Goal: Task Accomplishment & Management: Complete application form

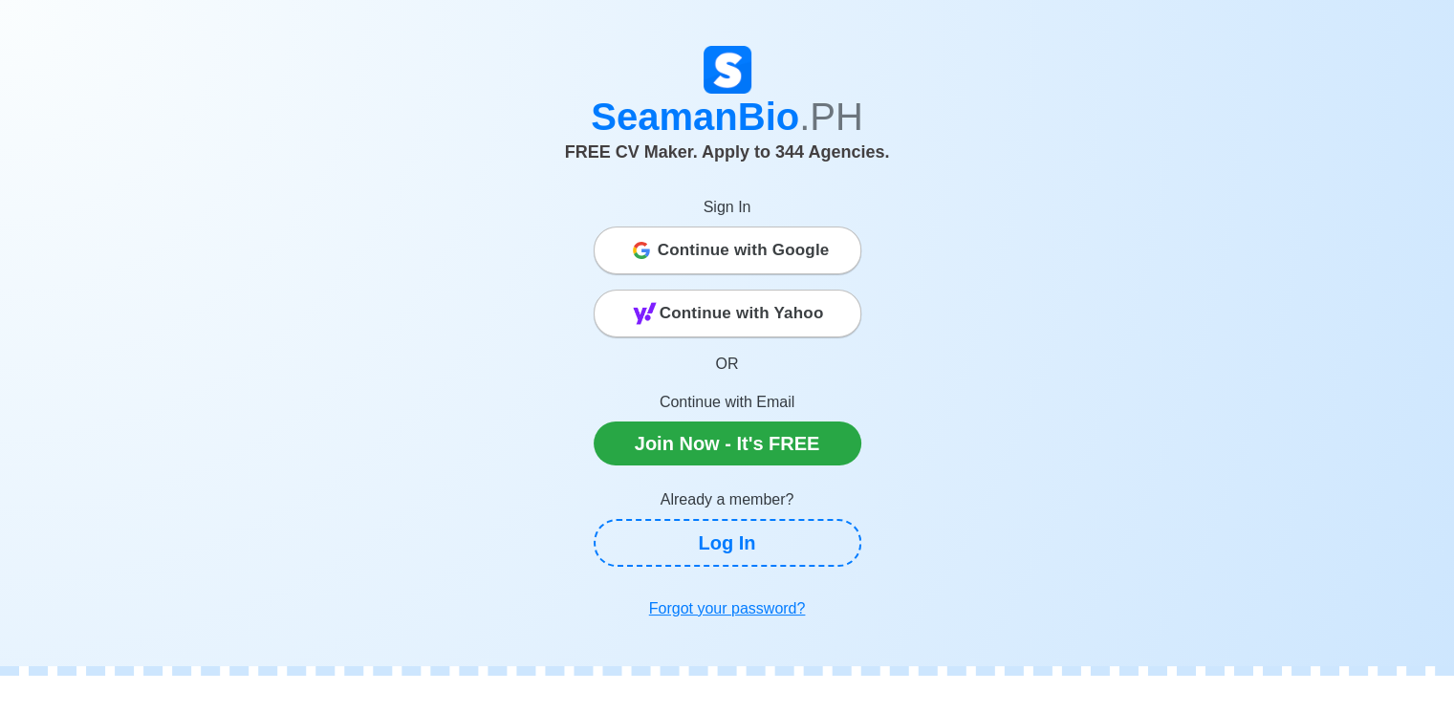
click at [822, 255] on span "Continue with Google" at bounding box center [744, 250] width 172 height 38
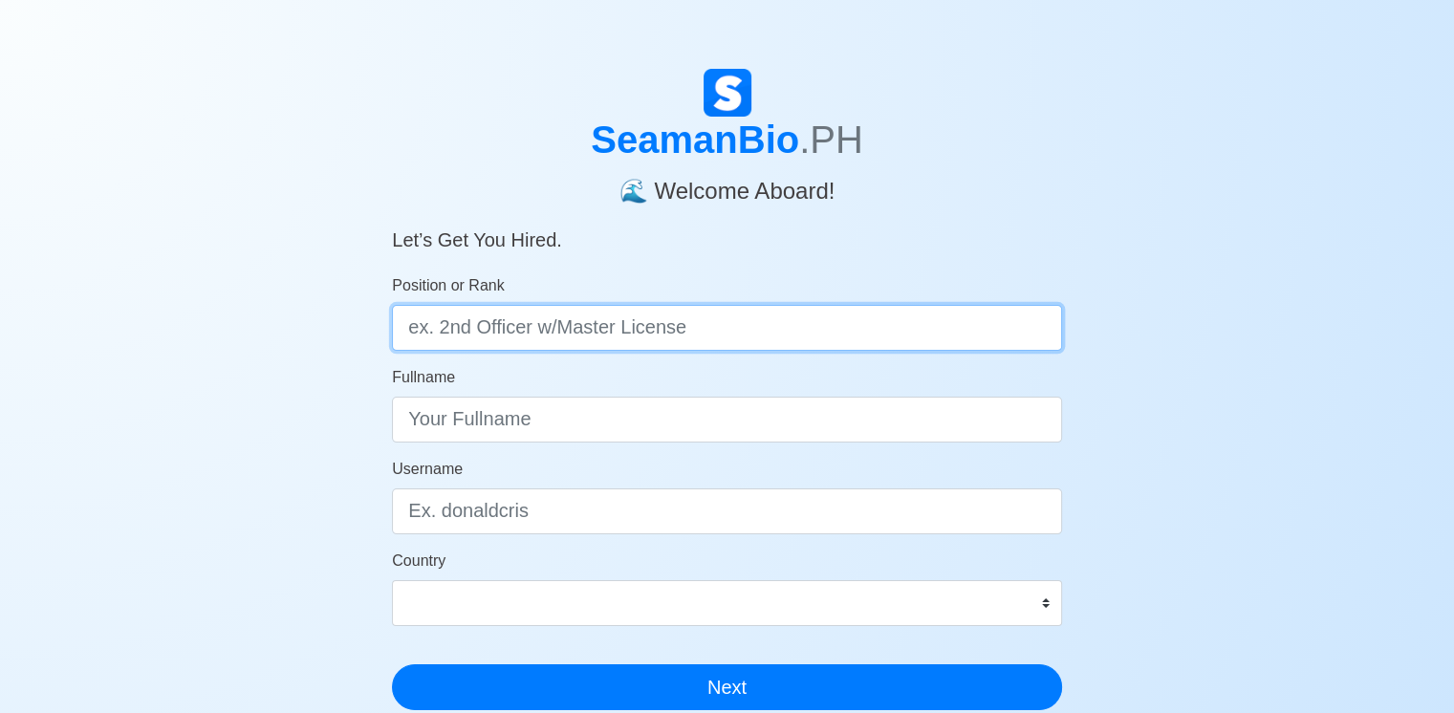
click at [857, 315] on input "Position or Rank" at bounding box center [727, 328] width 670 height 46
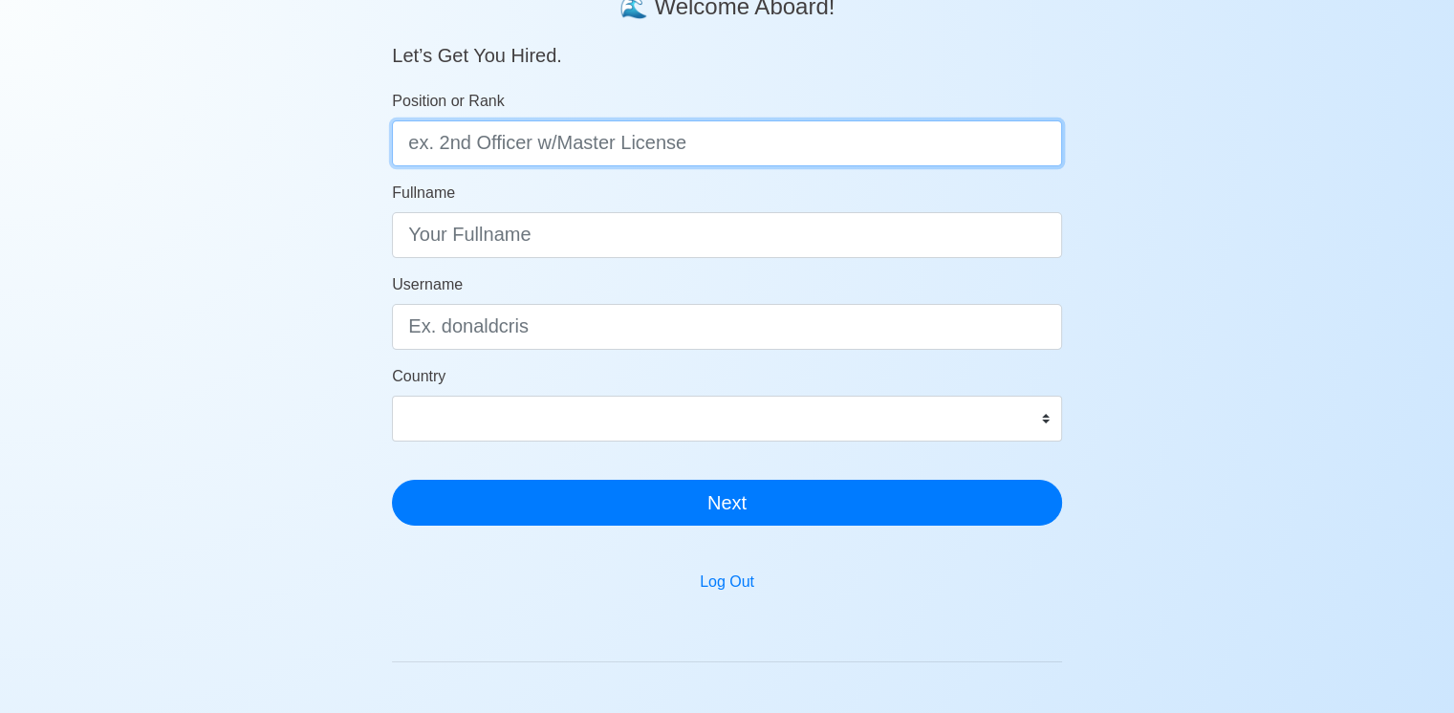
scroll to position [191, 0]
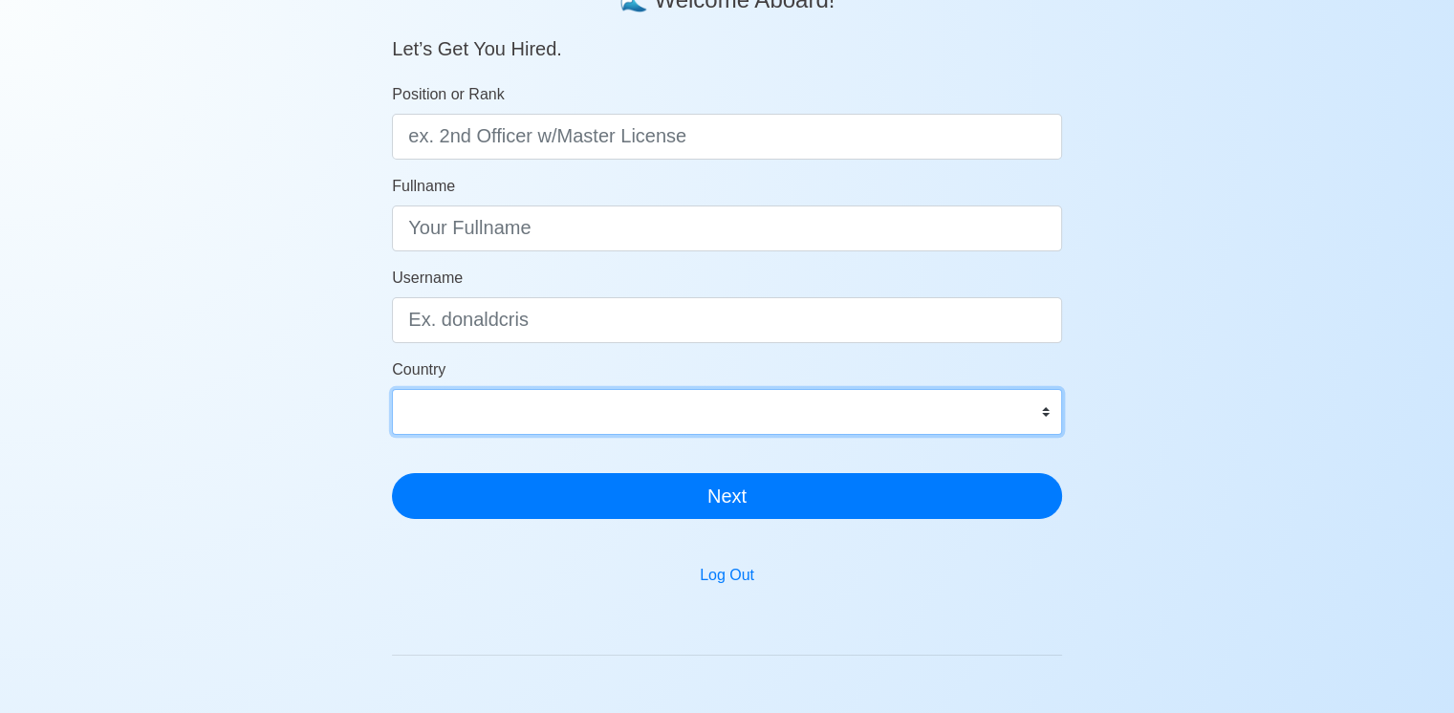
click at [881, 409] on select "Afghanistan Åland Islands Albania Algeria American Samoa Andorra Angola Anguill…" at bounding box center [727, 412] width 670 height 46
select select "PH"
click at [392, 389] on select "Afghanistan Åland Islands Albania Algeria American Samoa Andorra Angola Anguill…" at bounding box center [727, 412] width 670 height 46
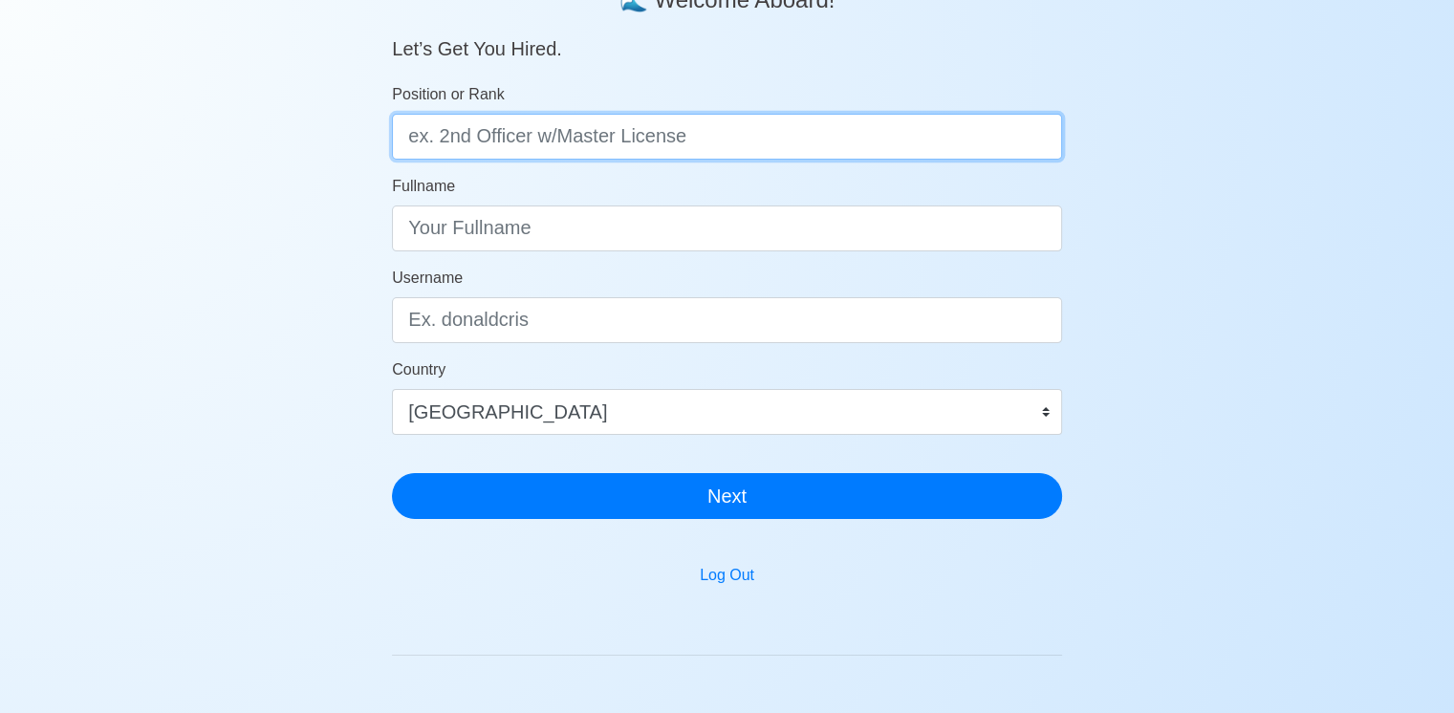
click at [755, 123] on input "Position or Rank" at bounding box center [727, 137] width 670 height 46
type input "DECK CADET"
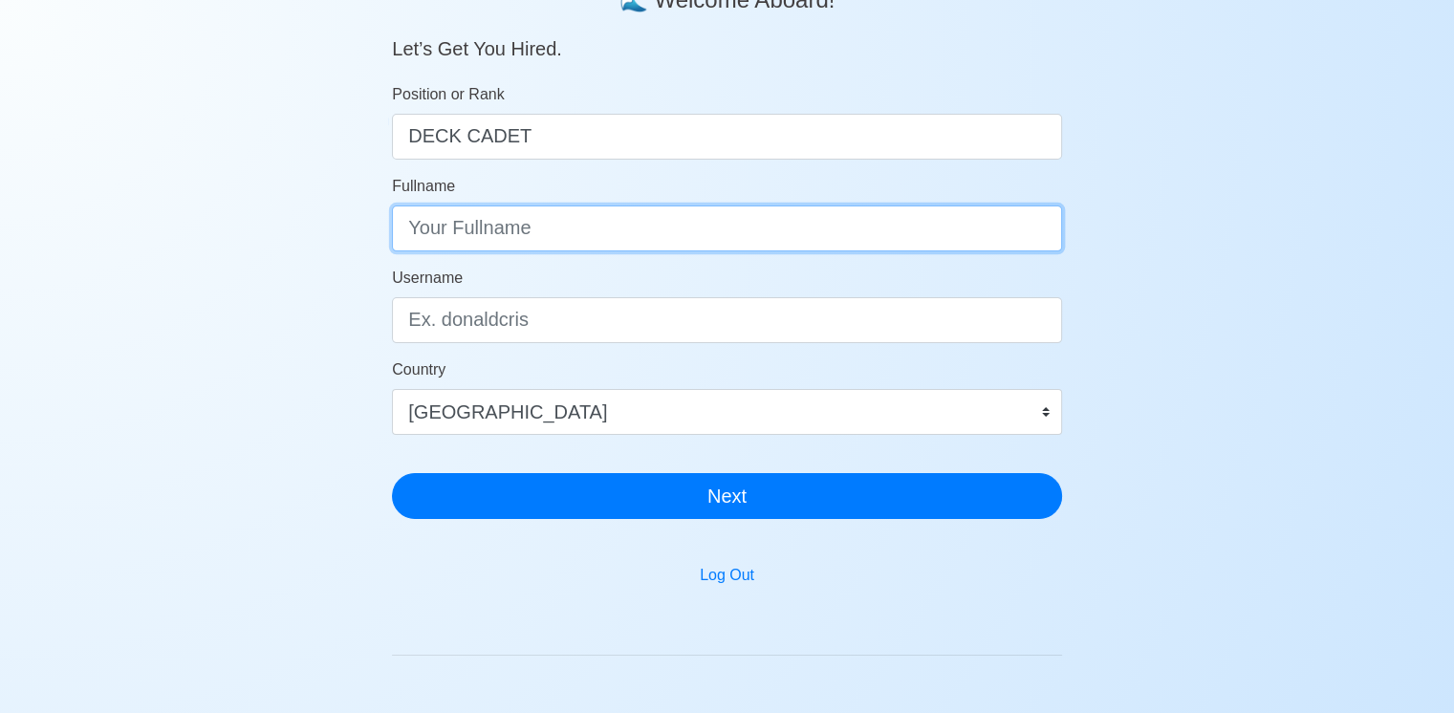
click at [757, 219] on input "Fullname" at bounding box center [727, 229] width 670 height 46
type input "JADE CELESTIAL BANSIG"
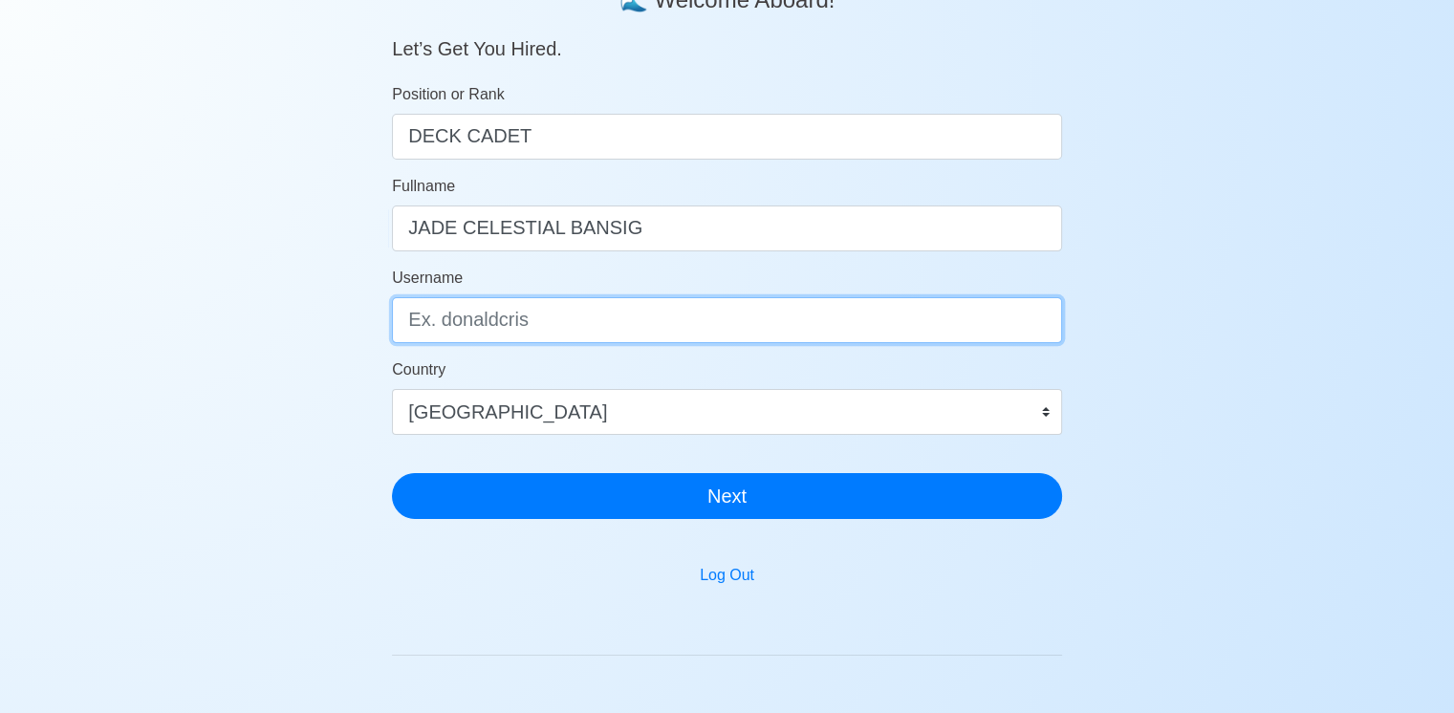
click at [755, 304] on input "Username" at bounding box center [727, 320] width 670 height 46
type input "J"
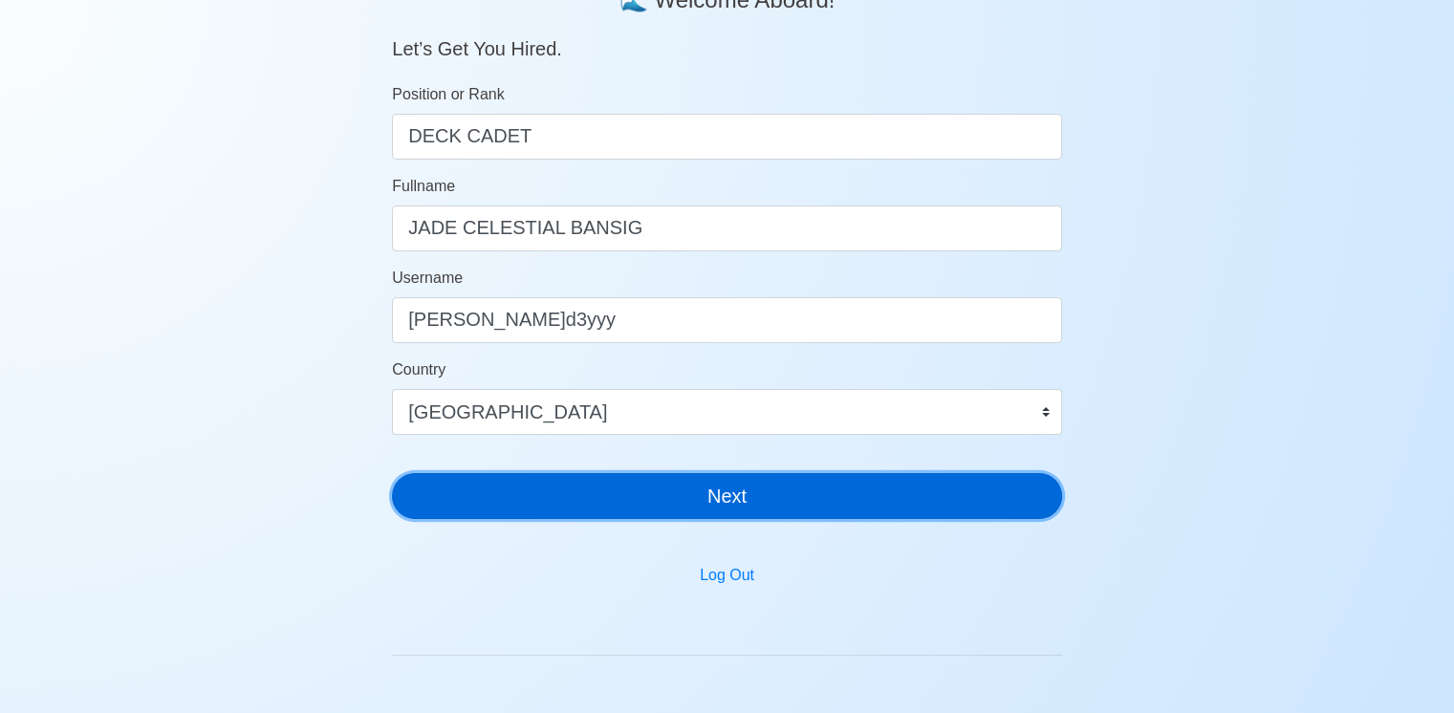
click at [766, 478] on form "Position or Rank DECK CADET Fullname JADE CELESTIAL BANSIG Username j.d3yyy Cou…" at bounding box center [727, 301] width 670 height 436
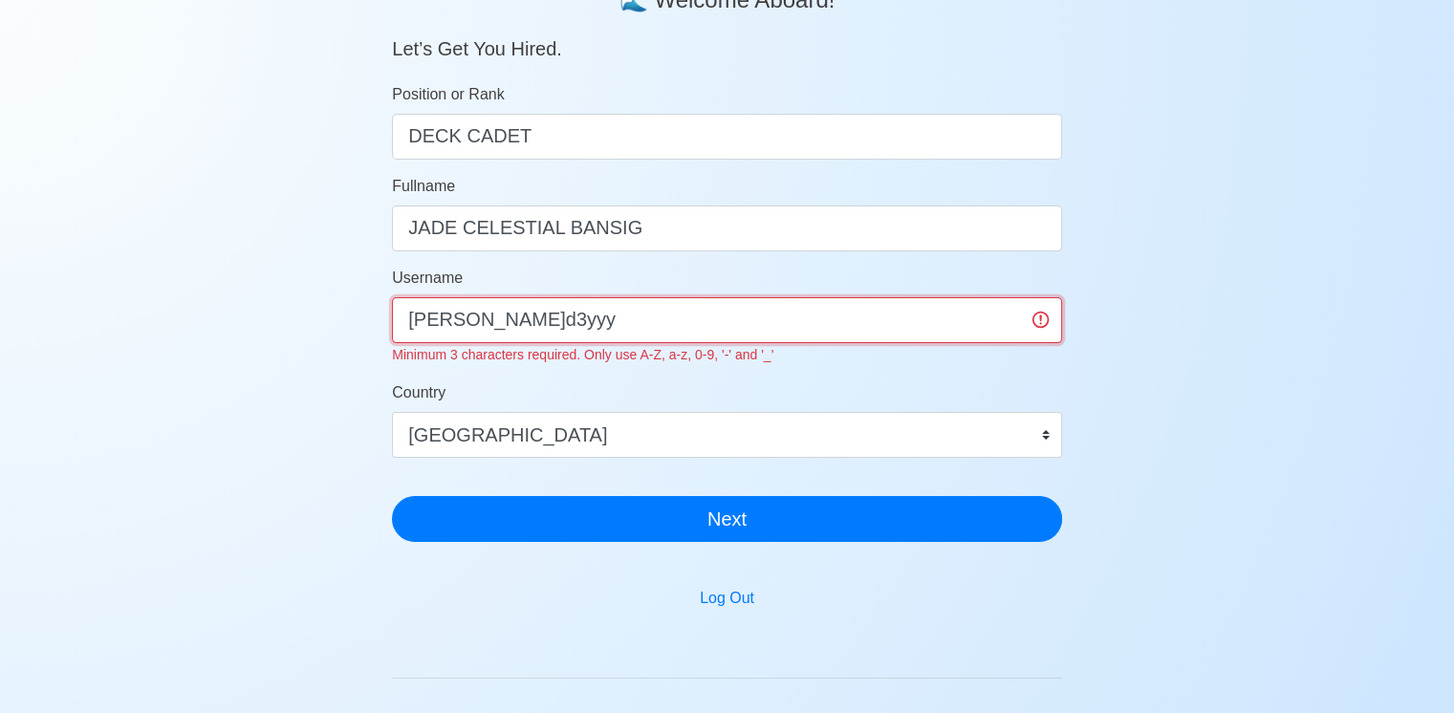
click at [569, 329] on input "j.d3yyy" at bounding box center [727, 320] width 670 height 46
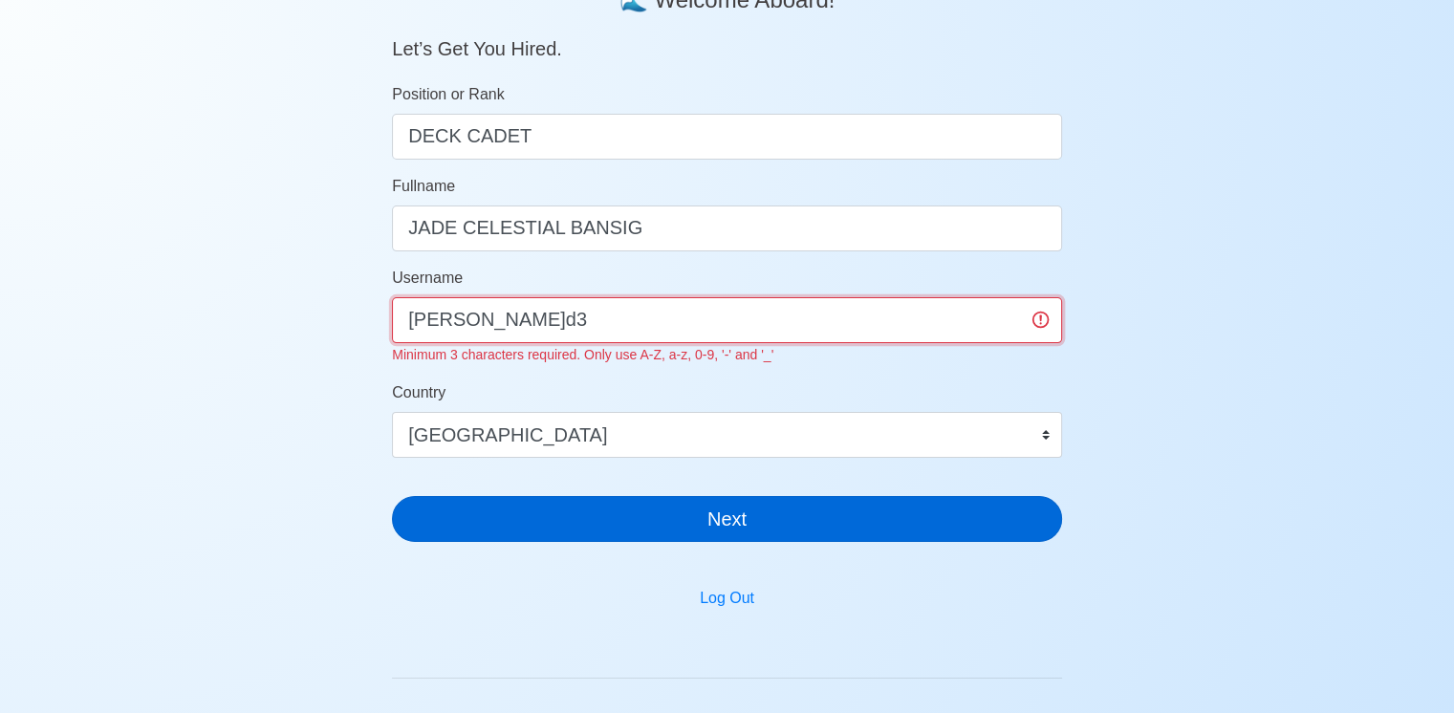
type input "j.d3"
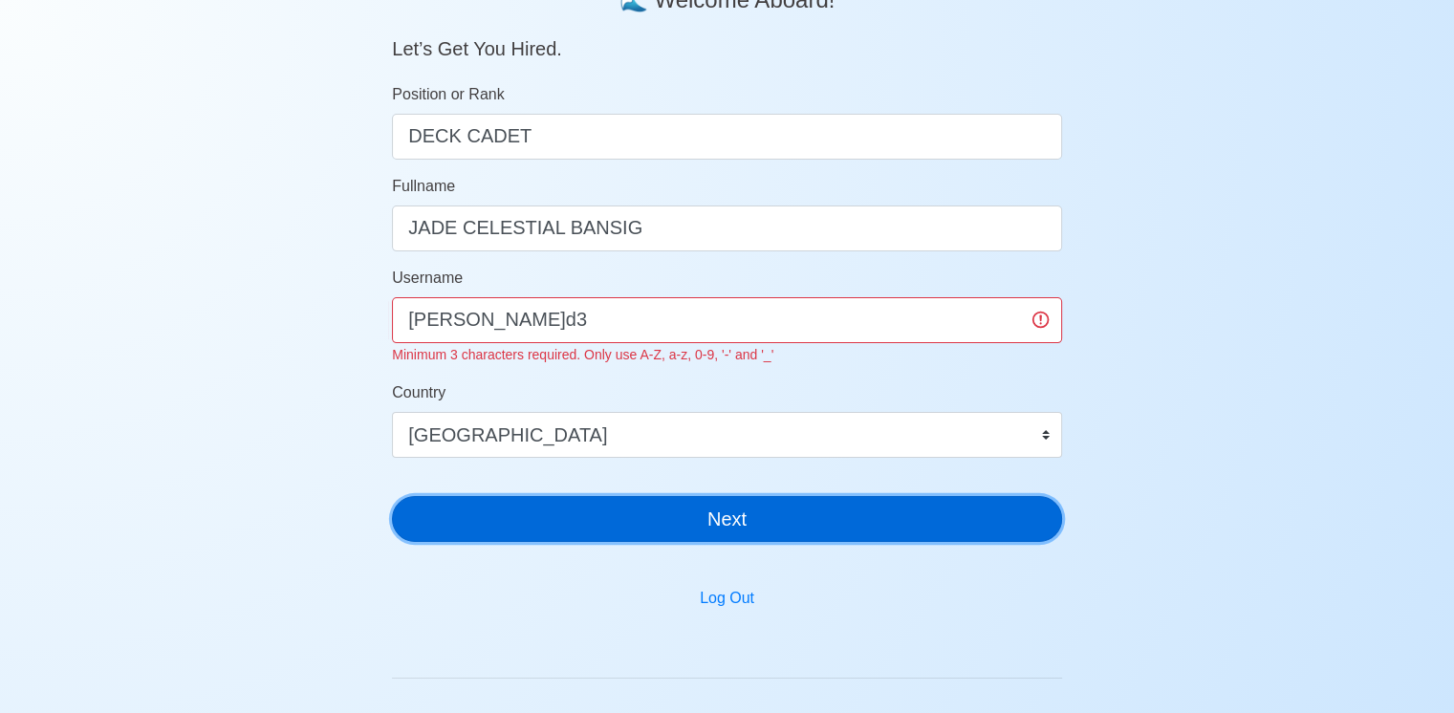
click at [754, 515] on button "Next" at bounding box center [727, 519] width 670 height 46
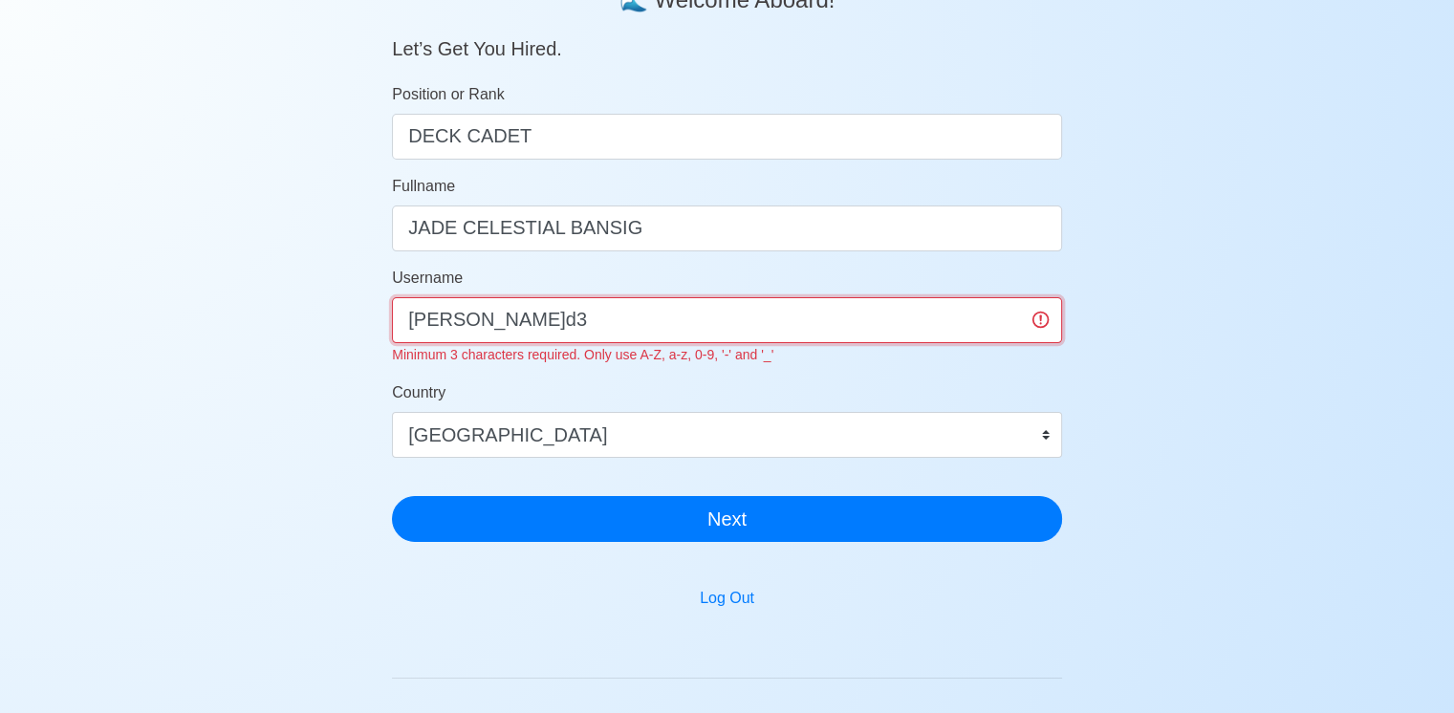
click at [735, 320] on input "j.d3" at bounding box center [727, 320] width 670 height 46
type input "j"
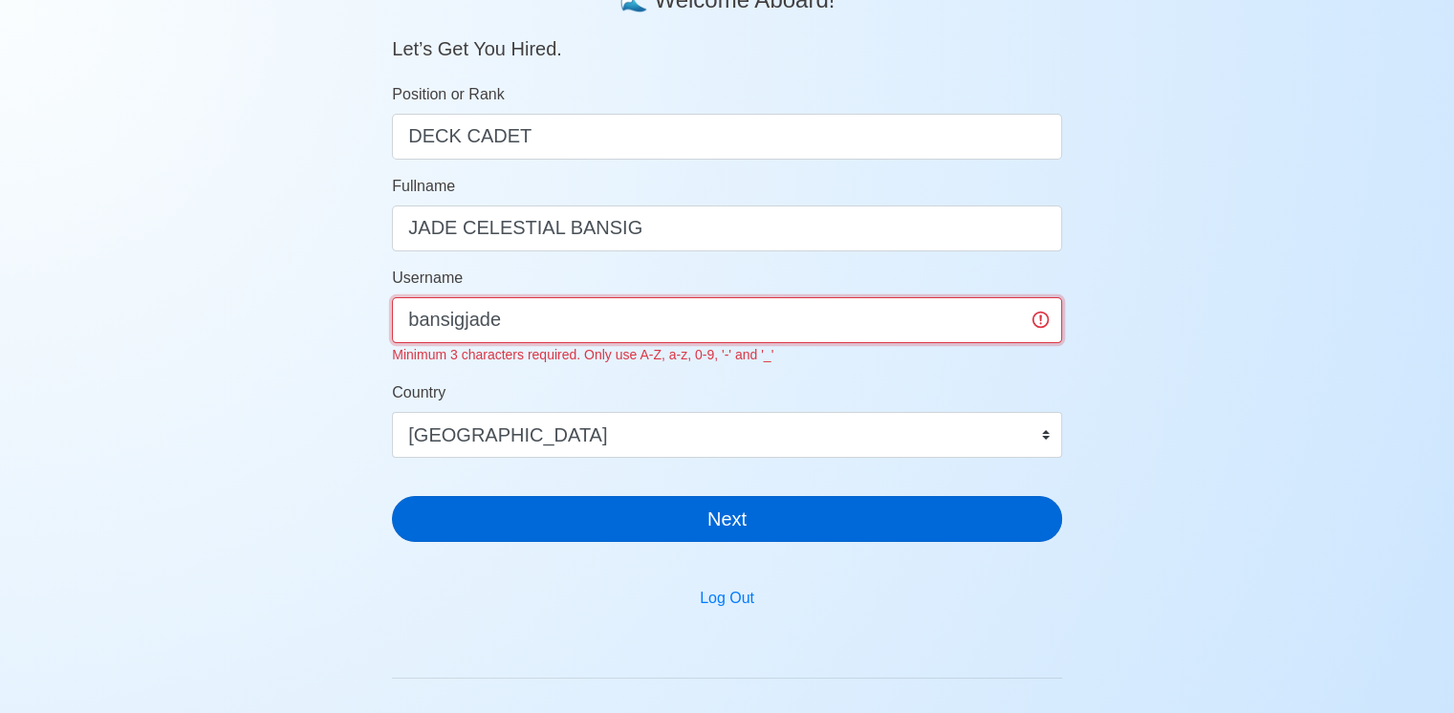
type input "bansigjade"
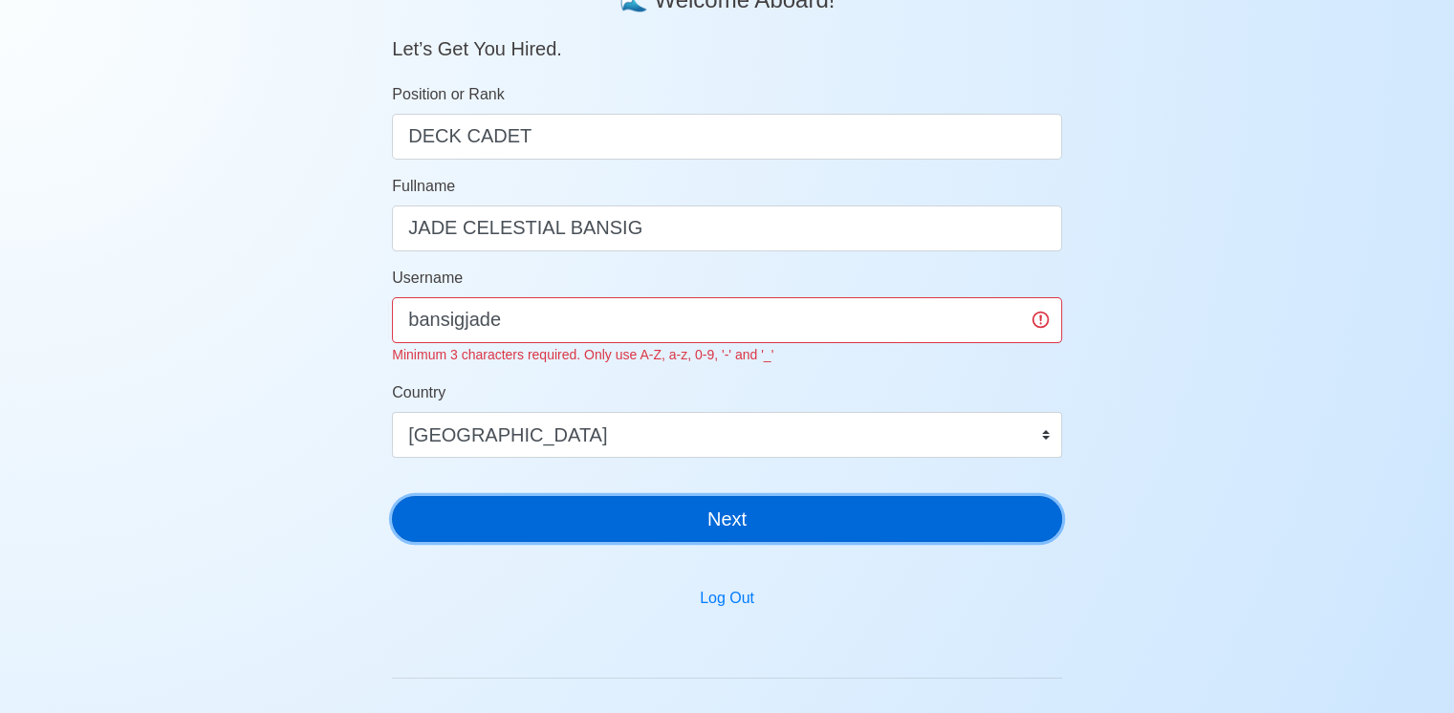
click at [601, 513] on button "Next" at bounding box center [727, 519] width 670 height 46
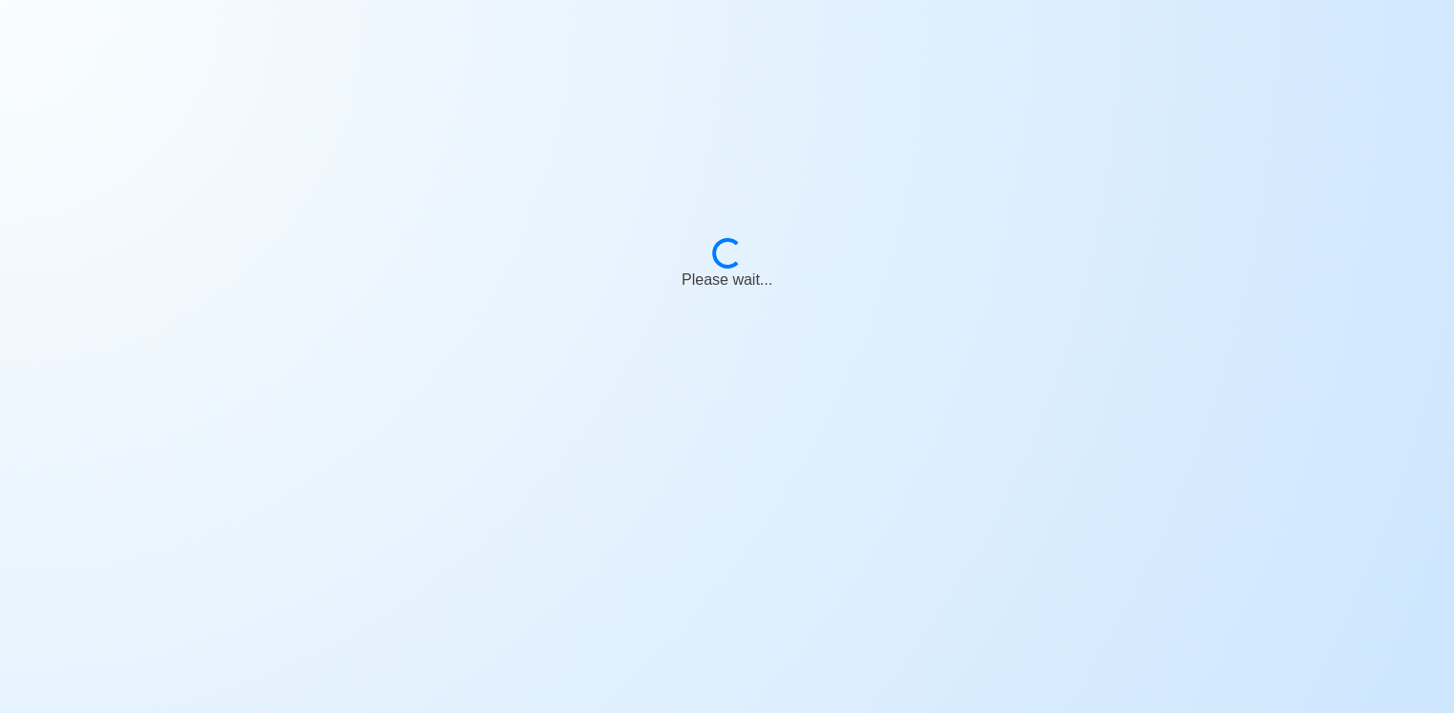
scroll to position [23, 0]
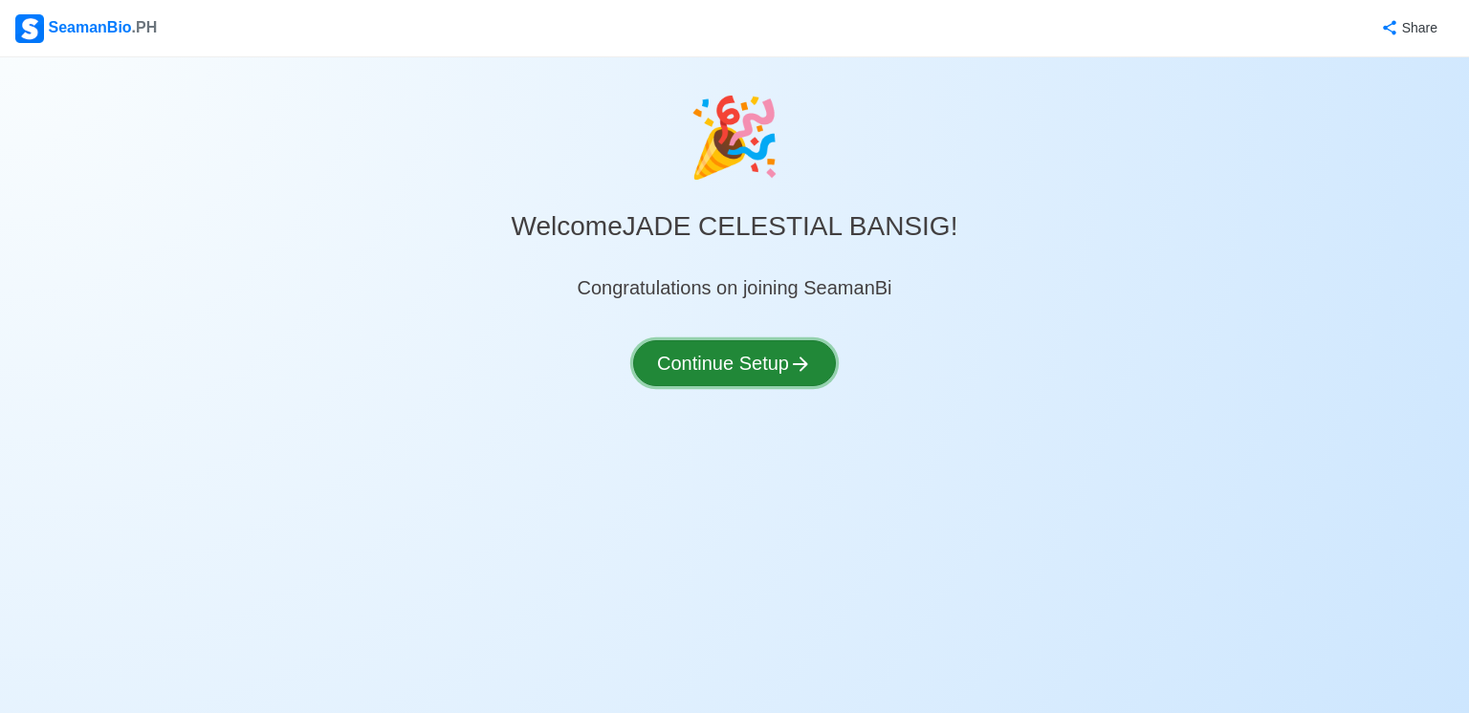
click at [788, 372] on button "Continue Setup" at bounding box center [734, 363] width 203 height 46
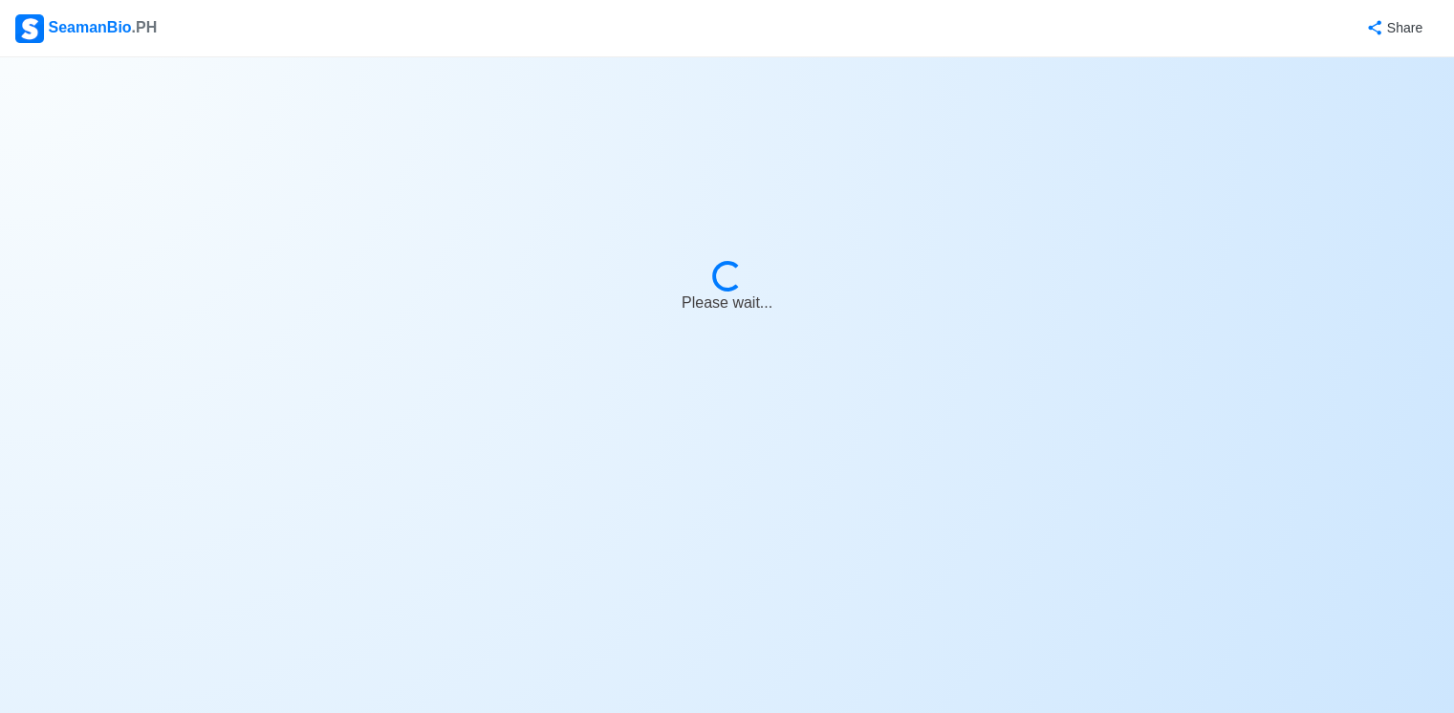
select select "Visible for Hiring"
select select "PH"
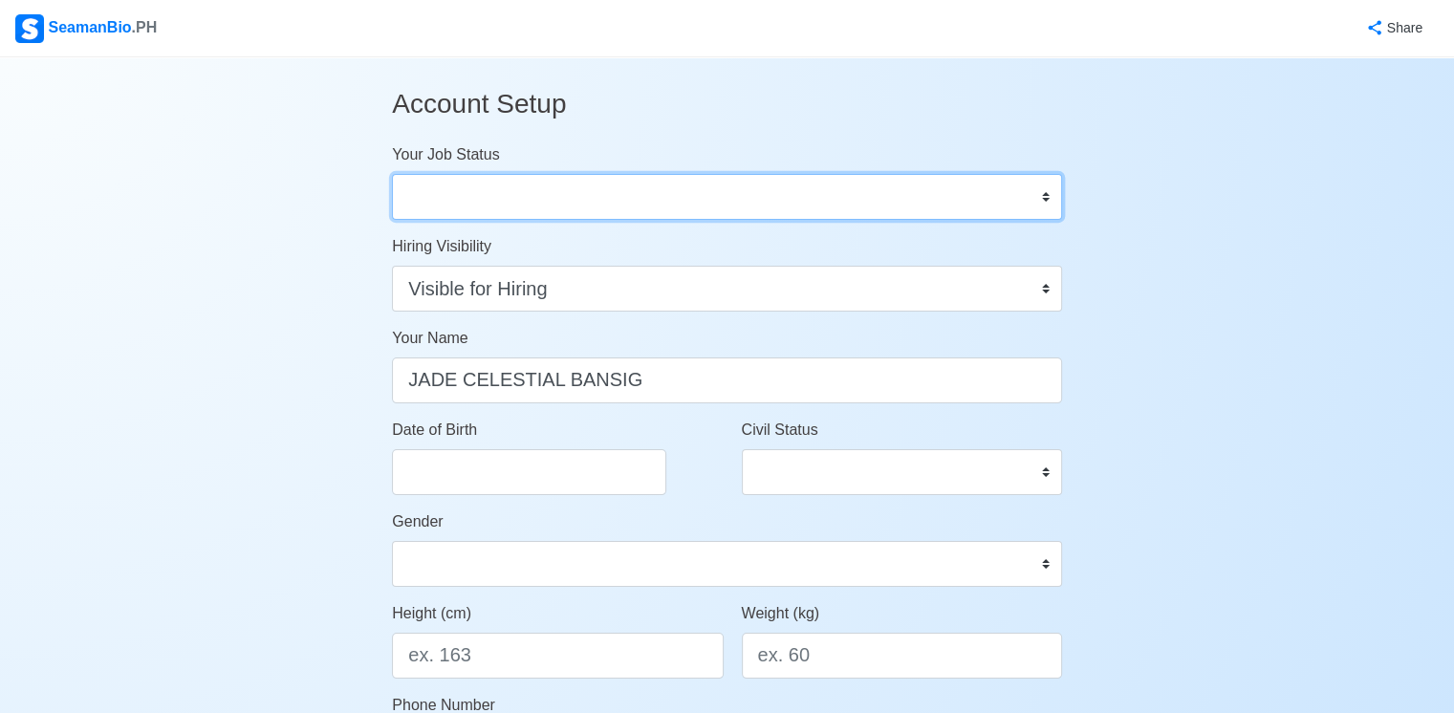
click at [865, 199] on select "Onboard Actively Looking for Job Not Looking for Job" at bounding box center [727, 197] width 670 height 46
select select "Actively Looking for Job"
click at [392, 174] on select "Onboard Actively Looking for Job Not Looking for Job" at bounding box center [727, 197] width 670 height 46
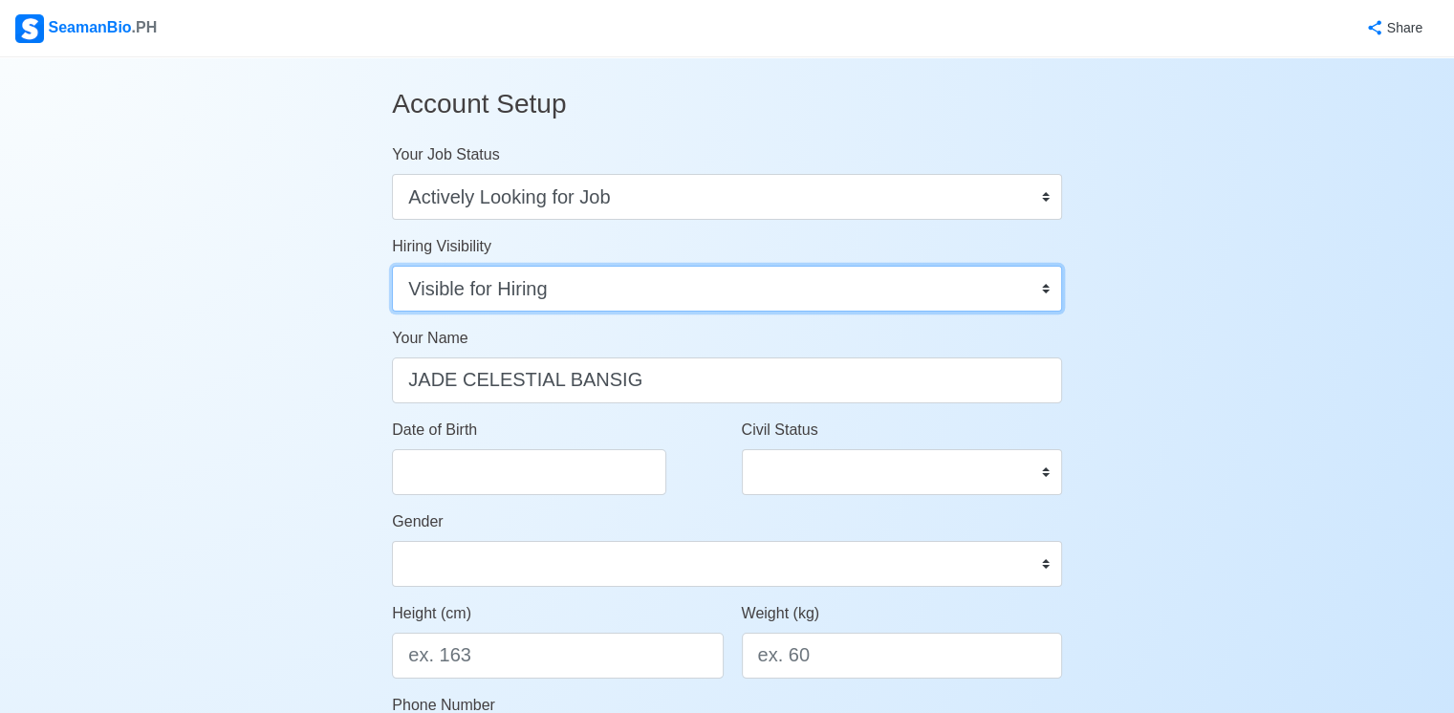
click at [818, 305] on select "Visible for Hiring Not Visible for Hiring" at bounding box center [727, 289] width 670 height 46
click at [818, 304] on select "Visible for Hiring Not Visible for Hiring" at bounding box center [727, 289] width 670 height 46
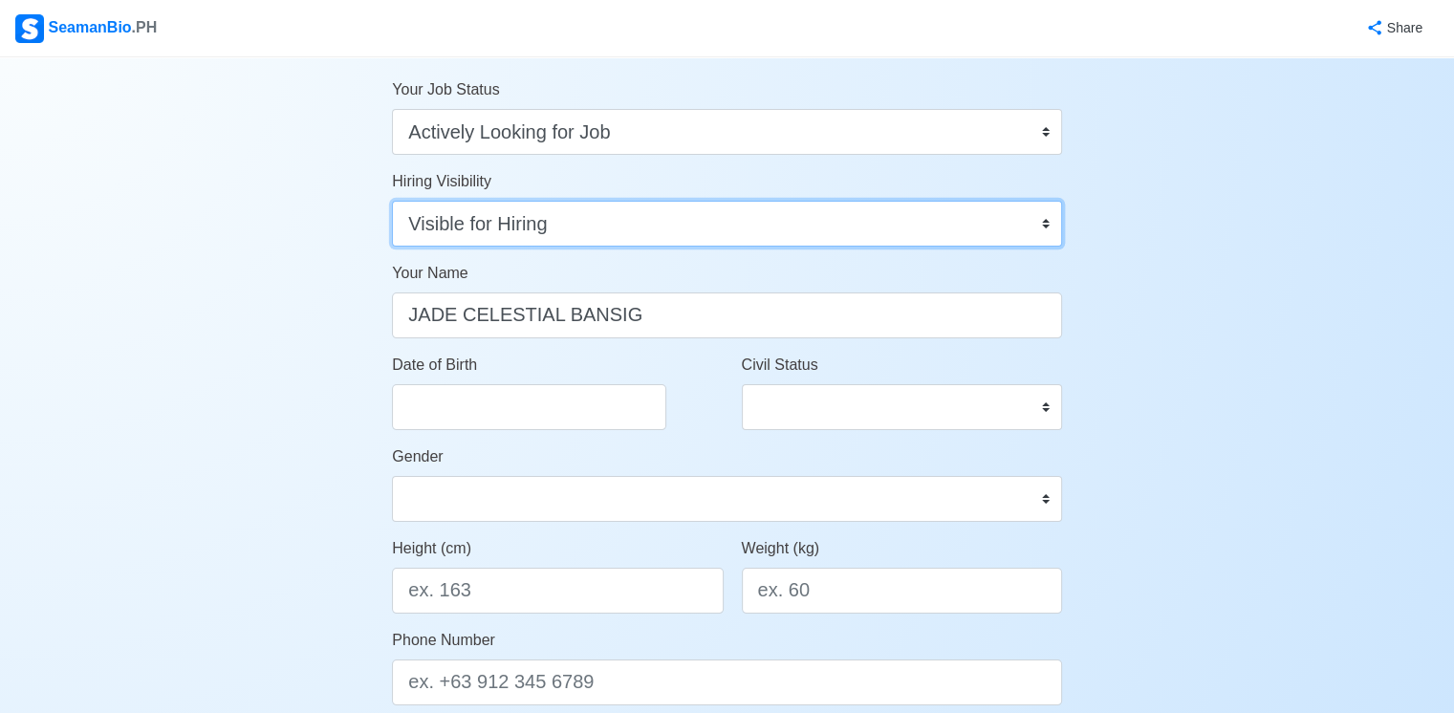
scroll to position [96, 0]
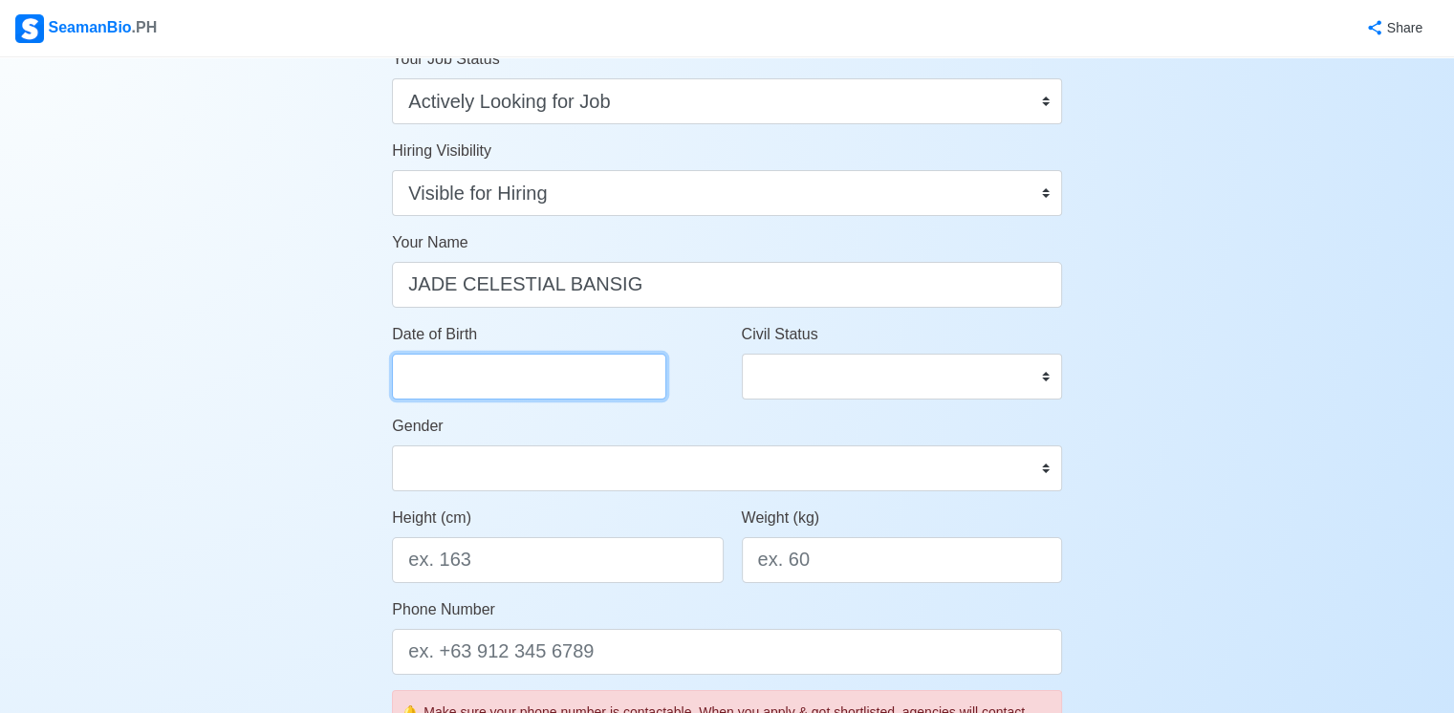
click at [570, 381] on input "Date of Birth" at bounding box center [529, 377] width 274 height 46
select select "****"
select select "*********"
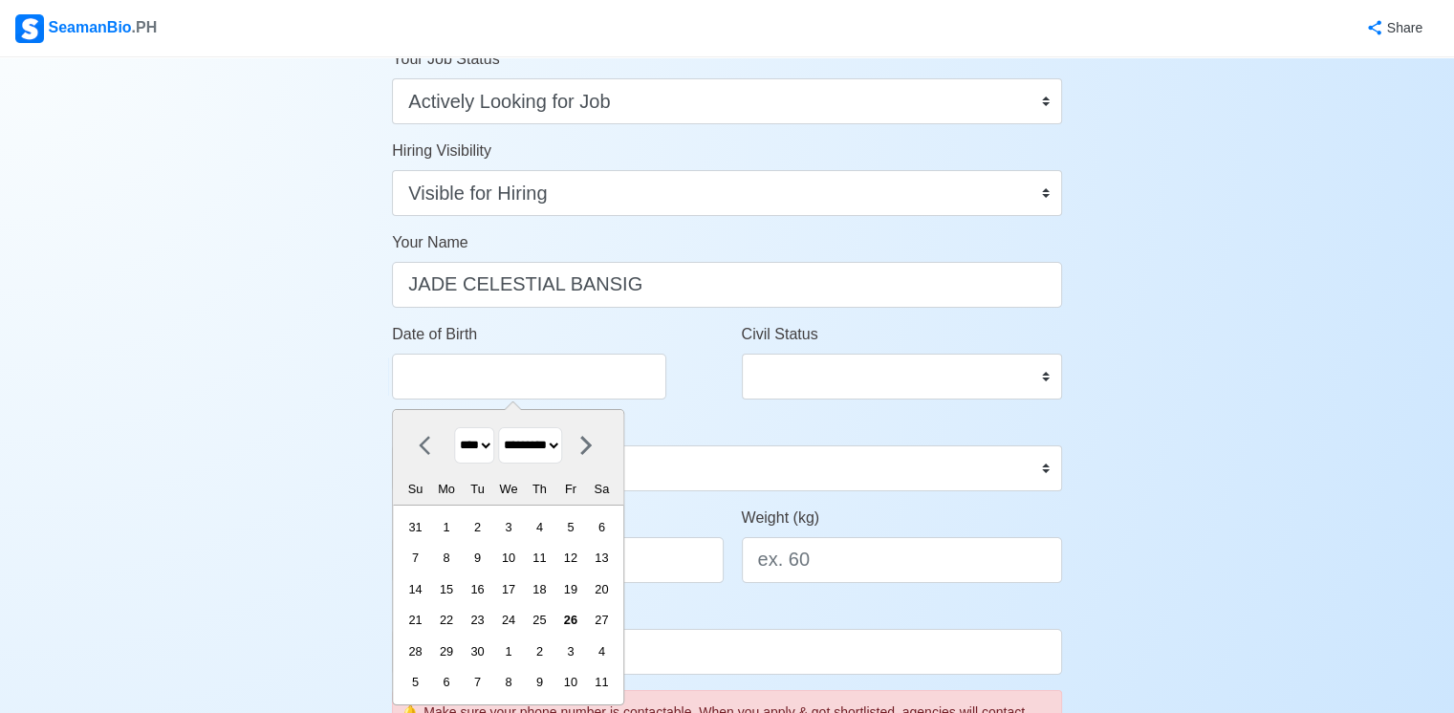
click at [486, 461] on select "**** **** **** **** **** **** **** **** **** **** **** **** **** **** **** ****…" at bounding box center [474, 445] width 40 height 37
select select "****"
click at [454, 427] on select "**** **** **** **** **** **** **** **** **** **** **** **** **** **** **** ****…" at bounding box center [474, 445] width 40 height 37
click at [562, 451] on select "******* ******** ***** ***** *** **** **** ****** ********* ******* ******** **…" at bounding box center [530, 445] width 64 height 37
select select "*****"
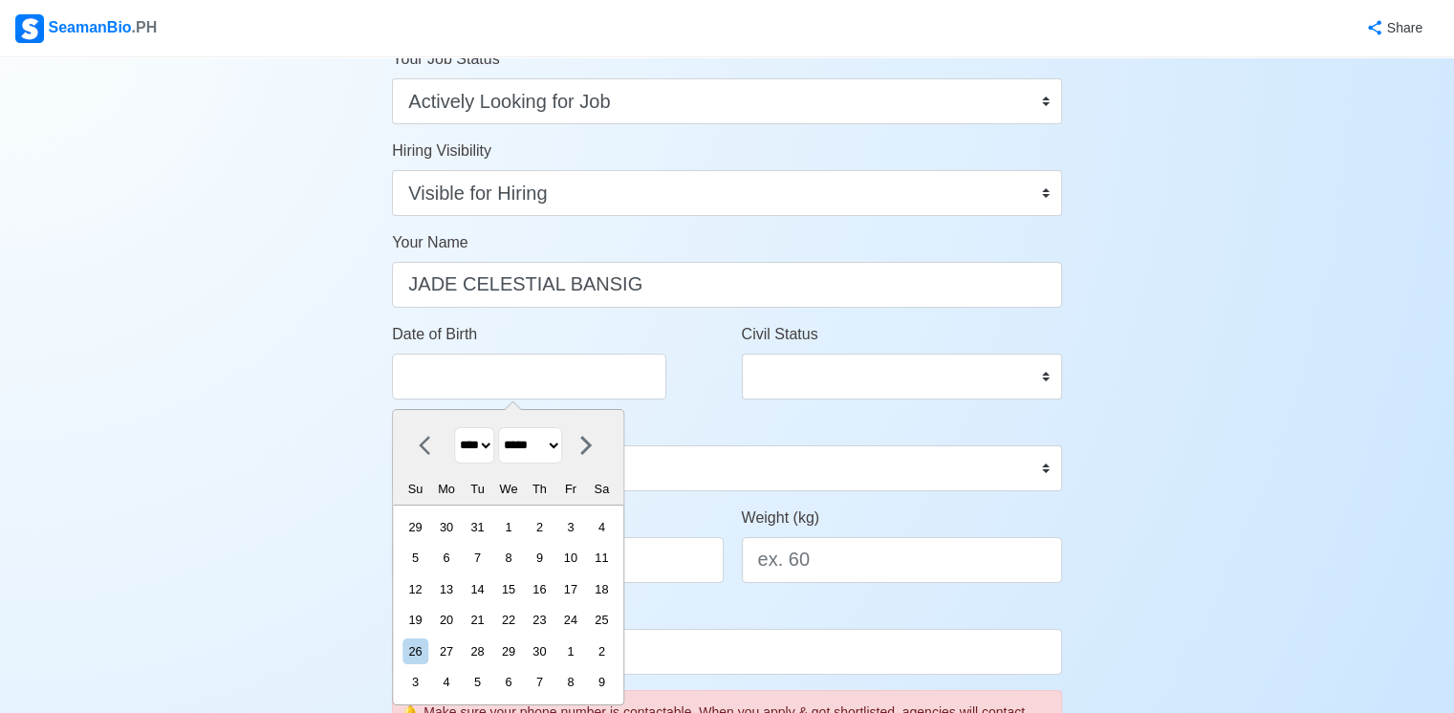
click at [506, 427] on select "******* ******** ***** ***** *** **** **** ****** ********* ******* ******** **…" at bounding box center [530, 445] width 64 height 37
click at [455, 654] on div "26" at bounding box center [446, 652] width 26 height 26
type input "04/26/2004"
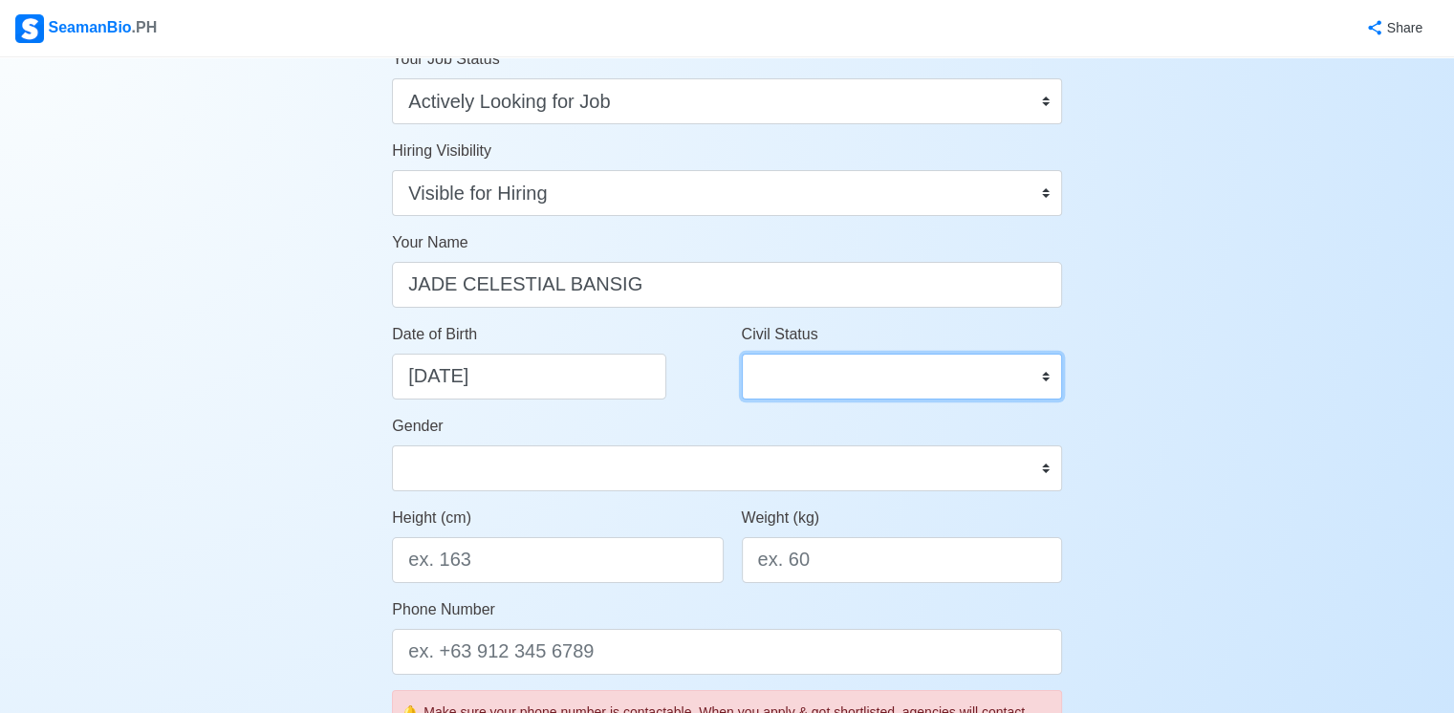
click at [955, 373] on select "Single Married Widowed Separated" at bounding box center [902, 377] width 320 height 46
select select "Single"
click at [742, 354] on select "Single Married Widowed Separated" at bounding box center [902, 377] width 320 height 46
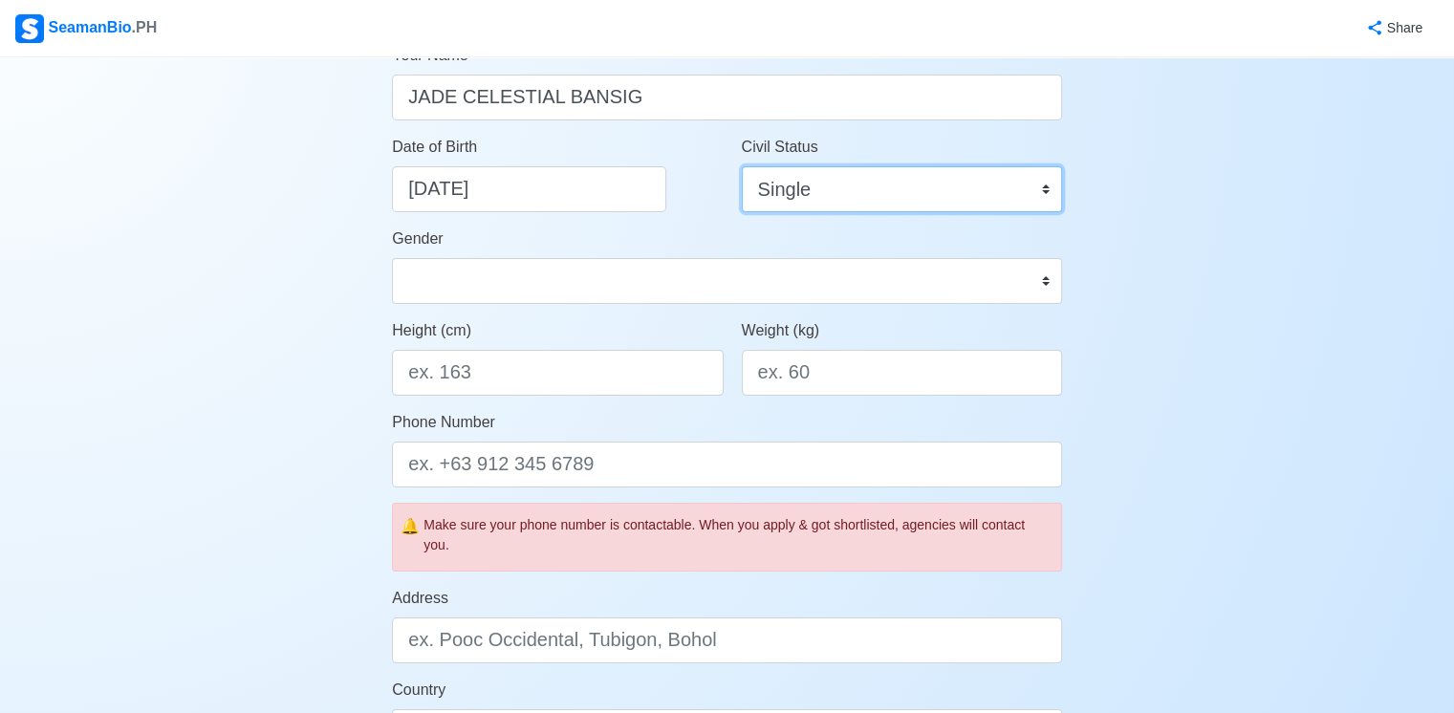
scroll to position [287, 0]
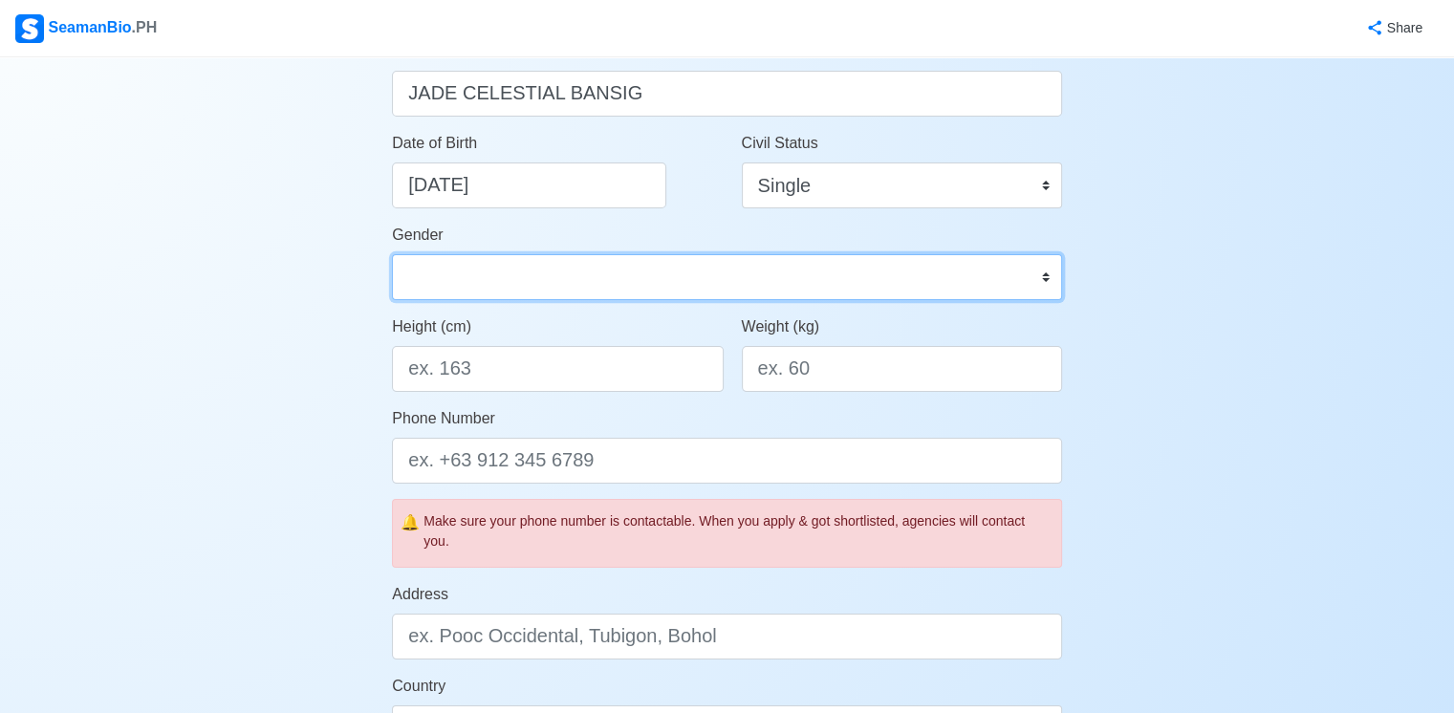
click at [661, 254] on select "Male Female" at bounding box center [727, 277] width 670 height 46
select select "Male"
click at [392, 254] on select "Male Female" at bounding box center [727, 277] width 670 height 46
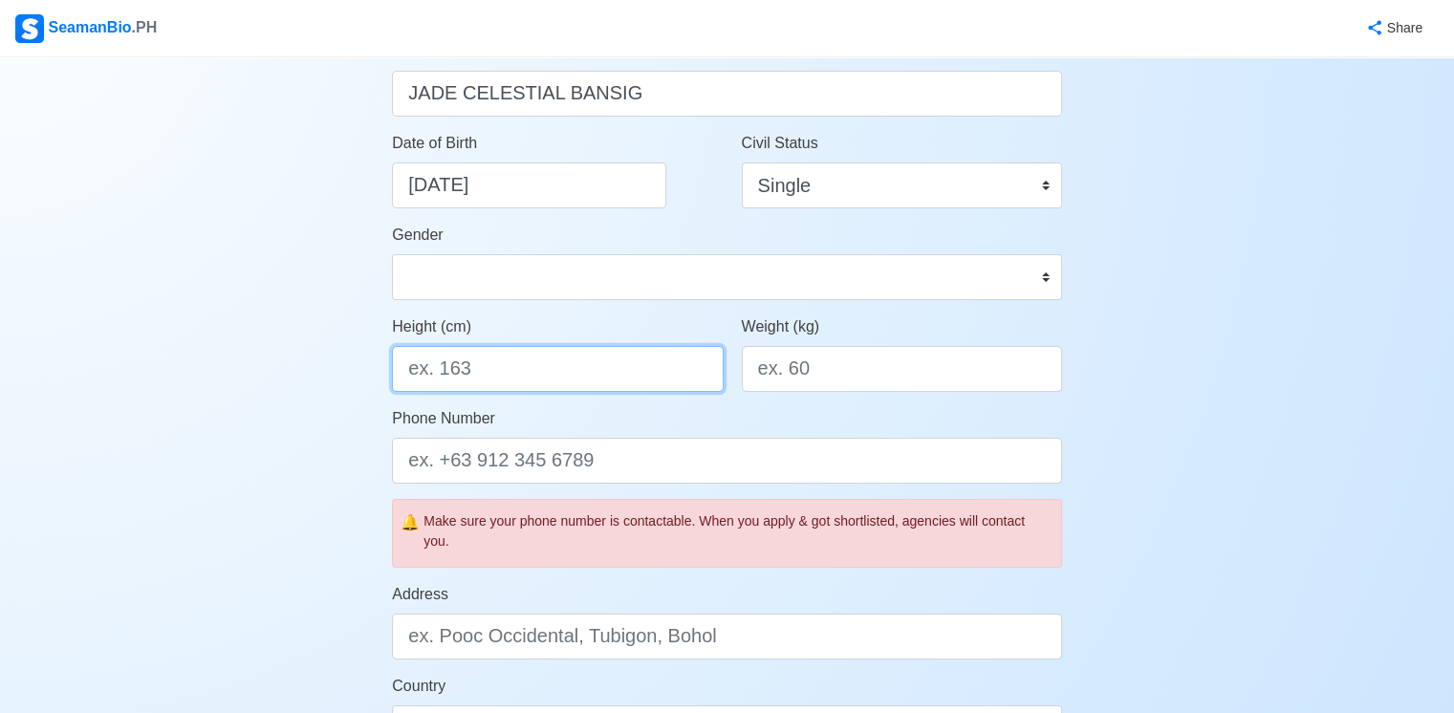
click at [613, 364] on input "Height (cm)" at bounding box center [557, 369] width 331 height 46
type input "170"
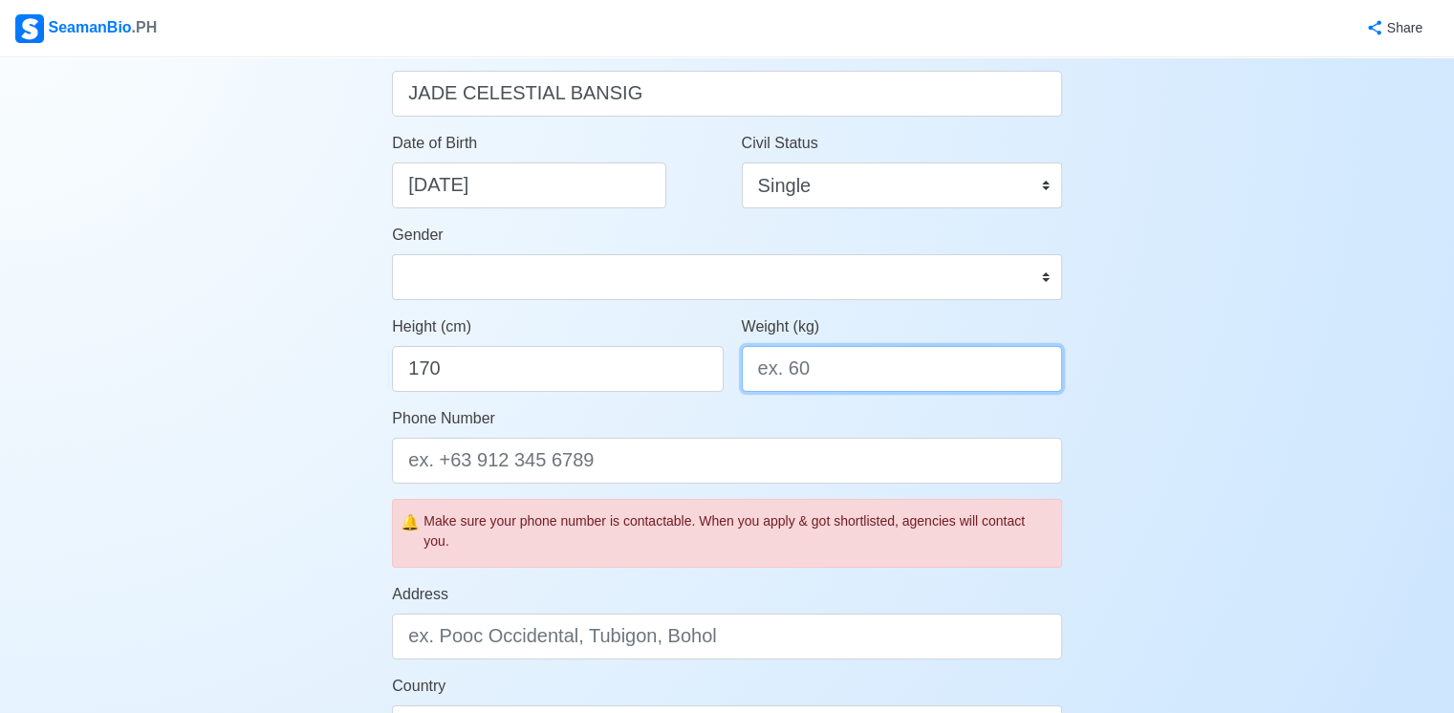
click at [851, 357] on input "Weight (kg)" at bounding box center [902, 369] width 320 height 46
type input "70"
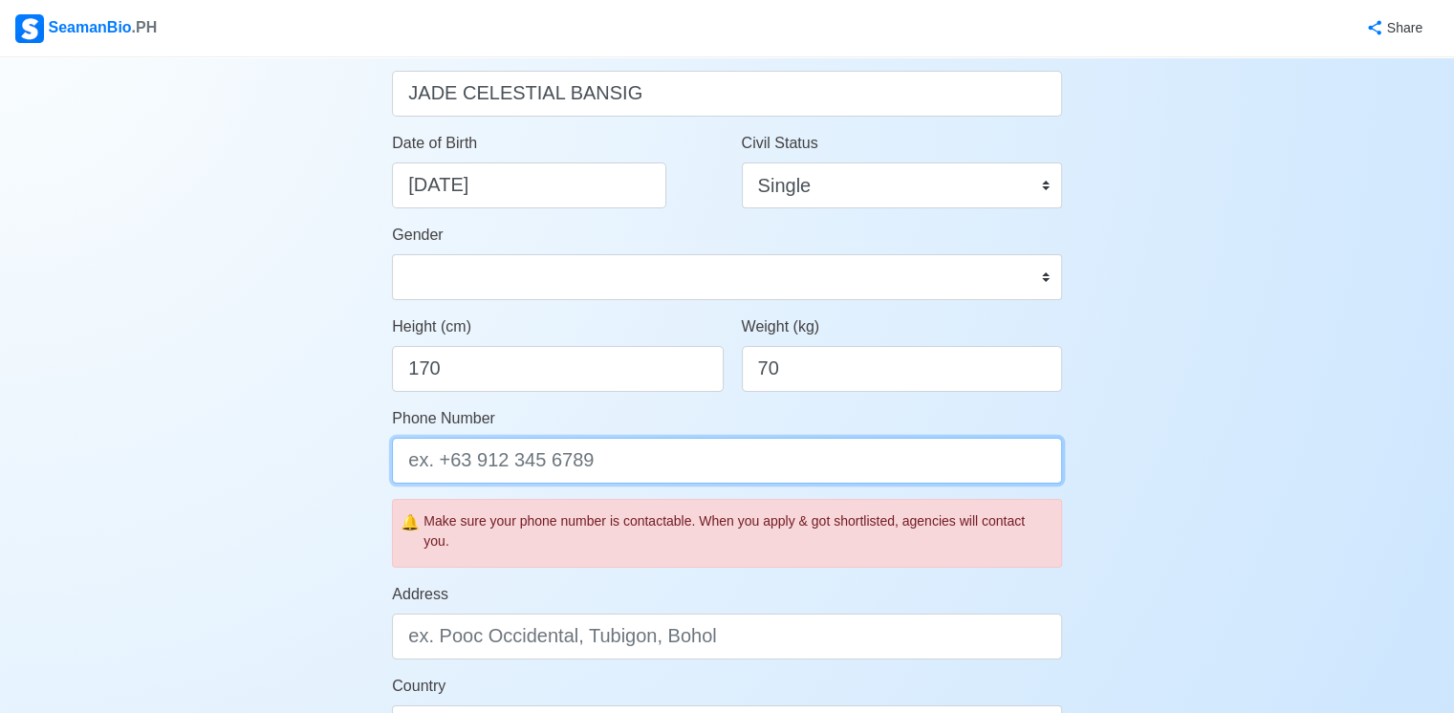
click at [791, 454] on input "Phone Number" at bounding box center [727, 461] width 670 height 46
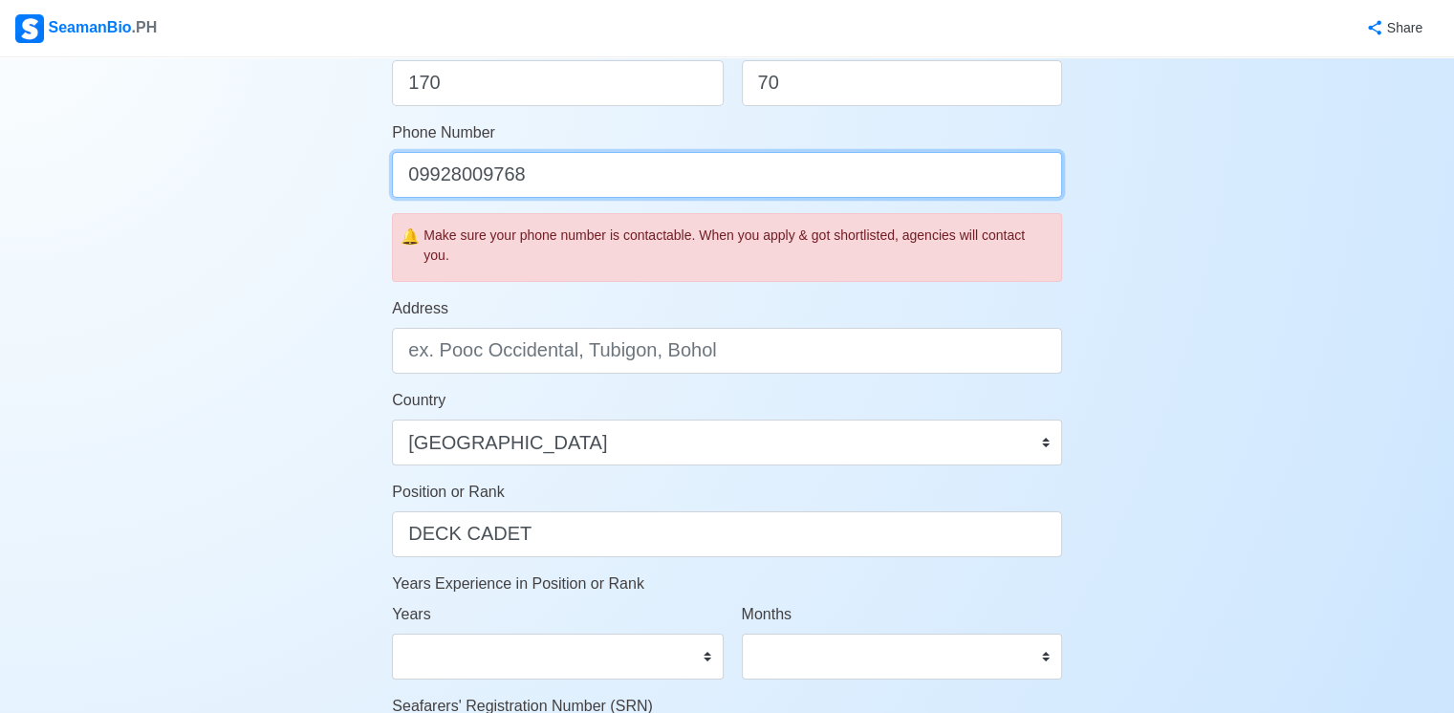
scroll to position [574, 0]
type input "09928009768"
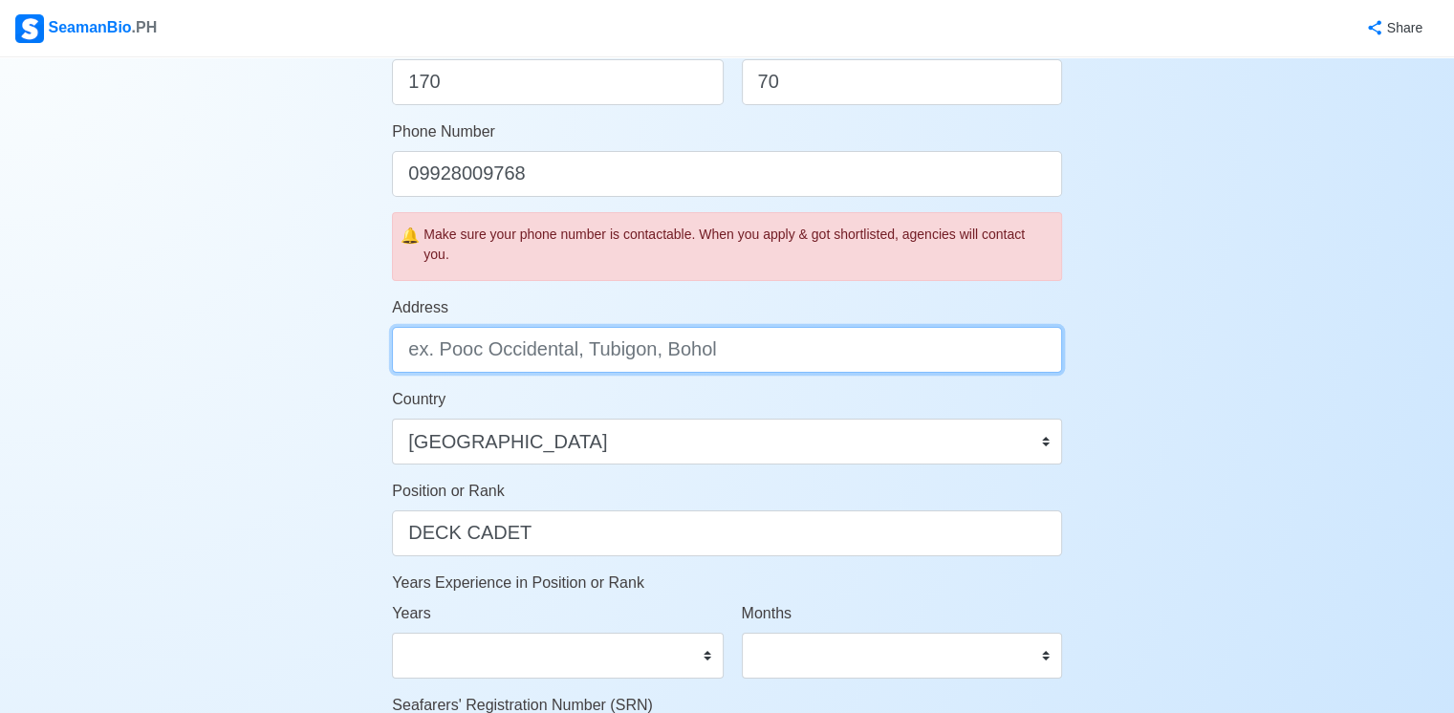
click at [803, 353] on input "Address" at bounding box center [727, 350] width 670 height 46
type input "b"
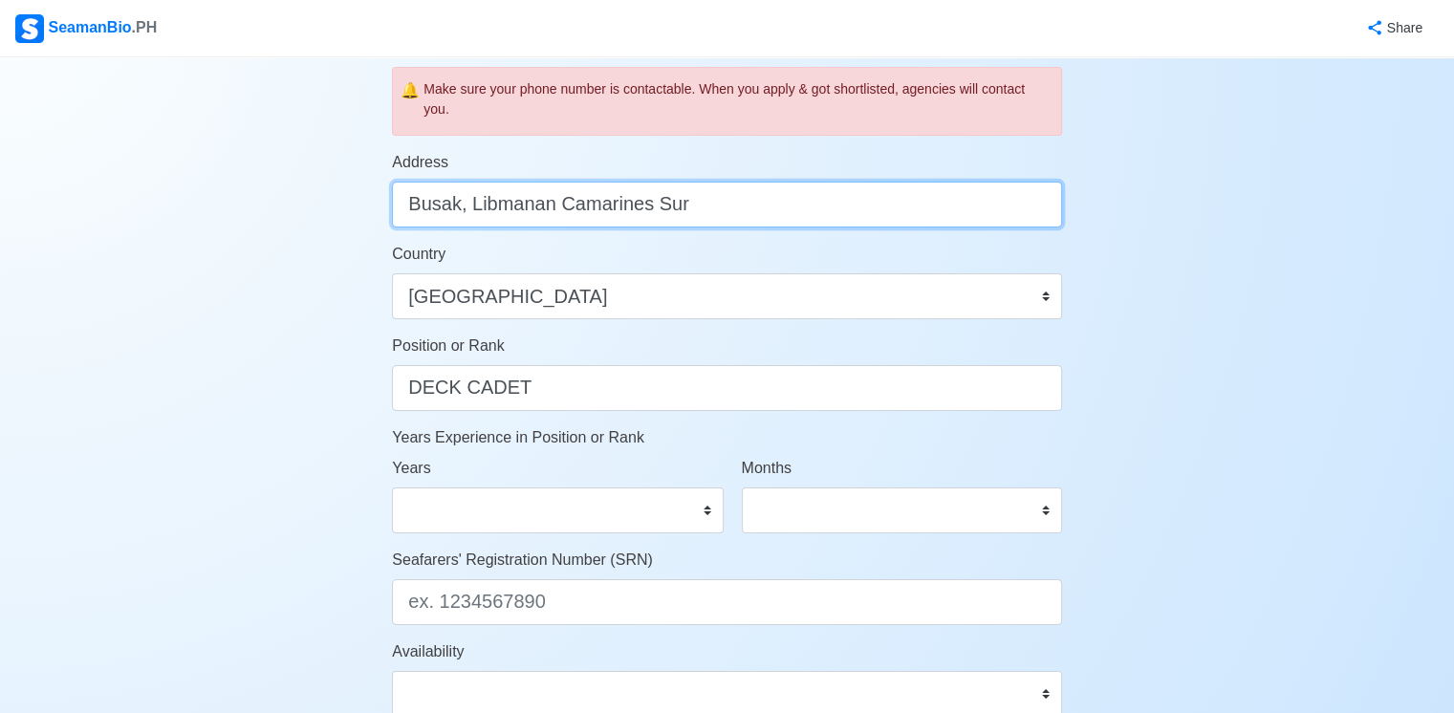
scroll to position [861, 0]
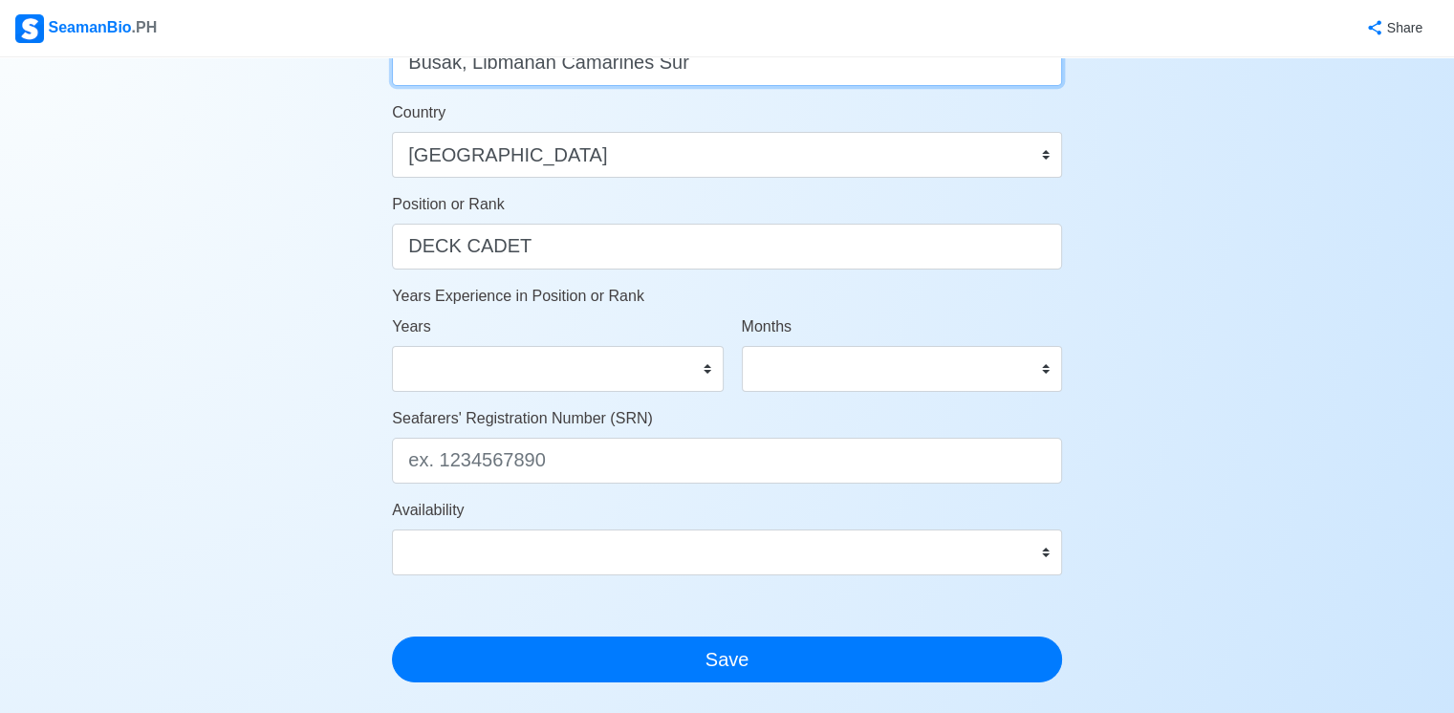
type input "Busak, Libmanan Camarines Sur"
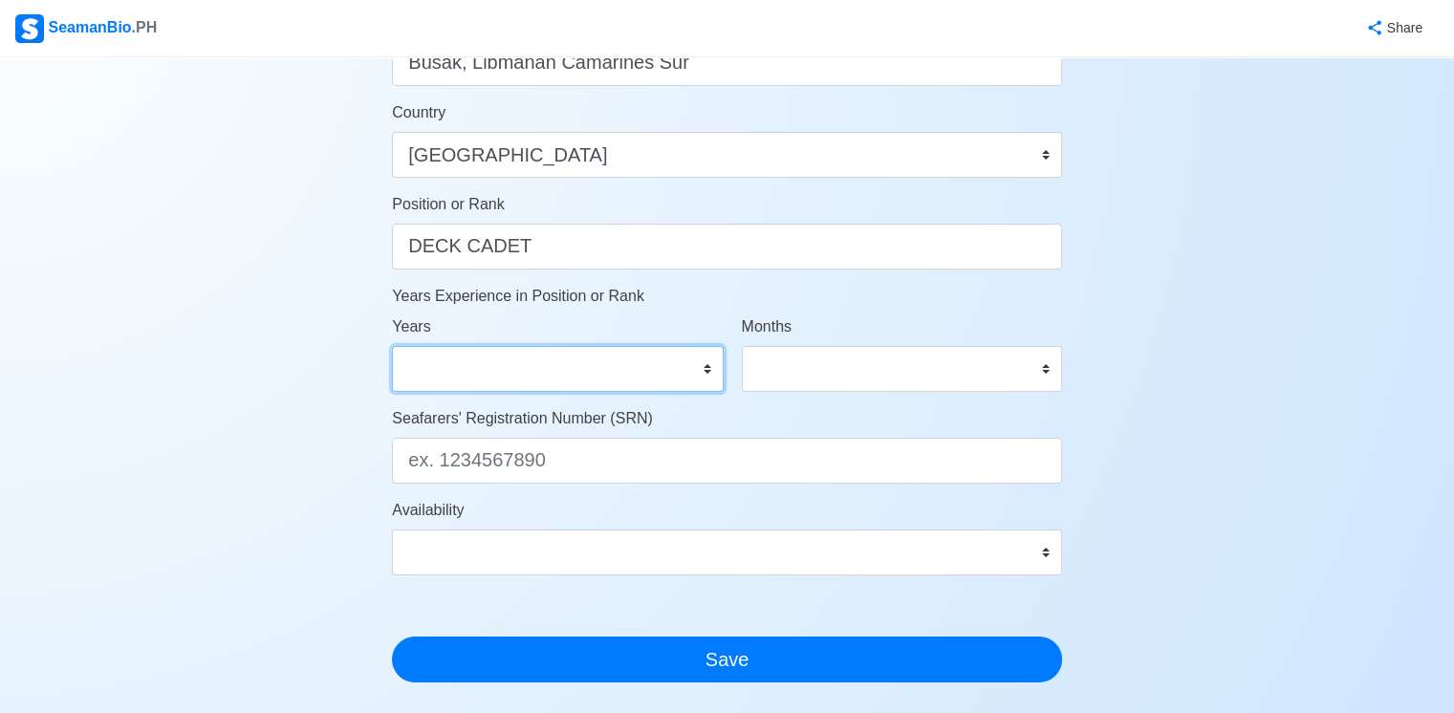
click at [715, 372] on select "0 1 2 3 4 5 6 7 8 9 10 11 12 13 14 15 16 17 18 19 20 21 22 23 24 25 26 27 28 29…" at bounding box center [557, 369] width 331 height 46
click at [692, 391] on div "Years 0 1 2 3 4 5 6 7 8 9 10 11 12 13 14 15 16 17 18 19 20 21 22 23 24 25 26 27…" at bounding box center [552, 362] width 349 height 92
click at [704, 368] on select "0 1 2 3 4 5 6 7 8 9 10 11 12 13 14 15 16 17 18 19 20 21 22 23 24 25 26 27 28 29…" at bounding box center [557, 369] width 331 height 46
select select "0"
click at [392, 346] on select "0 1 2 3 4 5 6 7 8 9 10 11 12 13 14 15 16 17 18 19 20 21 22 23 24 25 26 27 28 29…" at bounding box center [557, 369] width 331 height 46
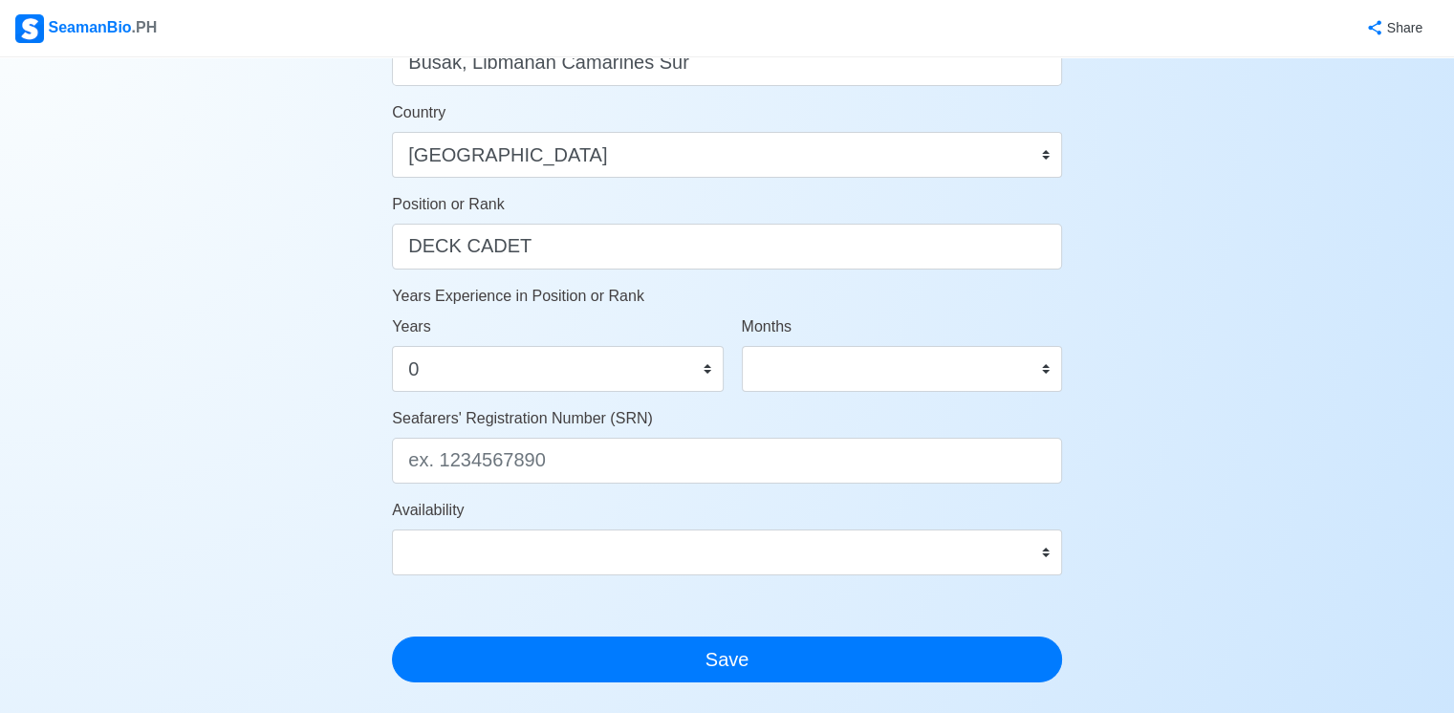
click at [971, 396] on div "Months 0 1 2 3 4 5 6 7 8 9 10 11" at bounding box center [902, 362] width 349 height 92
click at [972, 381] on select "0 1 2 3 4 5 6 7 8 9 10 11" at bounding box center [902, 369] width 320 height 46
click at [742, 346] on select "0 1 2 3 4 5 6 7 8 9 10 11" at bounding box center [902, 369] width 320 height 46
click at [614, 378] on select "0 1 2 3 4 5 6 7 8 9 10 11 12 13 14 15 16 17 18 19 20 21 22 23 24 25 26 27 28 29…" at bounding box center [557, 369] width 331 height 46
select select
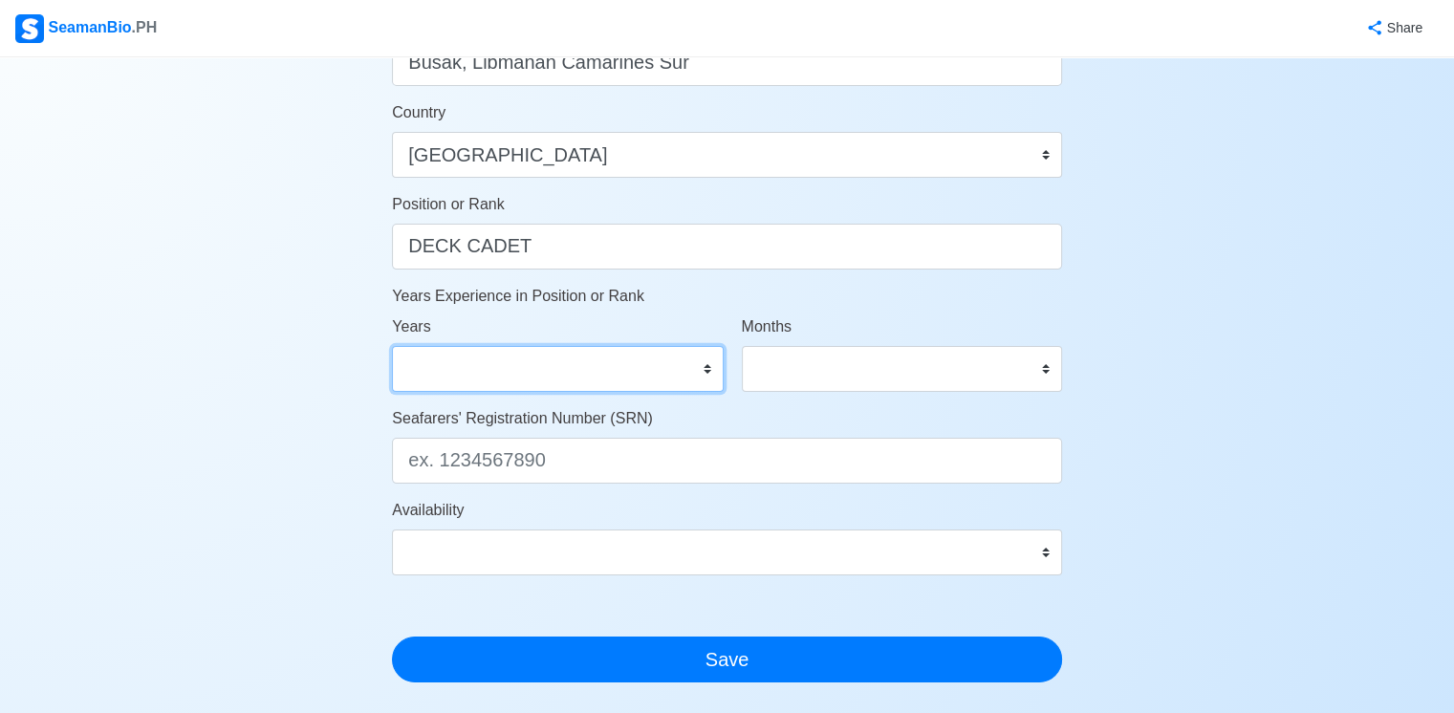
click at [392, 346] on select "0 1 2 3 4 5 6 7 8 9 10 11 12 13 14 15 16 17 18 19 20 21 22 23 24 25 26 27 28 29…" at bounding box center [557, 369] width 331 height 46
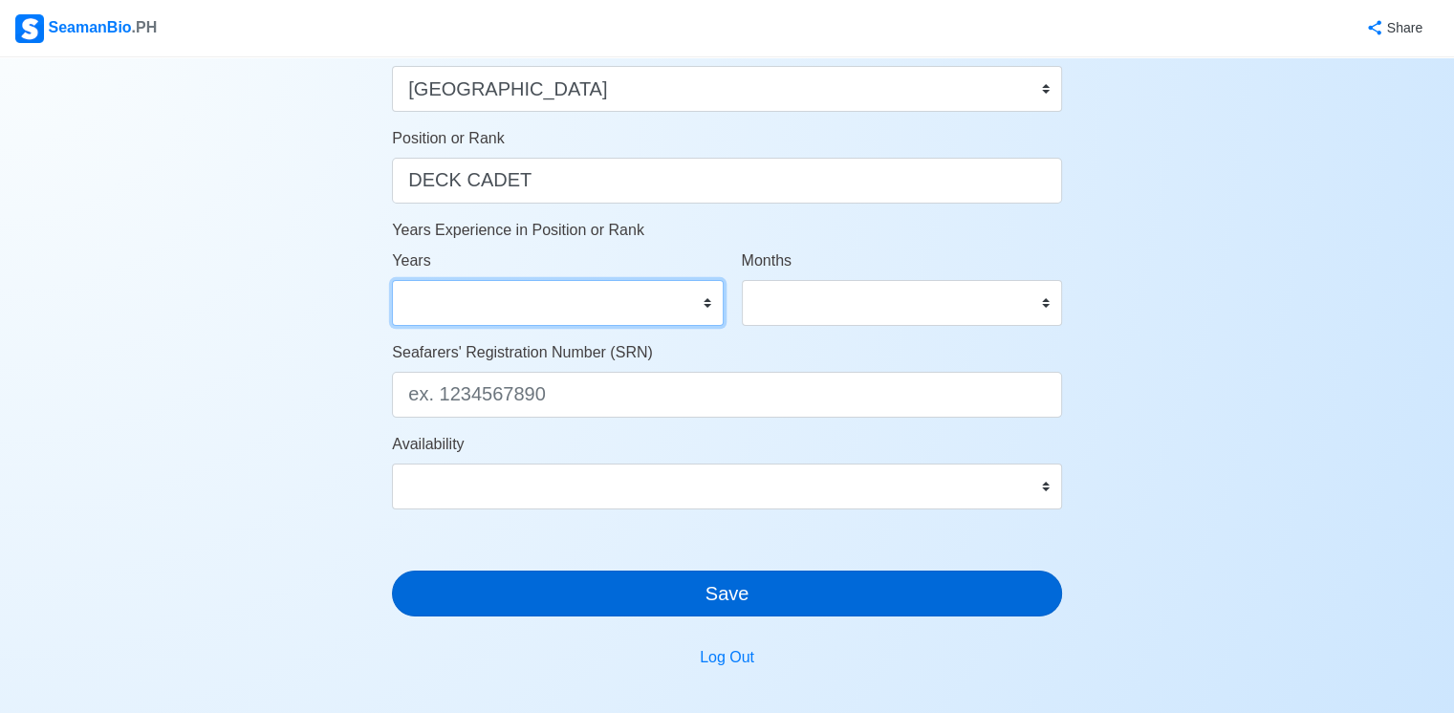
scroll to position [1052, 0]
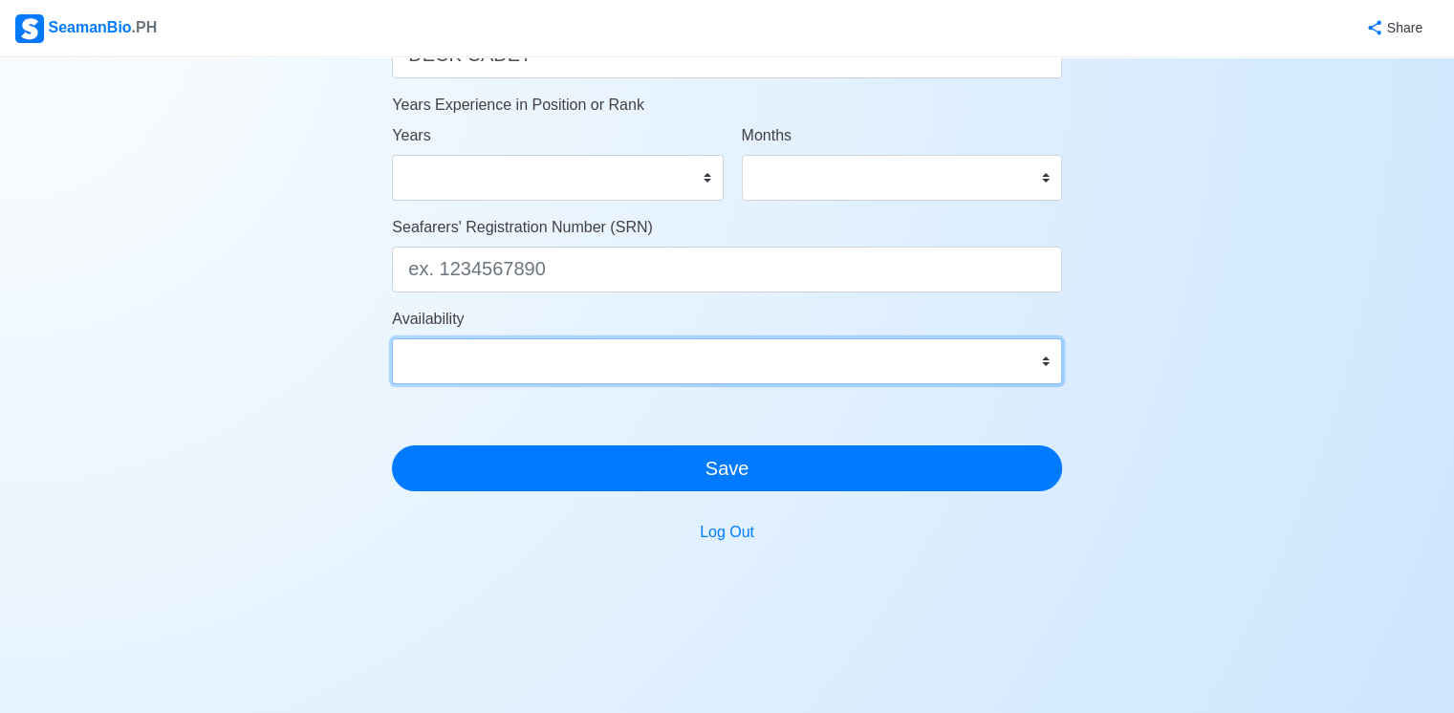
click at [938, 379] on select "Immediate Oct 2025 Nov 2025 Dec 2025 Jan 2026 Feb 2026 Mar 2026 Apr 2026 May 20…" at bounding box center [727, 361] width 670 height 46
click at [940, 379] on select "Immediate Oct 2025 Nov 2025 Dec 2025 Jan 2026 Feb 2026 Mar 2026 Apr 2026 May 20…" at bounding box center [727, 361] width 670 height 46
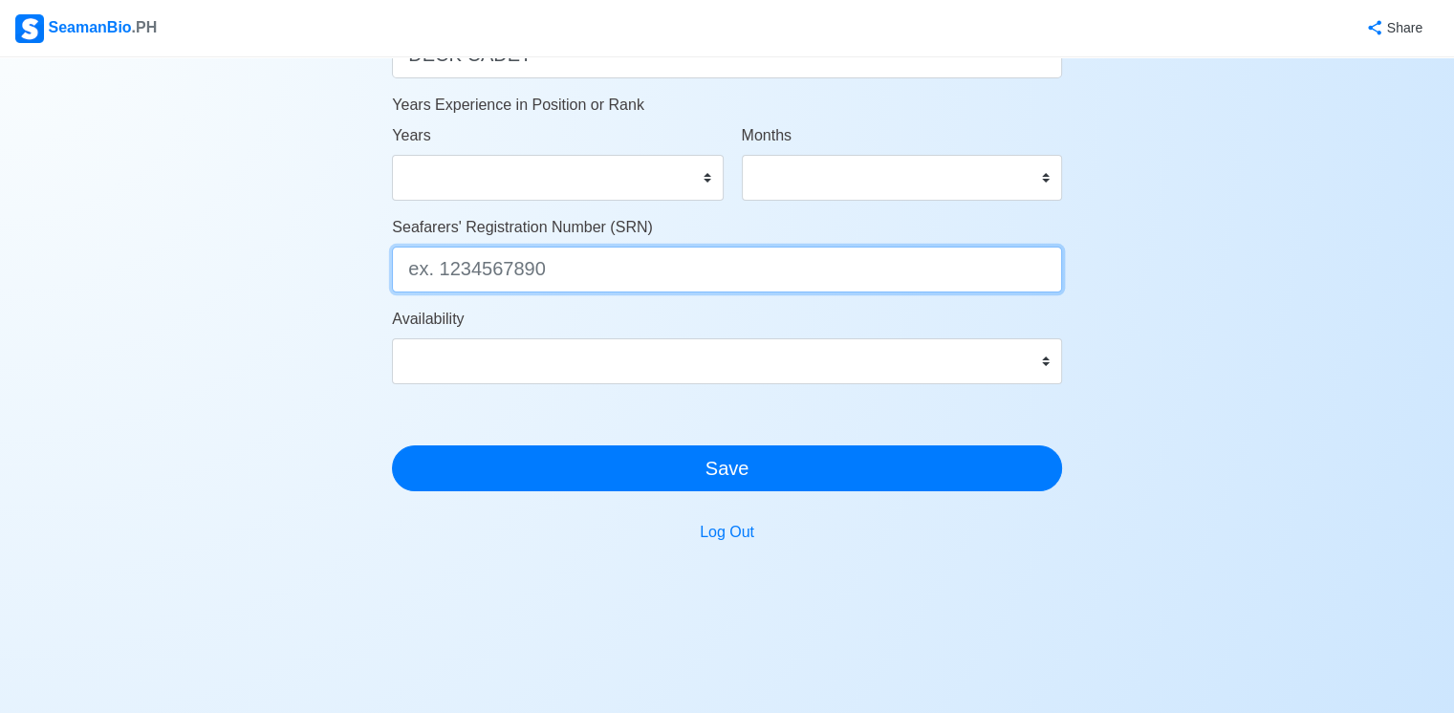
click at [898, 272] on input "Seafarers' Registration Number (SRN)" at bounding box center [727, 270] width 670 height 46
type input "0404260026"
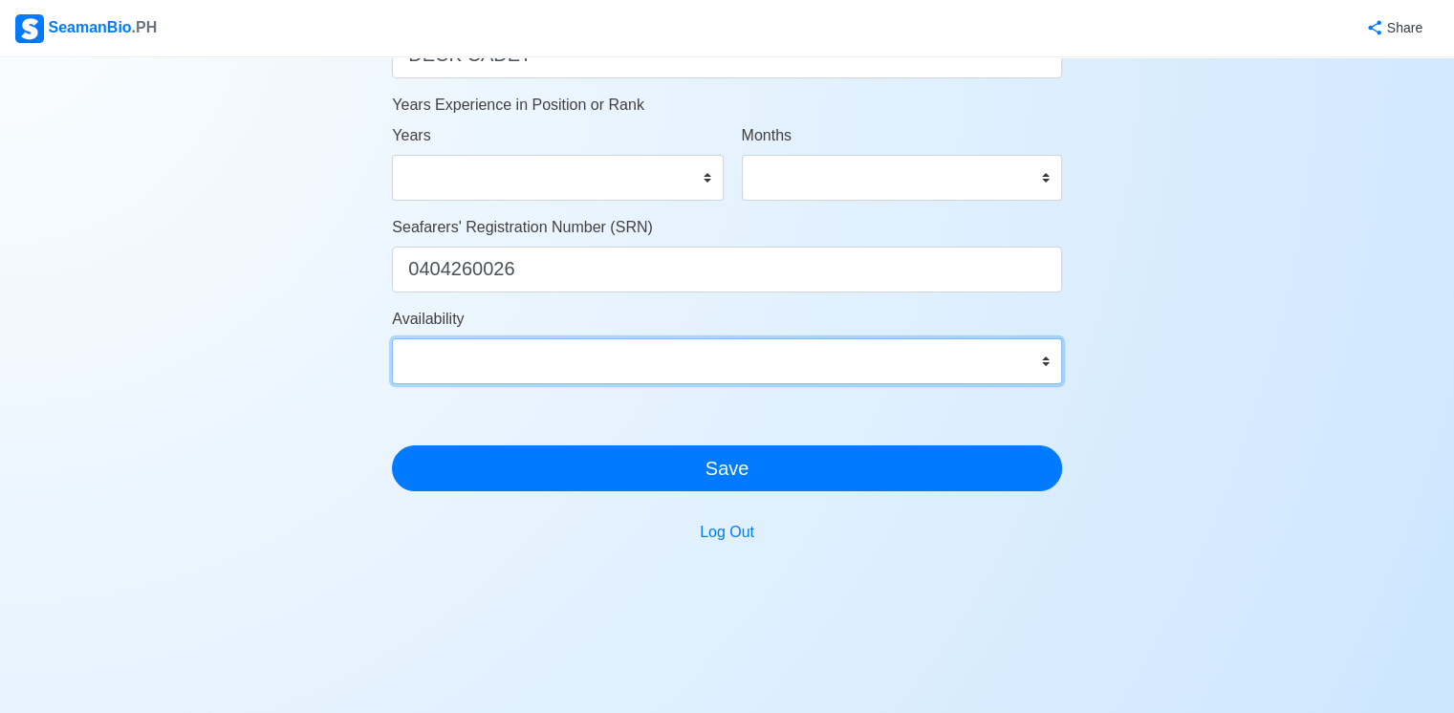
click at [914, 357] on select "Immediate Oct 2025 Nov 2025 Dec 2025 Jan 2026 Feb 2026 Mar 2026 Apr 2026 May 20…" at bounding box center [727, 361] width 670 height 46
select select "1759248000000"
click at [392, 338] on select "Immediate Oct 2025 Nov 2025 Dec 2025 Jan 2026 Feb 2026 Mar 2026 Apr 2026 May 20…" at bounding box center [727, 361] width 670 height 46
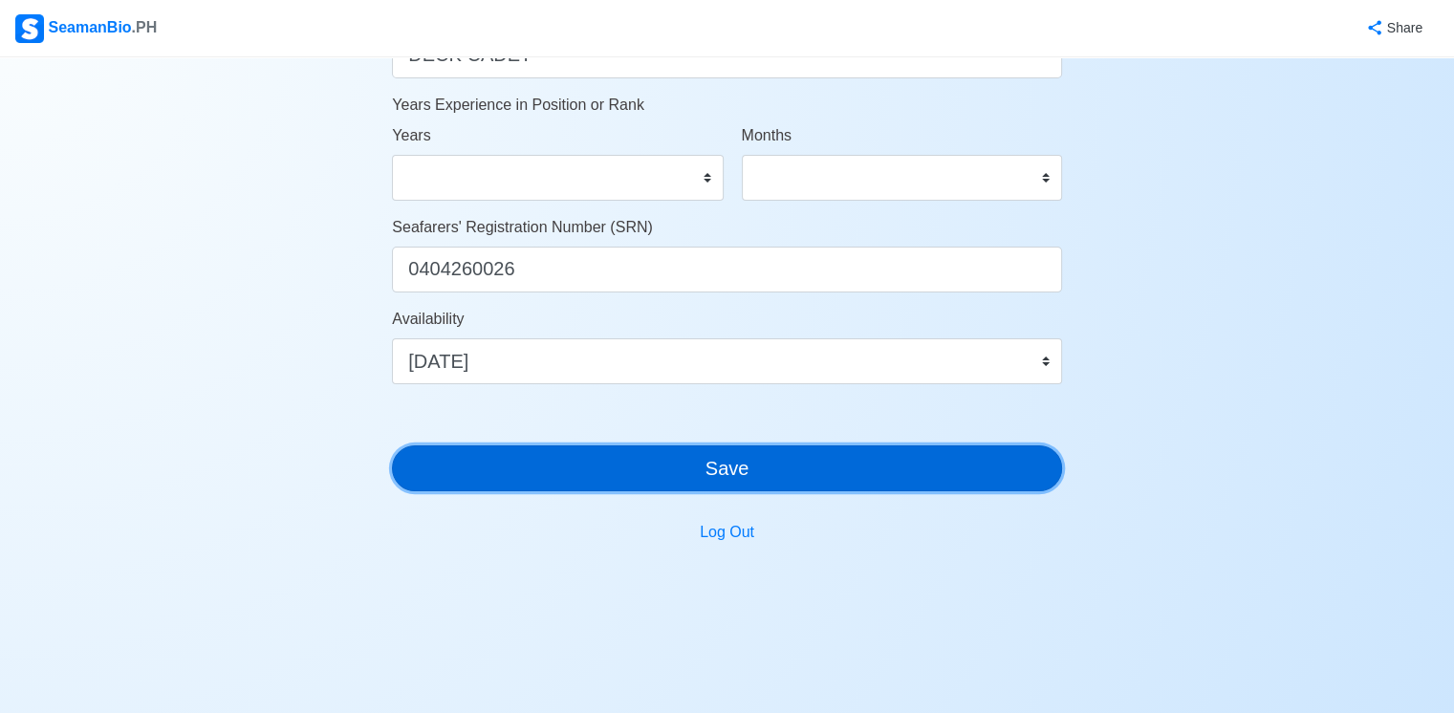
click at [821, 466] on button "Save" at bounding box center [727, 469] width 670 height 46
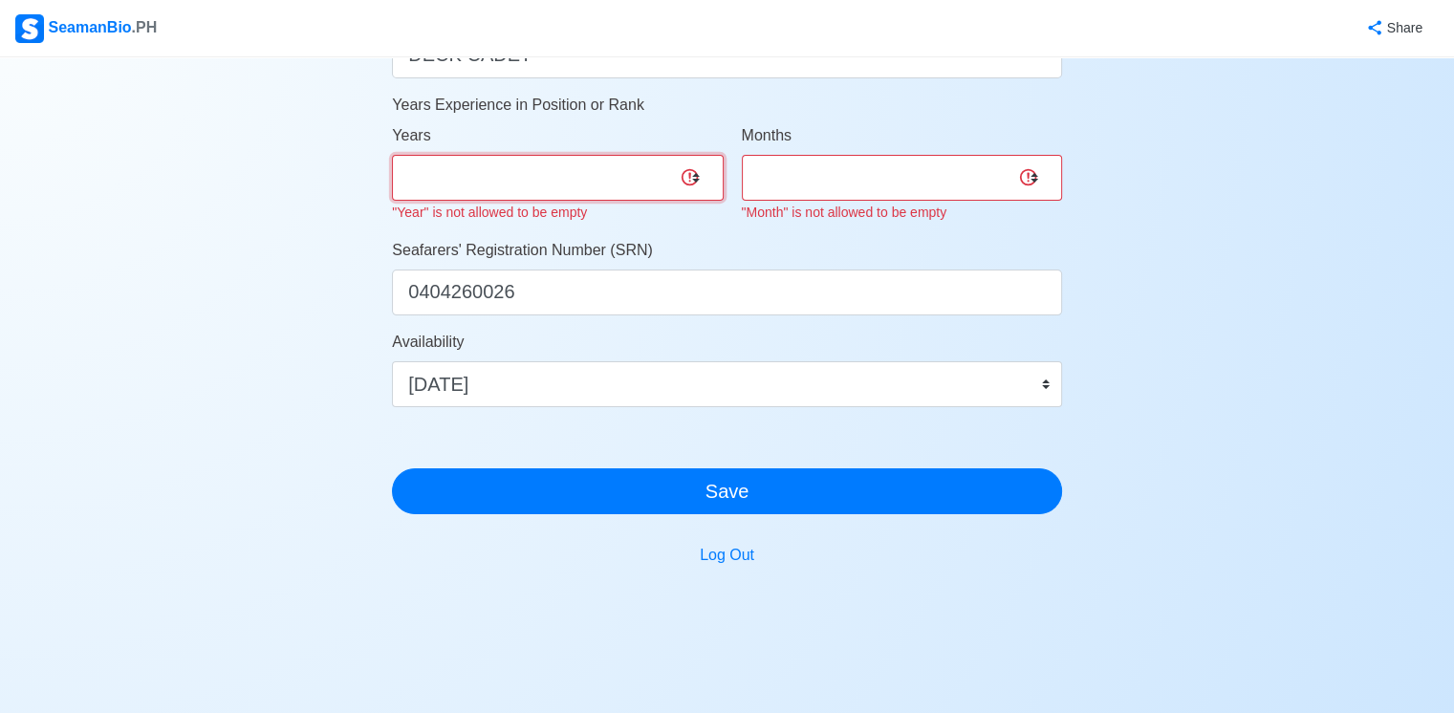
click at [652, 172] on select "0 1 2 3 4 5 6 7 8 9 10 11 12 13 14 15 16 17 18 19 20 21 22 23 24 25 26 27 28 29…" at bounding box center [557, 178] width 331 height 46
select select "0"
click at [392, 155] on select "0 1 2 3 4 5 6 7 8 9 10 11 12 13 14 15 16 17 18 19 20 21 22 23 24 25 26 27 28 29…" at bounding box center [557, 178] width 331 height 46
click at [893, 155] on select "0 1 2 3 4 5 6 7 8 9 10 11" at bounding box center [902, 178] width 320 height 46
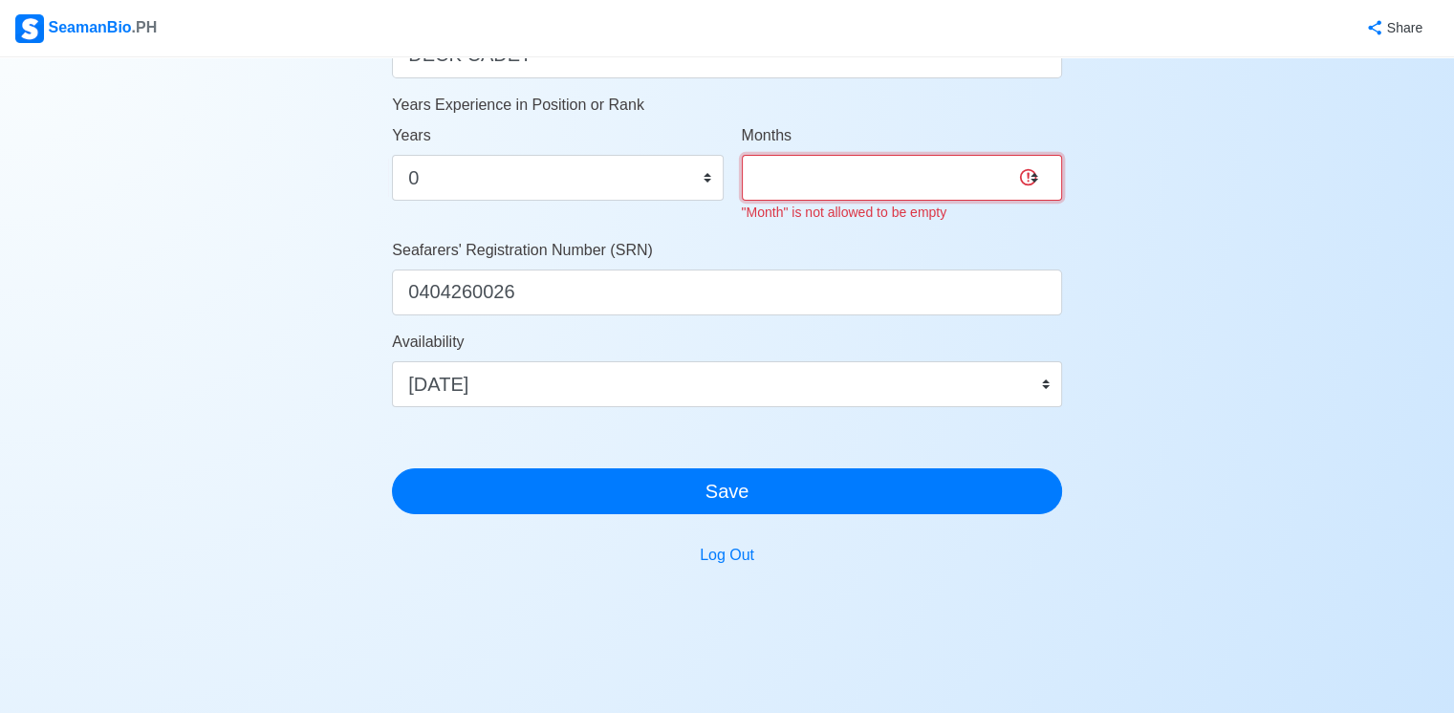
select select "0"
click at [742, 155] on select "0 1 2 3 4 5 6 7 8 9 10 11" at bounding box center [902, 178] width 320 height 46
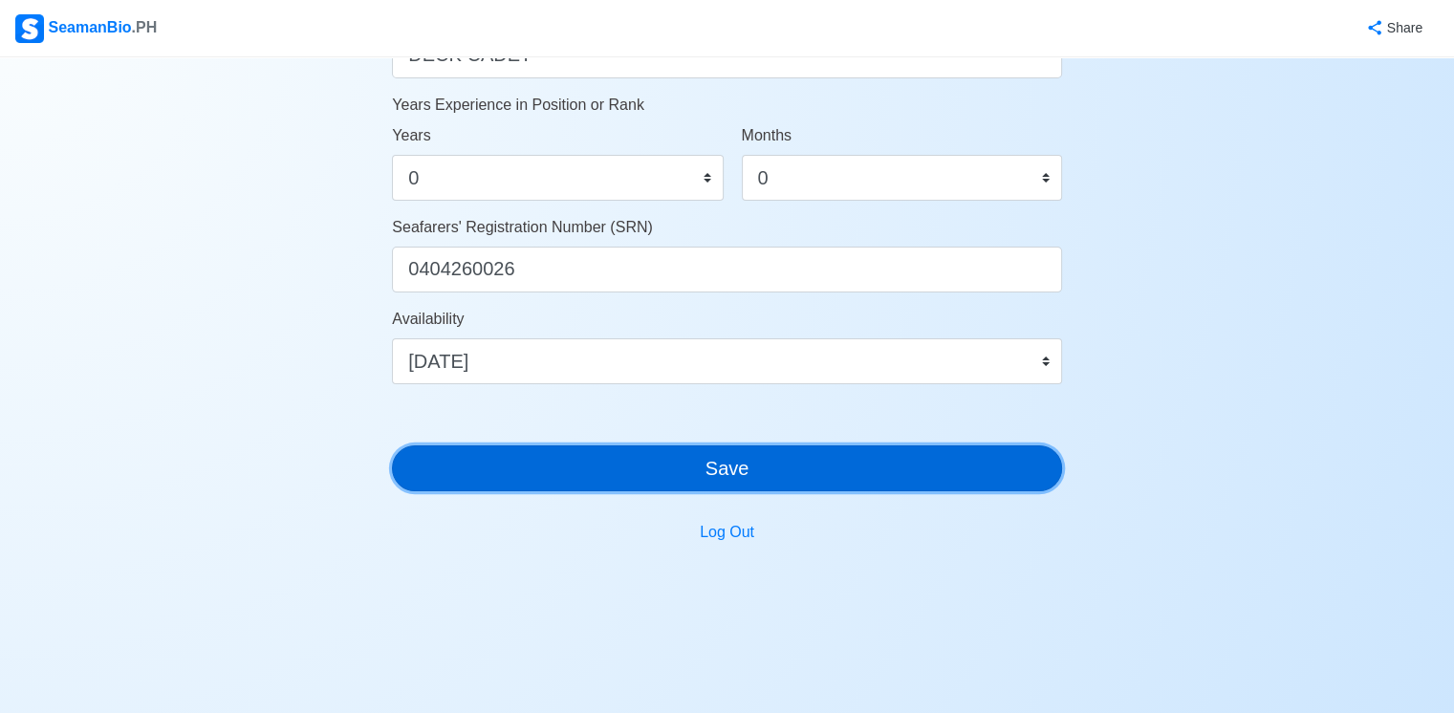
click at [845, 471] on button "Save" at bounding box center [727, 469] width 670 height 46
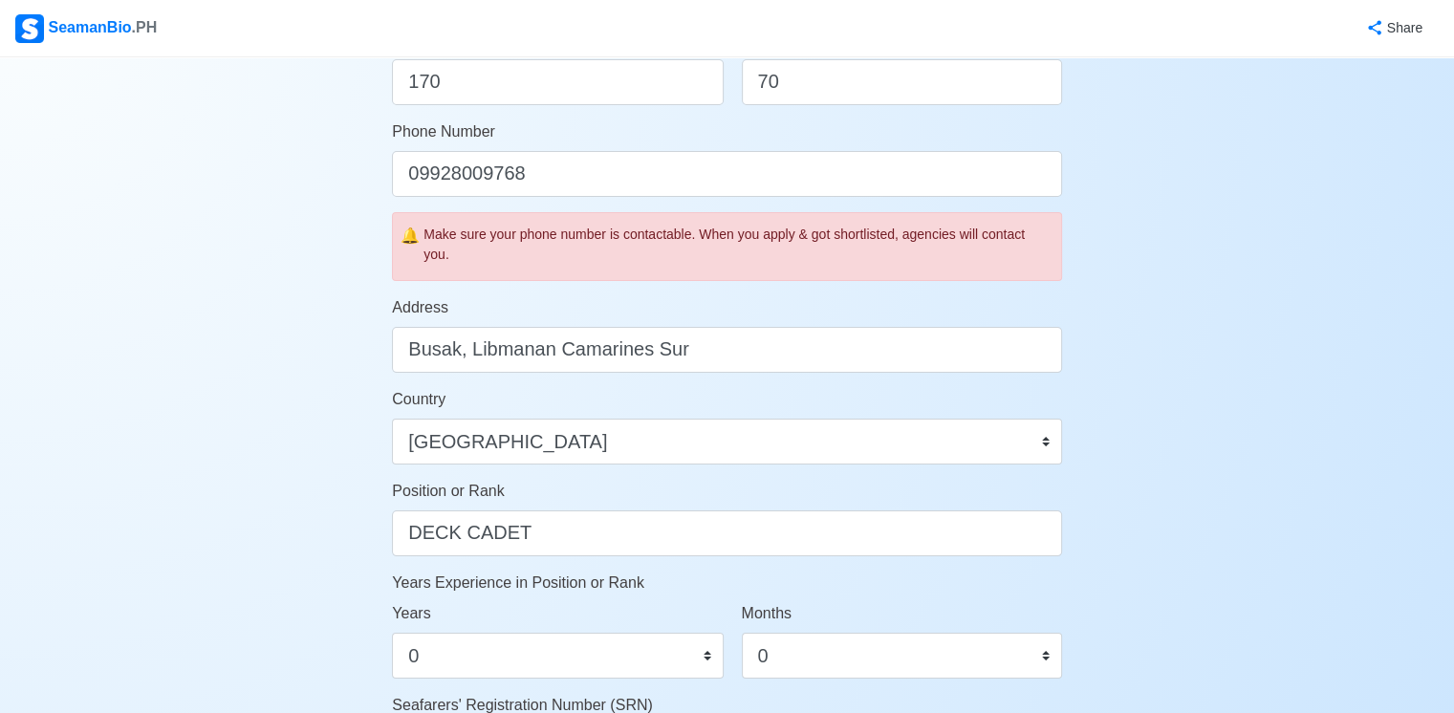
scroll to position [0, 0]
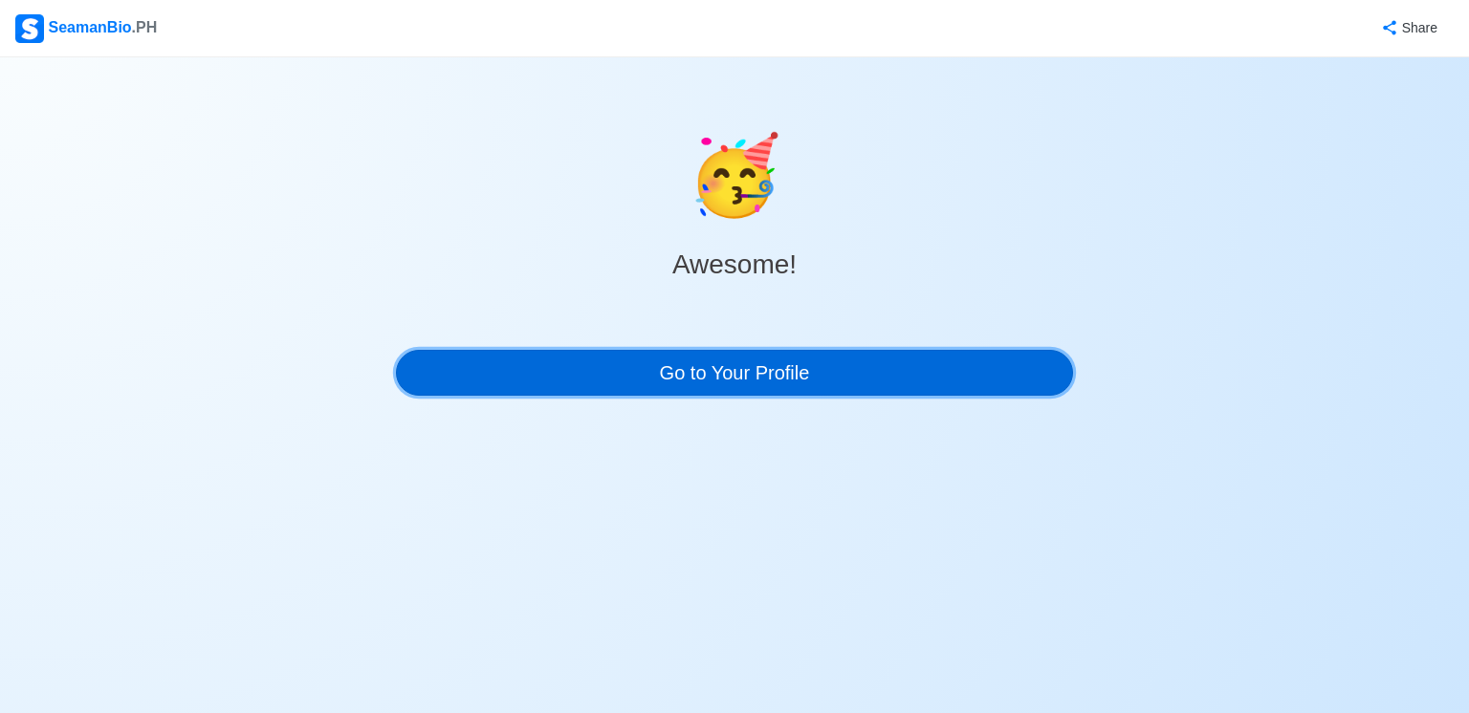
click at [855, 383] on link "Go to Your Profile" at bounding box center [734, 373] width 677 height 46
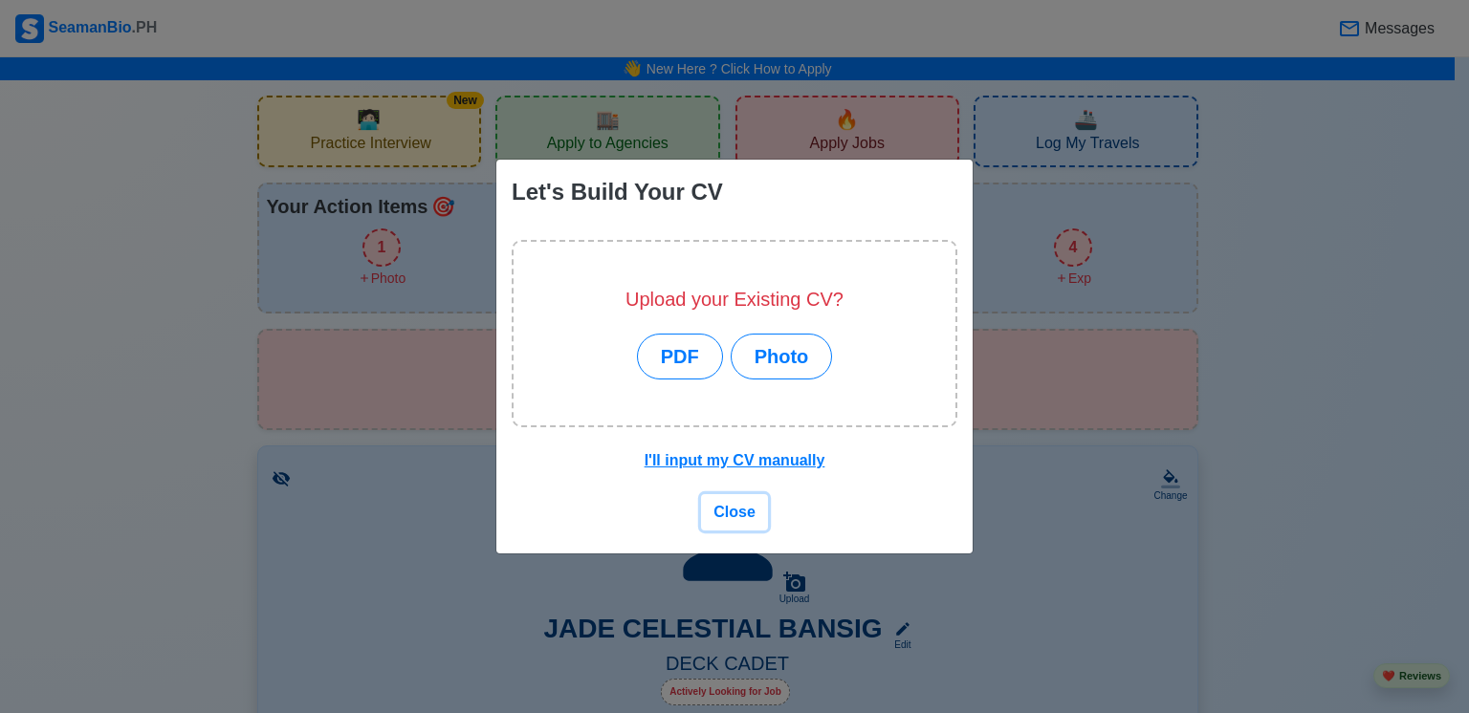
click at [736, 509] on span "Close" at bounding box center [734, 512] width 42 height 16
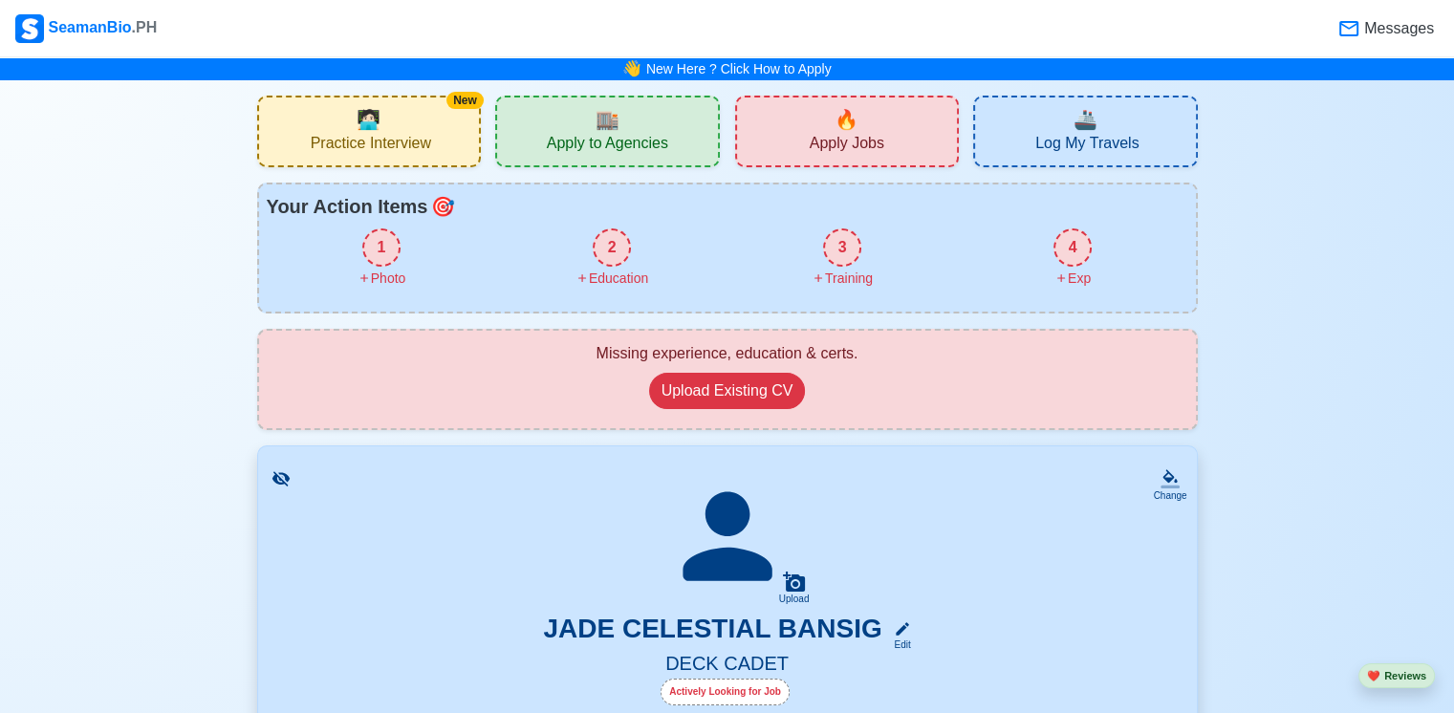
click at [418, 145] on span "Practice Interview" at bounding box center [371, 146] width 120 height 24
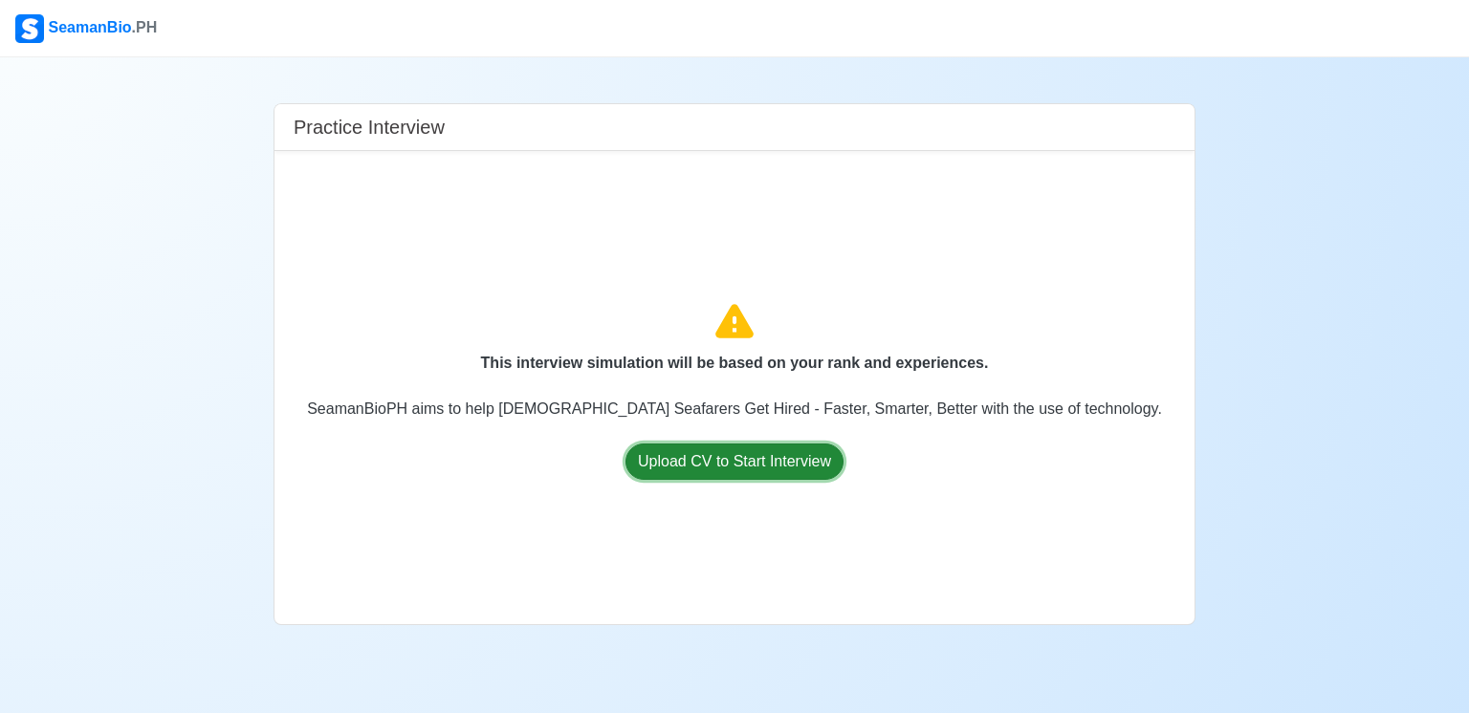
click at [767, 465] on button "Upload CV to Start Interview" at bounding box center [734, 462] width 218 height 36
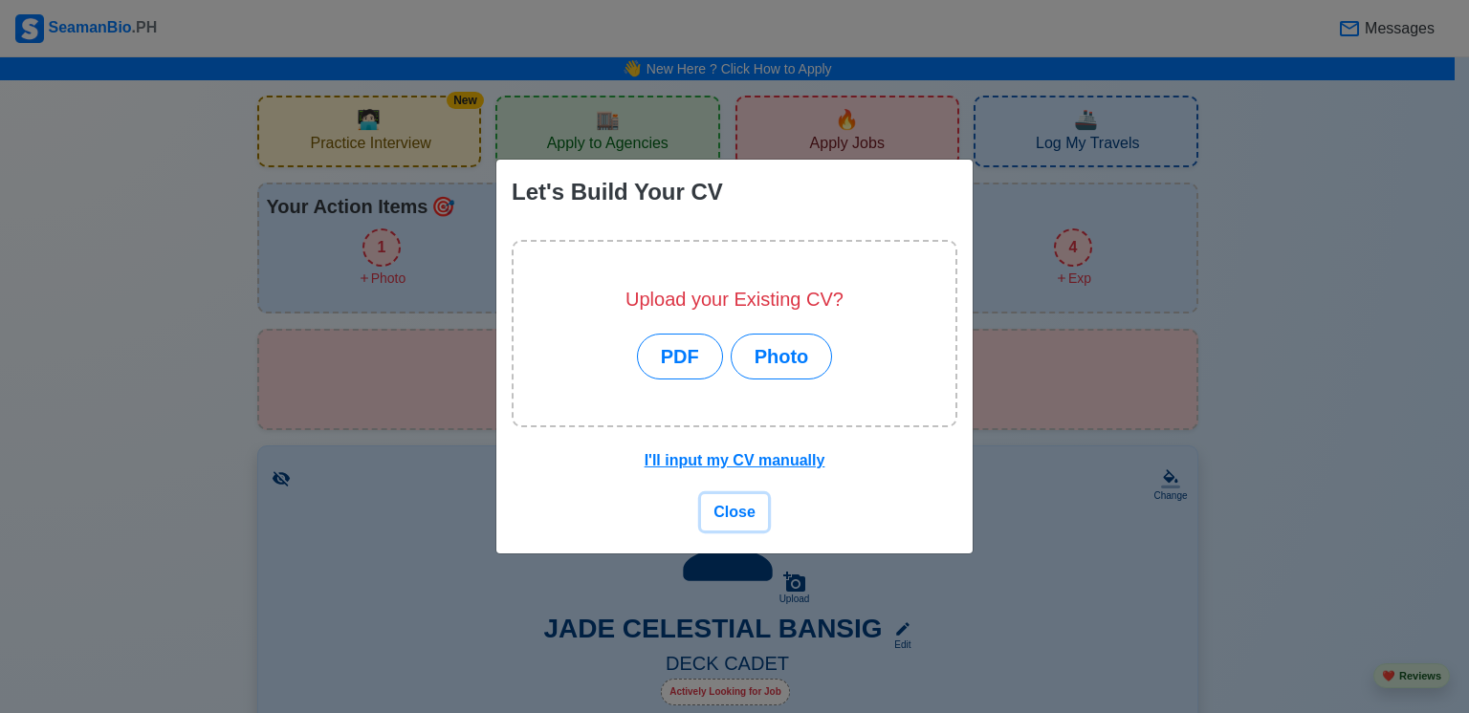
click at [734, 514] on span "Close" at bounding box center [734, 512] width 42 height 16
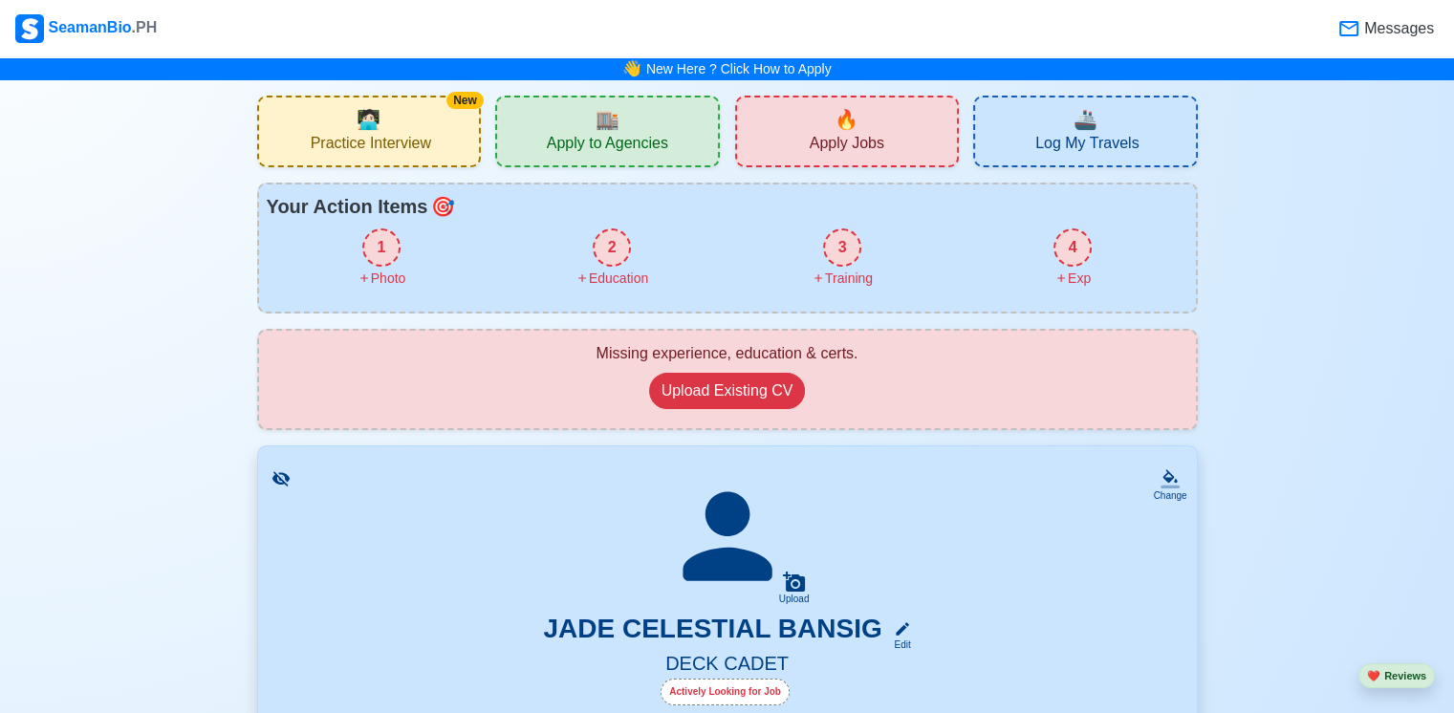
click at [635, 135] on span "Apply to Agencies" at bounding box center [607, 146] width 121 height 24
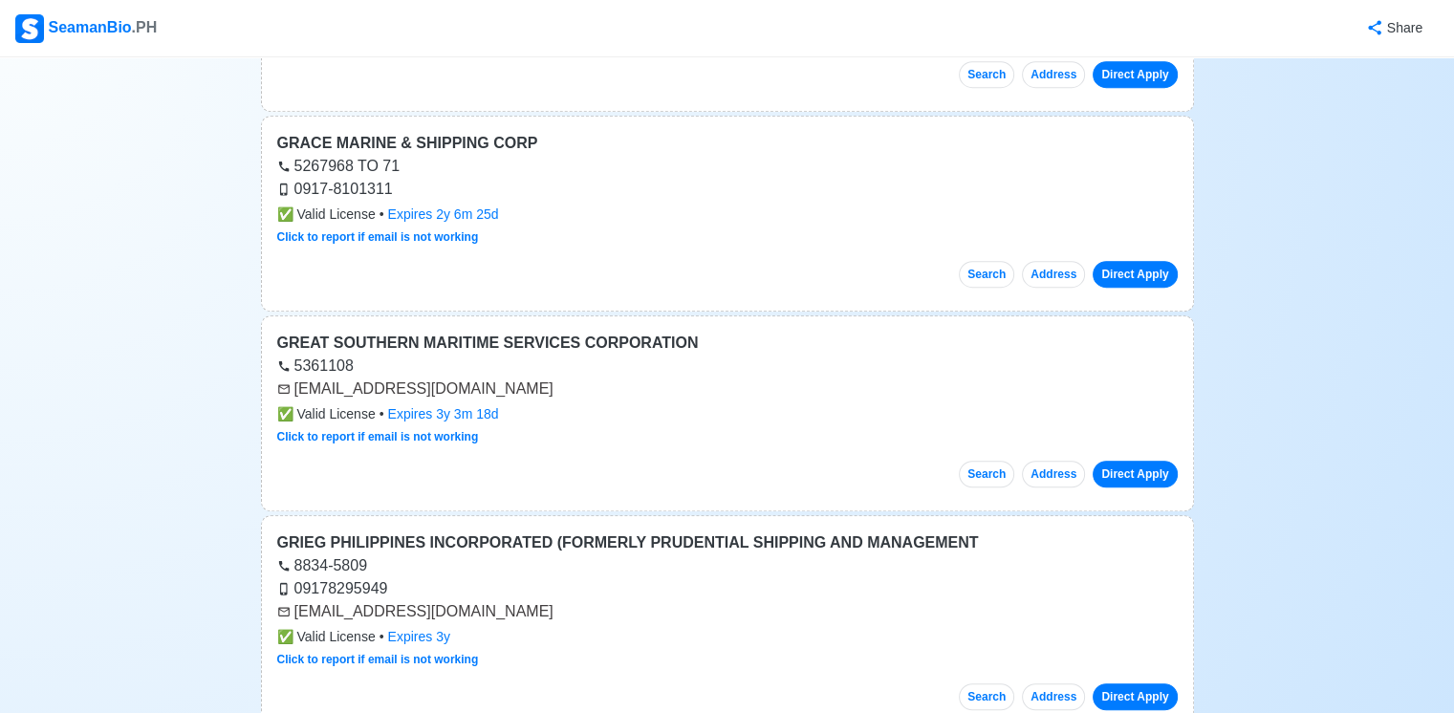
scroll to position [1147, 0]
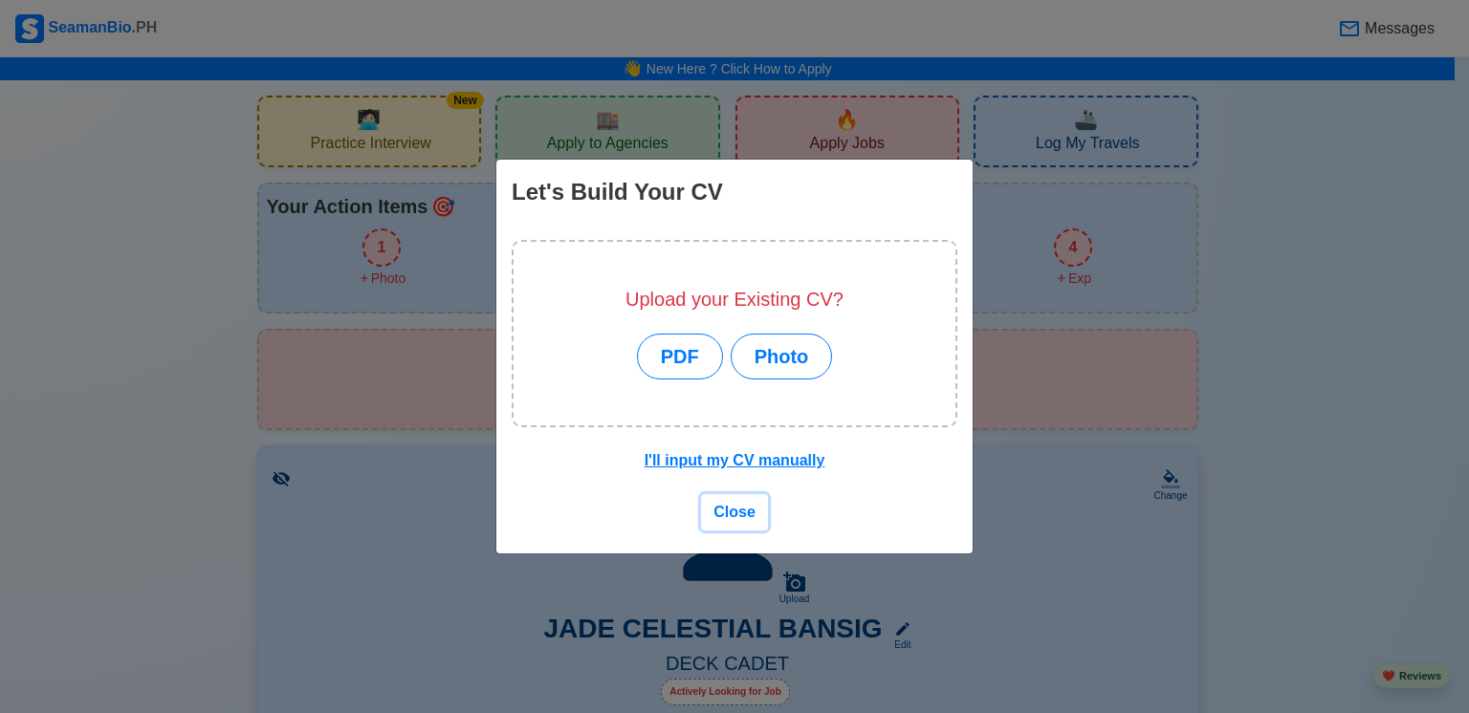
click at [728, 494] on button "Close" at bounding box center [734, 512] width 67 height 36
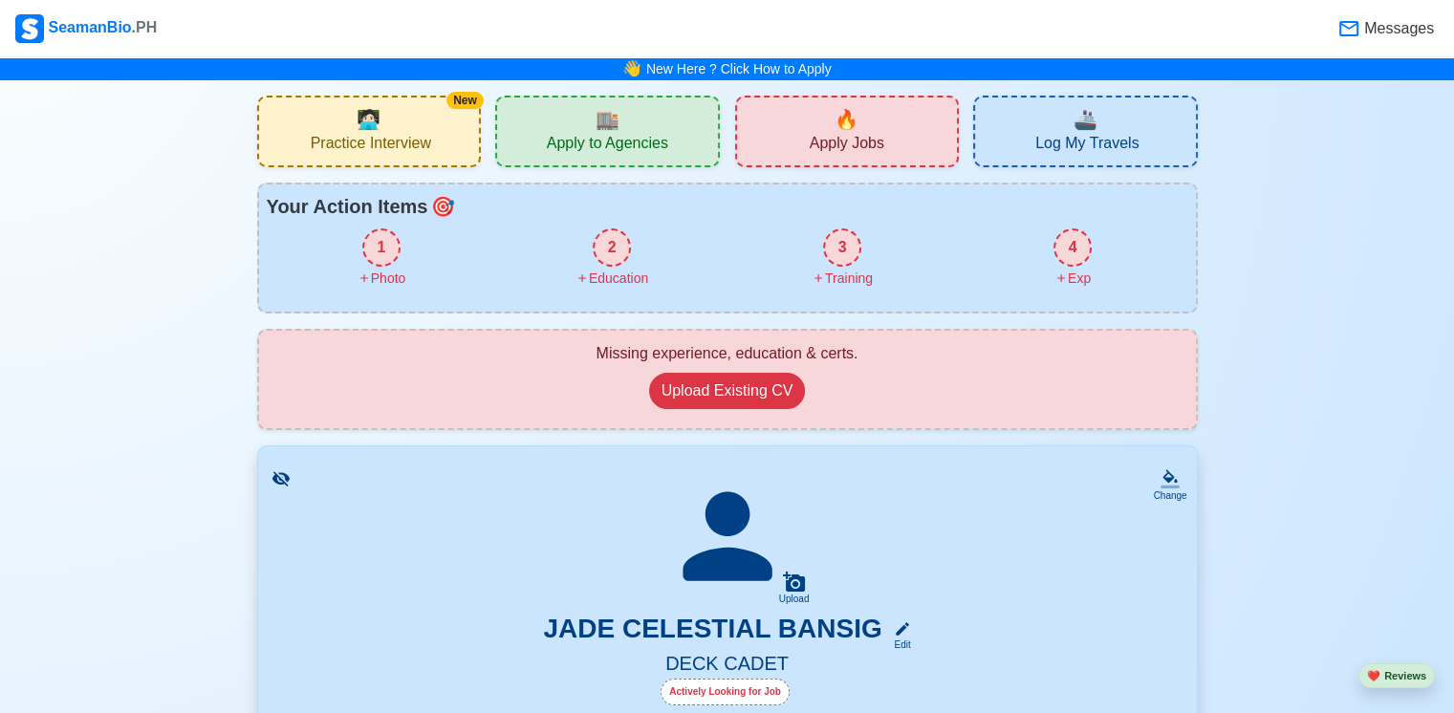
click at [926, 117] on div "🔥 Apply Jobs" at bounding box center [847, 132] width 225 height 72
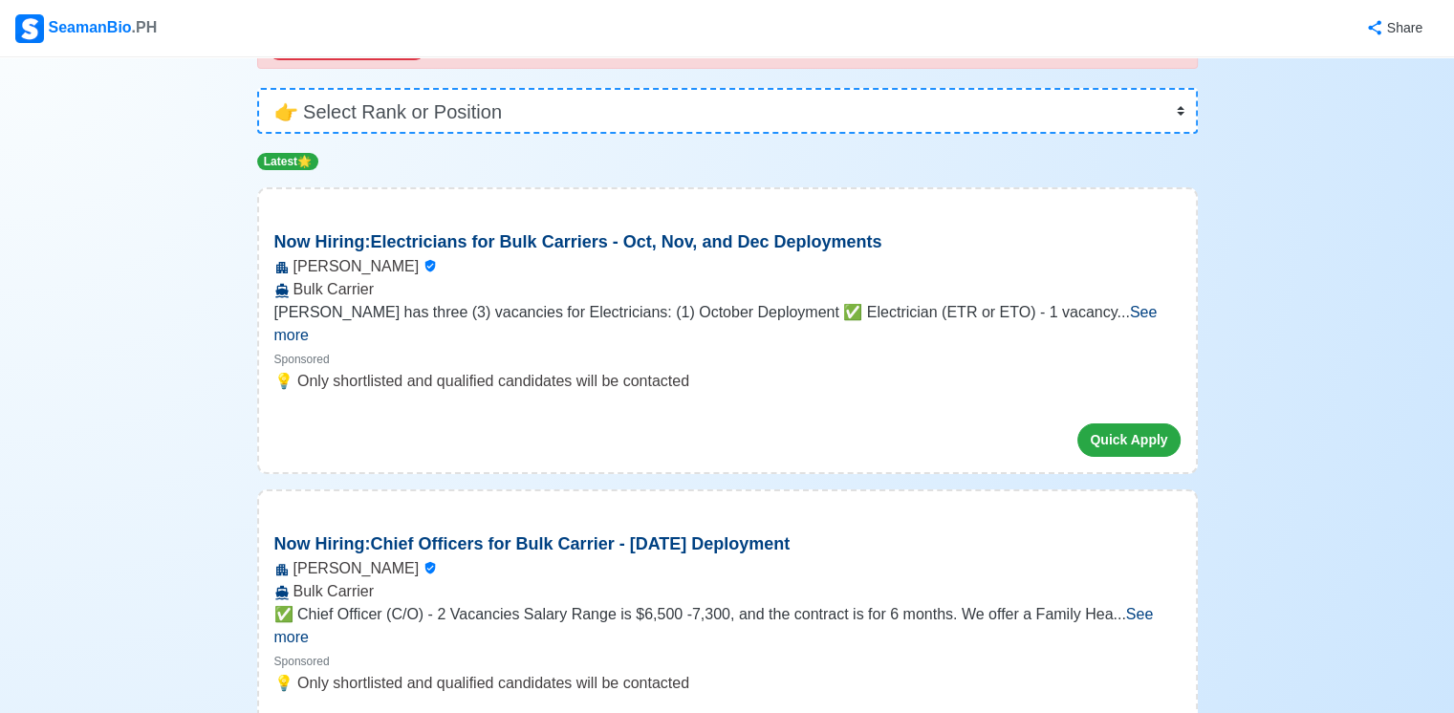
scroll to position [191, 0]
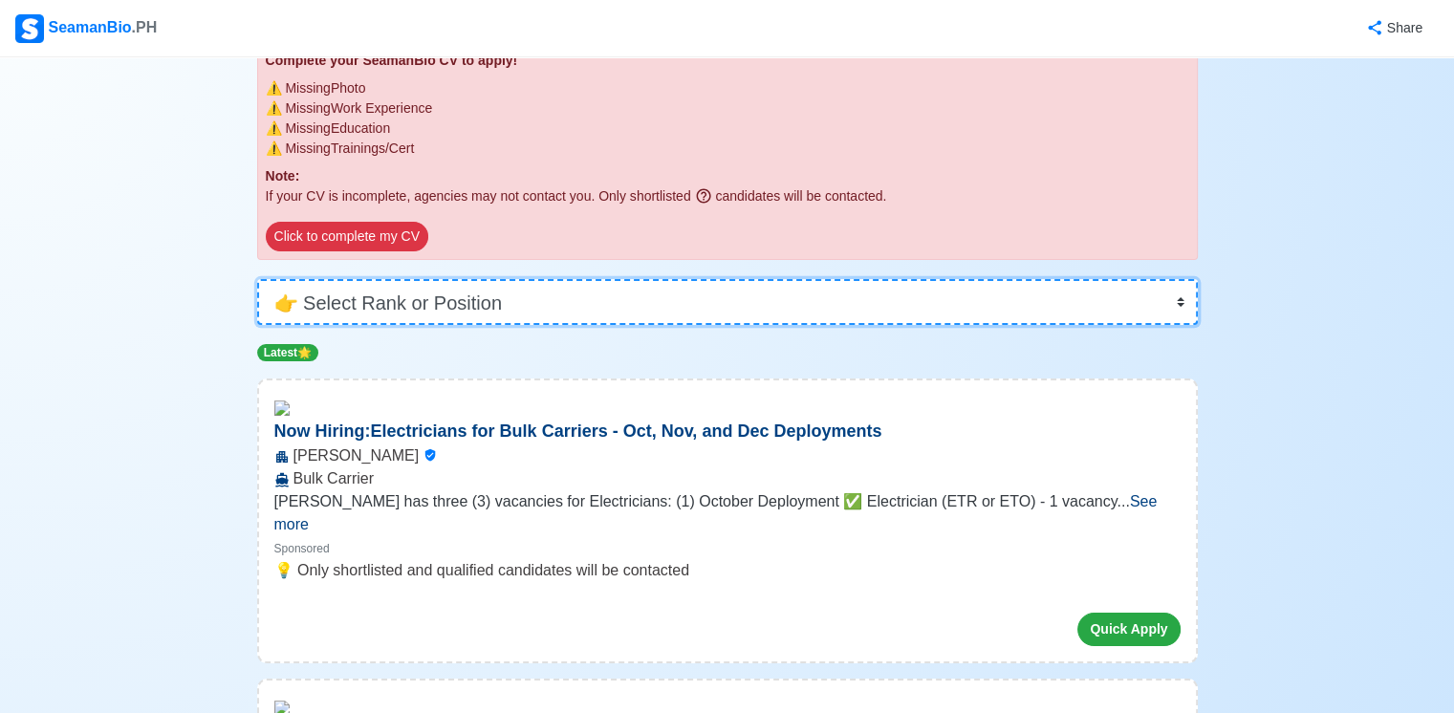
click at [669, 295] on select "👉 Select Rank or Position Master Chief Officer 2nd Officer 3rd Officer Junior O…" at bounding box center [727, 302] width 941 height 46
select select "Cadet"
click at [257, 325] on select "👉 Select Rank or Position Master Chief Officer 2nd Officer 3rd Officer Junior O…" at bounding box center [727, 302] width 941 height 46
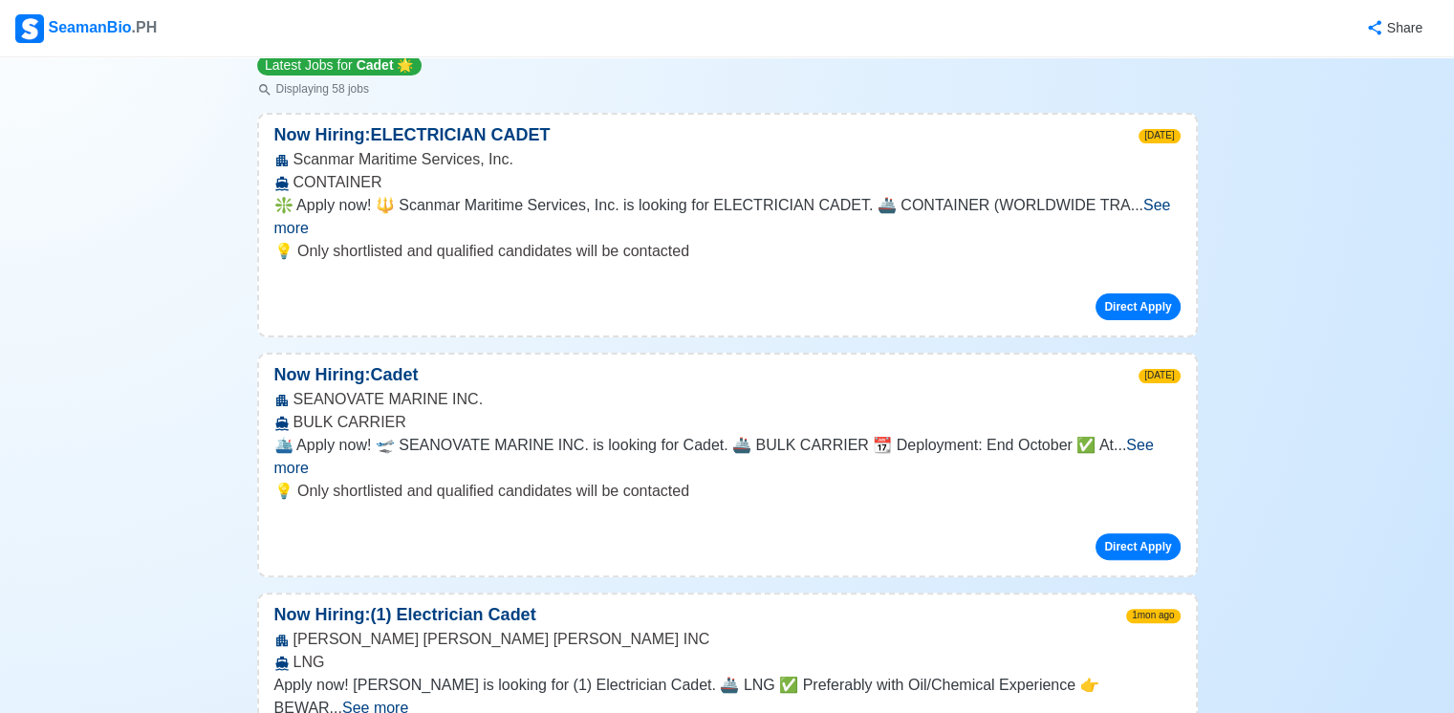
scroll to position [574, 0]
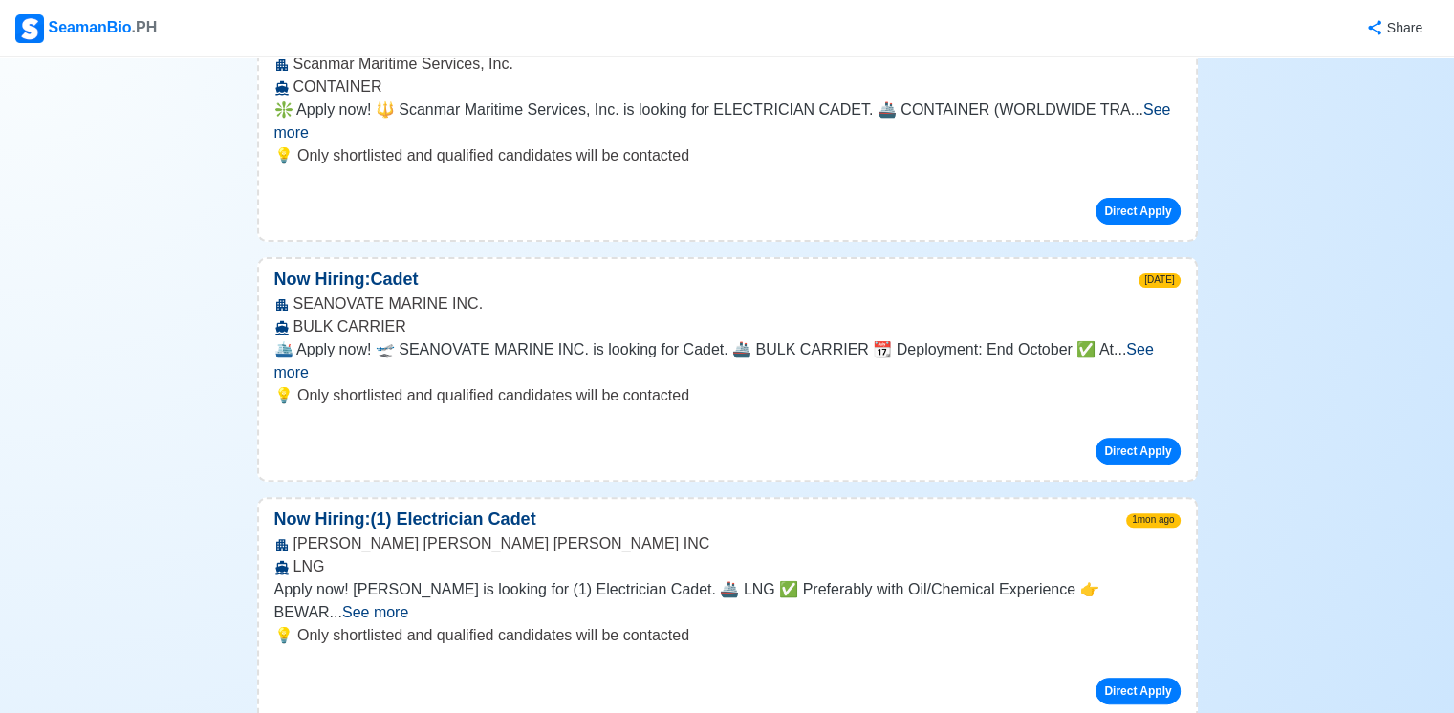
click at [1124, 341] on span "See more" at bounding box center [714, 360] width 880 height 39
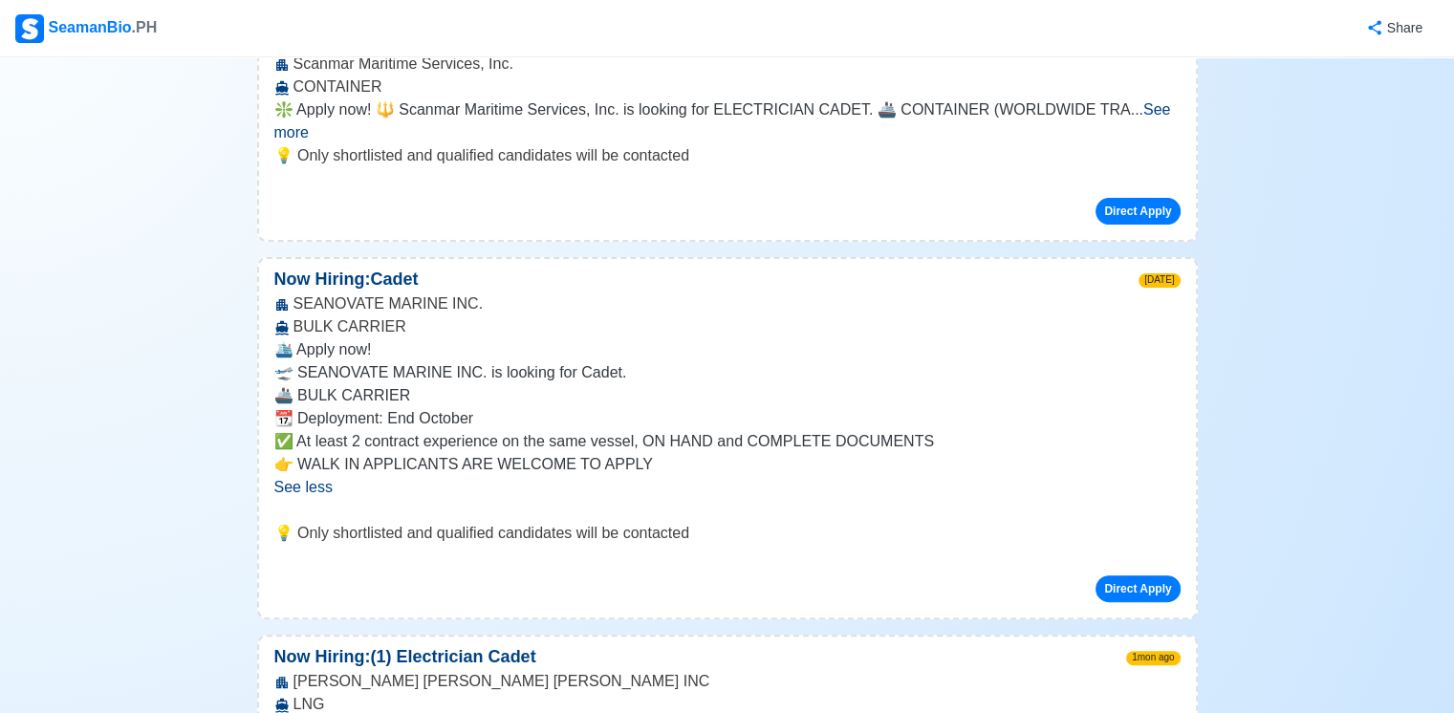
drag, startPoint x: 729, startPoint y: 363, endPoint x: 761, endPoint y: 327, distance: 48.8
click at [763, 338] on span "🛳️ Apply now! 🛫 SEANOVATE MARINE INC. is looking for Cadet. 🚢 BULK CARRIER 📆 De…" at bounding box center [727, 407] width 906 height 138
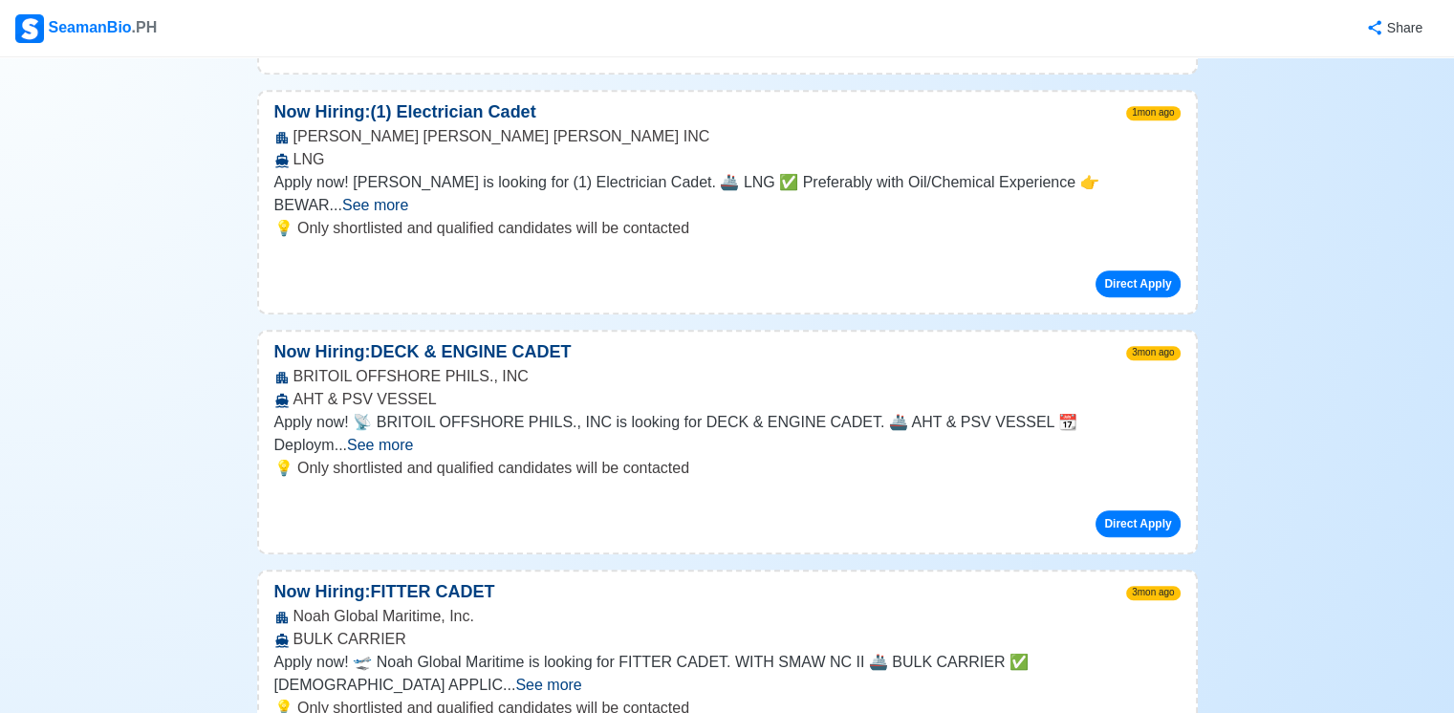
scroll to position [1147, 0]
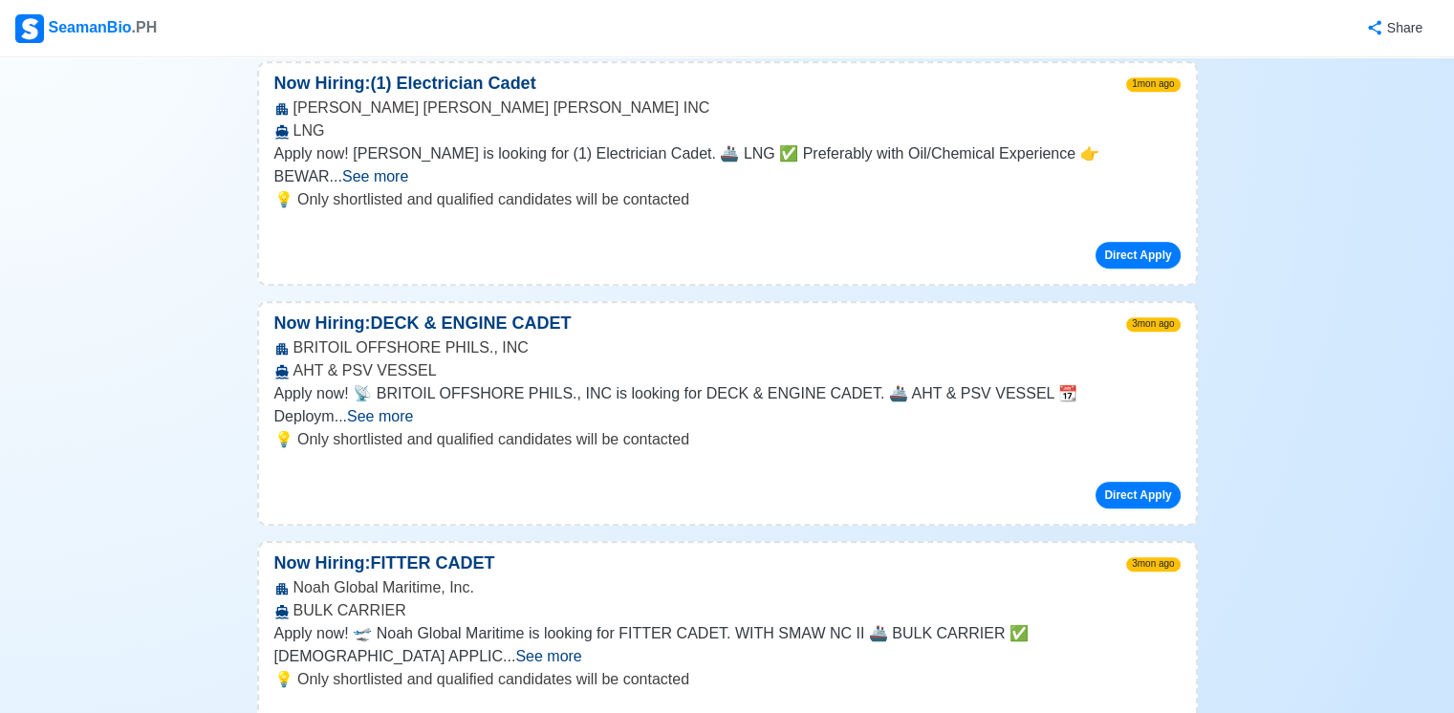
click at [413, 408] on span "See more" at bounding box center [380, 416] width 66 height 16
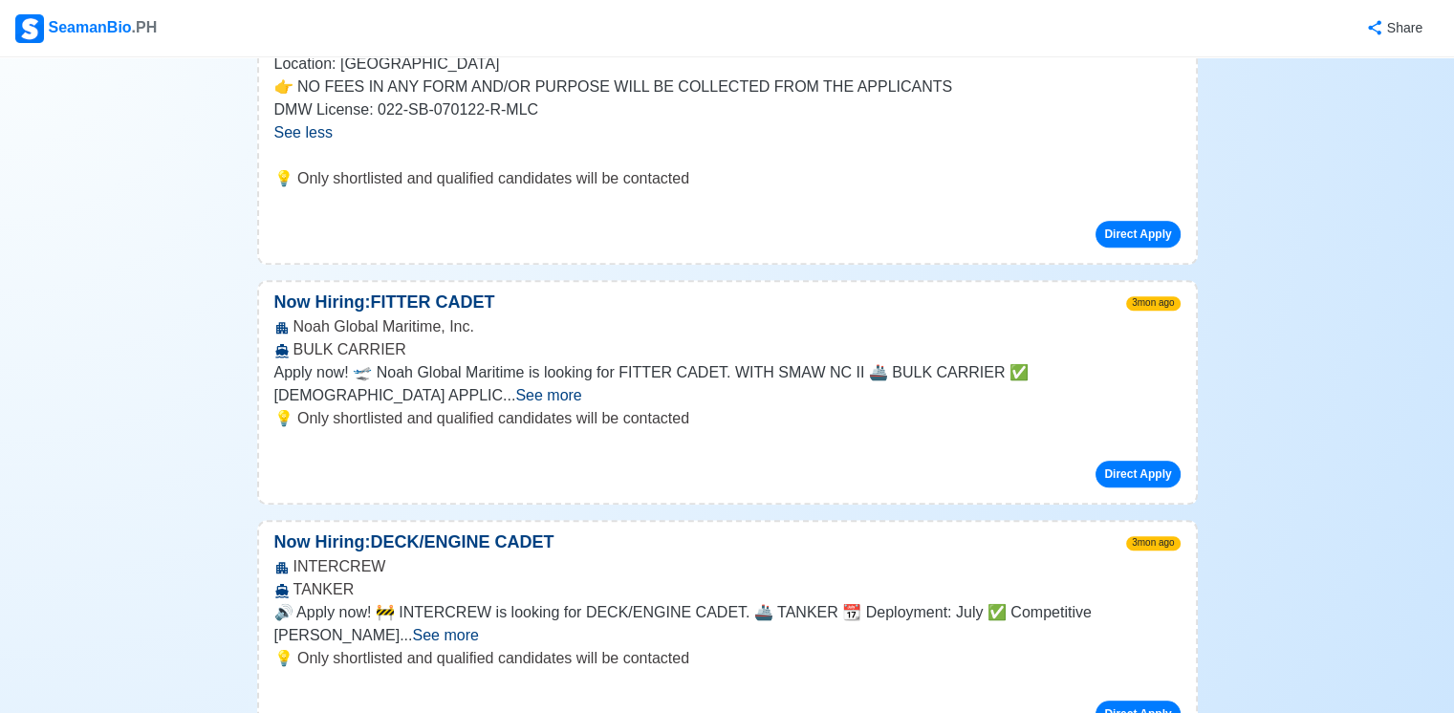
scroll to position [1625, 0]
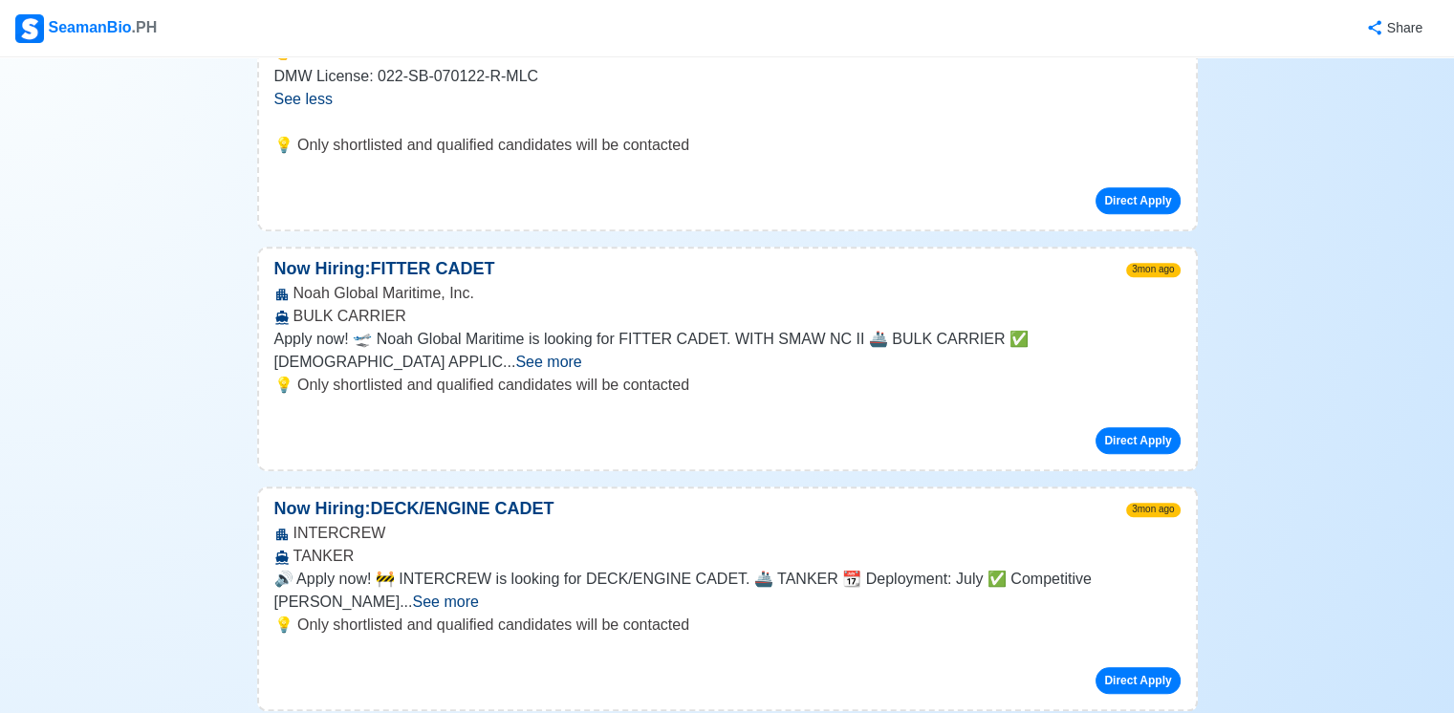
click at [478, 594] on span "See more" at bounding box center [445, 602] width 66 height 16
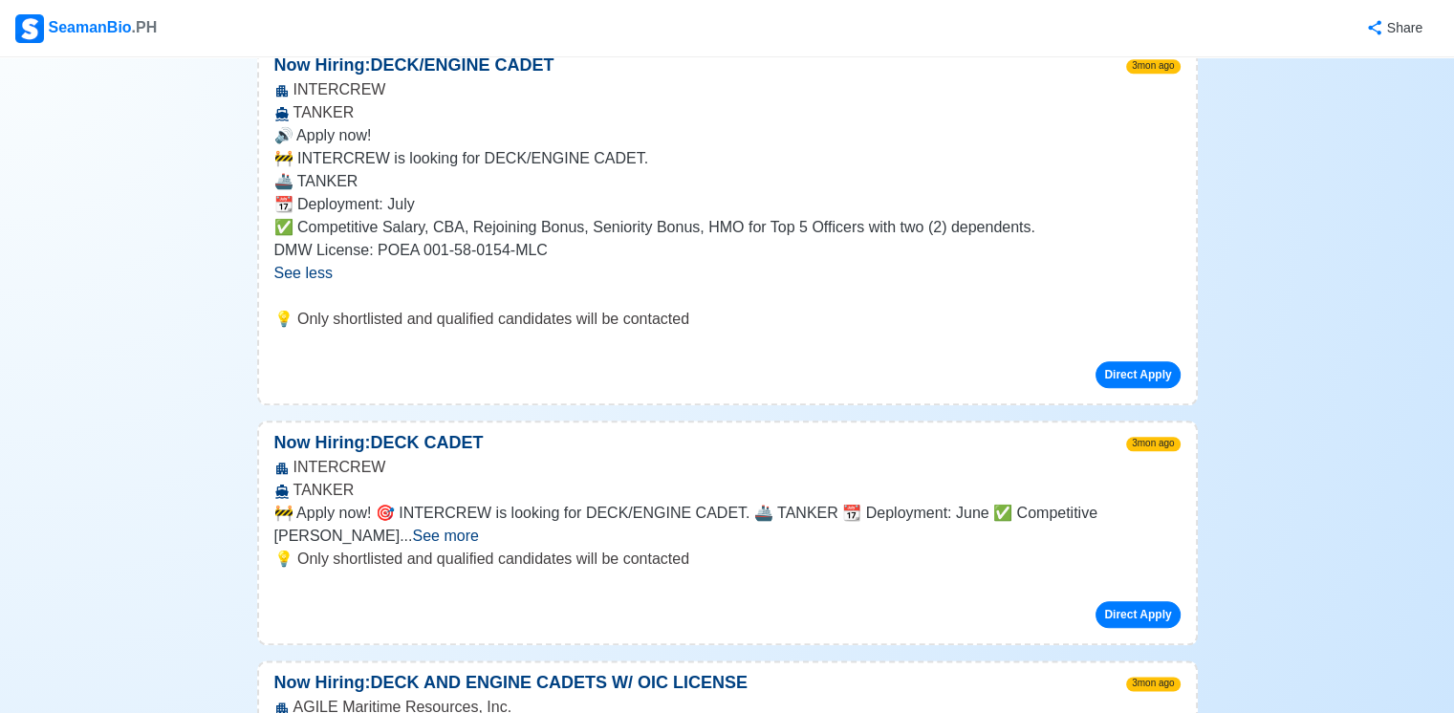
scroll to position [2103, 0]
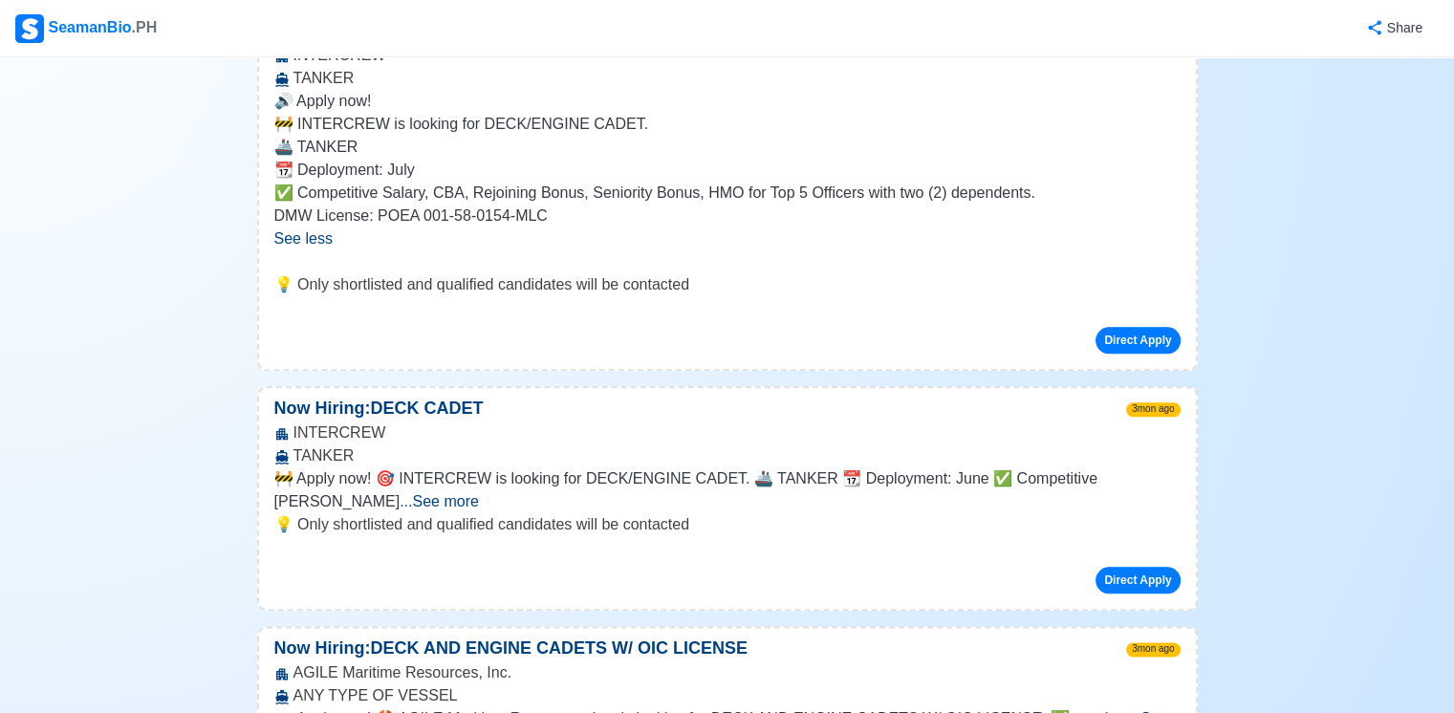
click at [478, 493] on span "See more" at bounding box center [445, 501] width 66 height 16
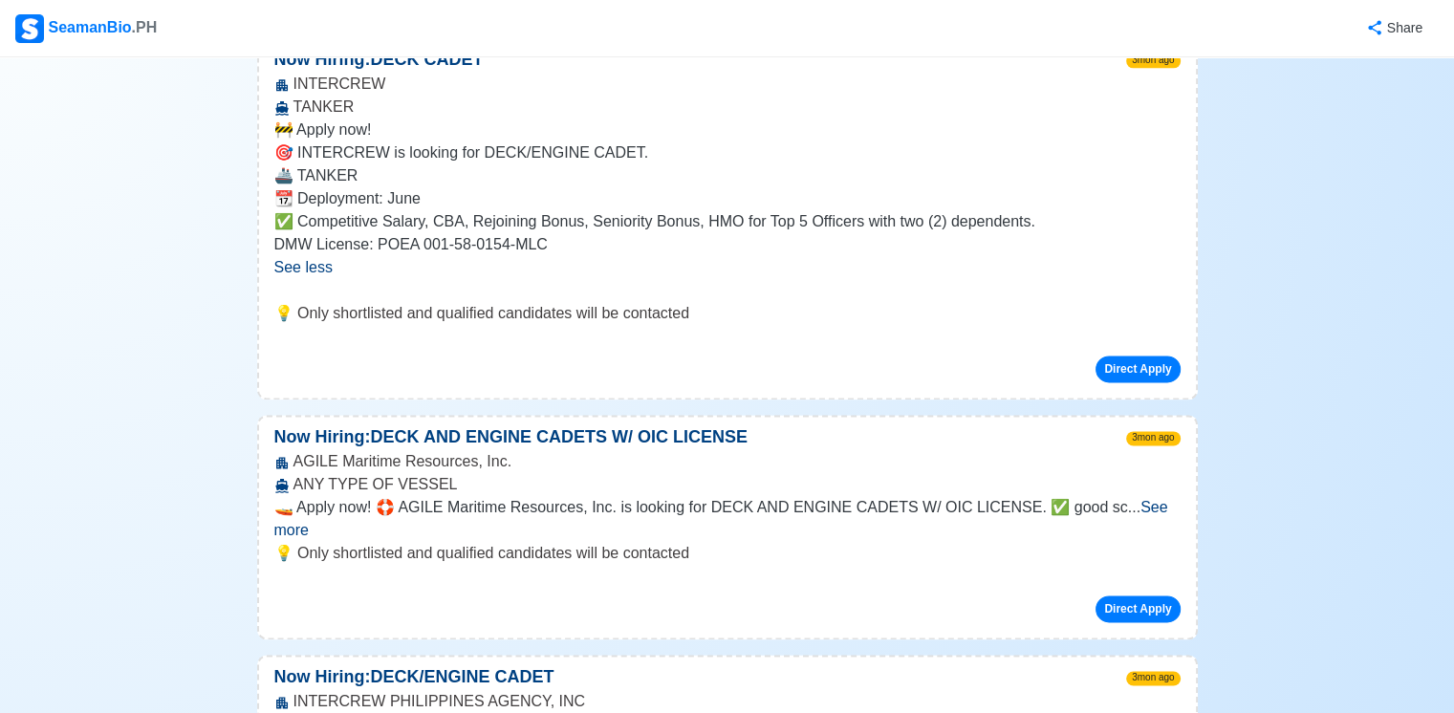
scroll to position [2486, 0]
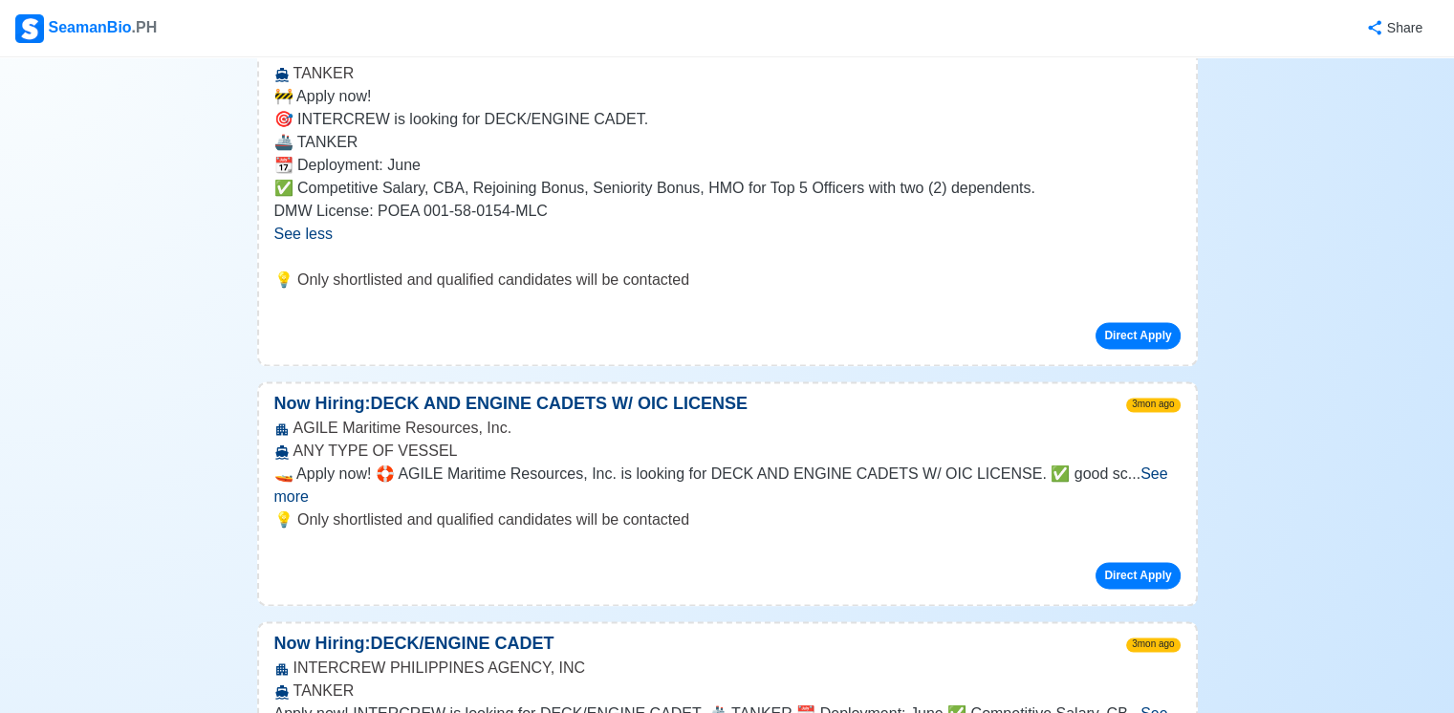
click at [1143, 466] on span "See more" at bounding box center [721, 485] width 894 height 39
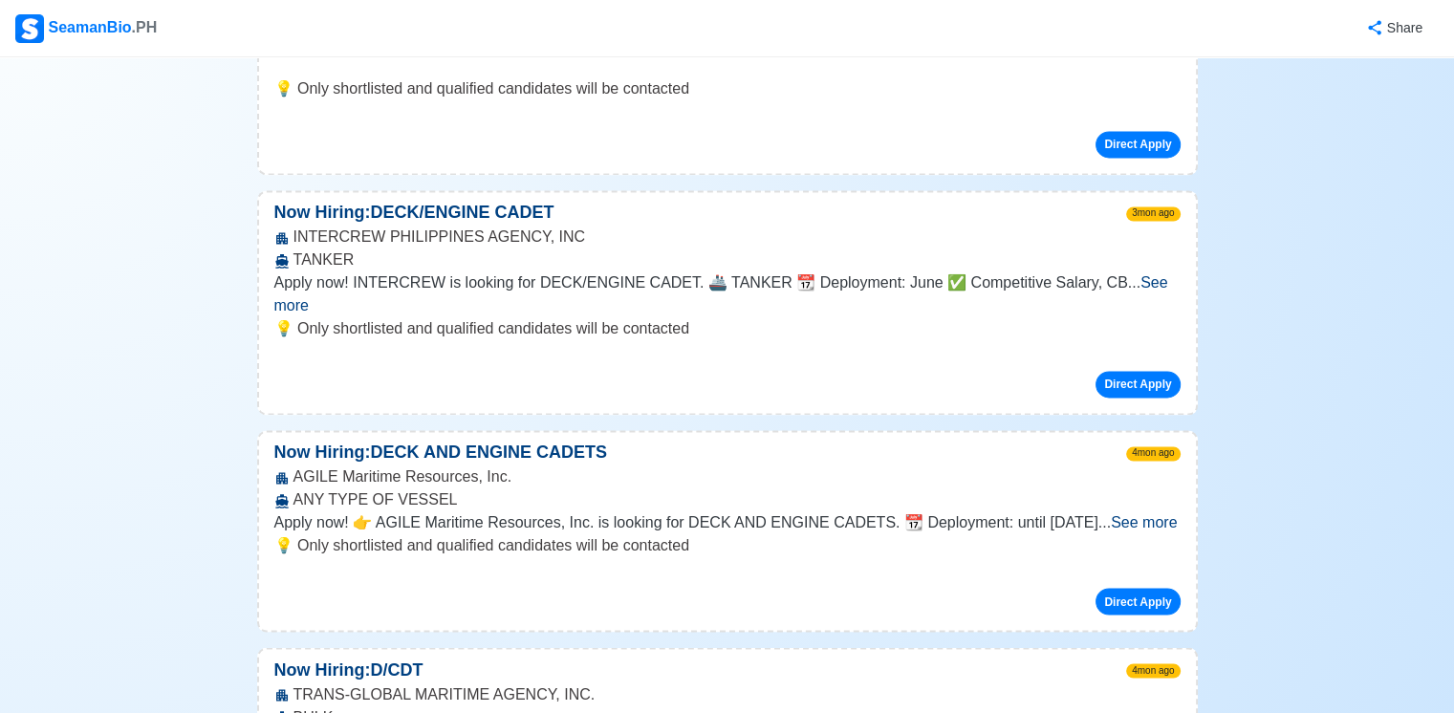
scroll to position [3155, 0]
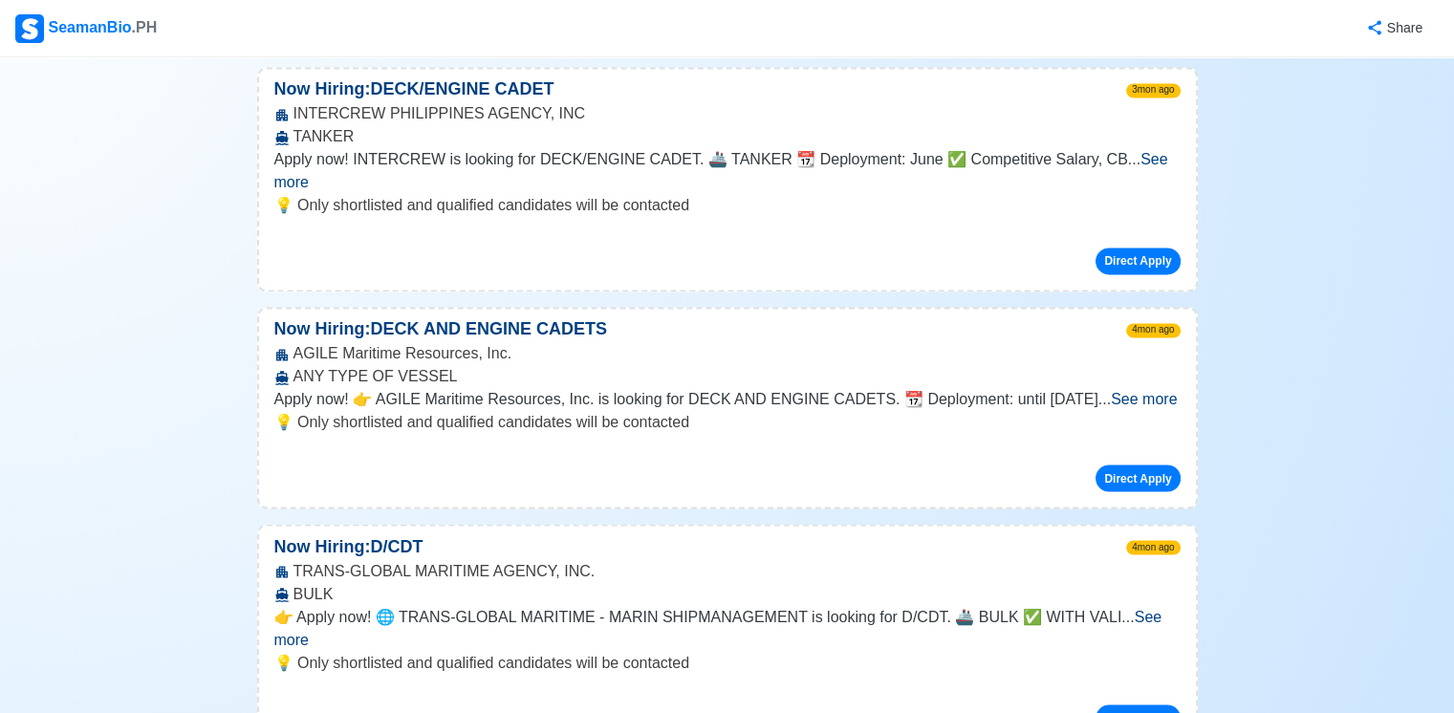
click at [1140, 391] on span "See more" at bounding box center [1144, 399] width 66 height 16
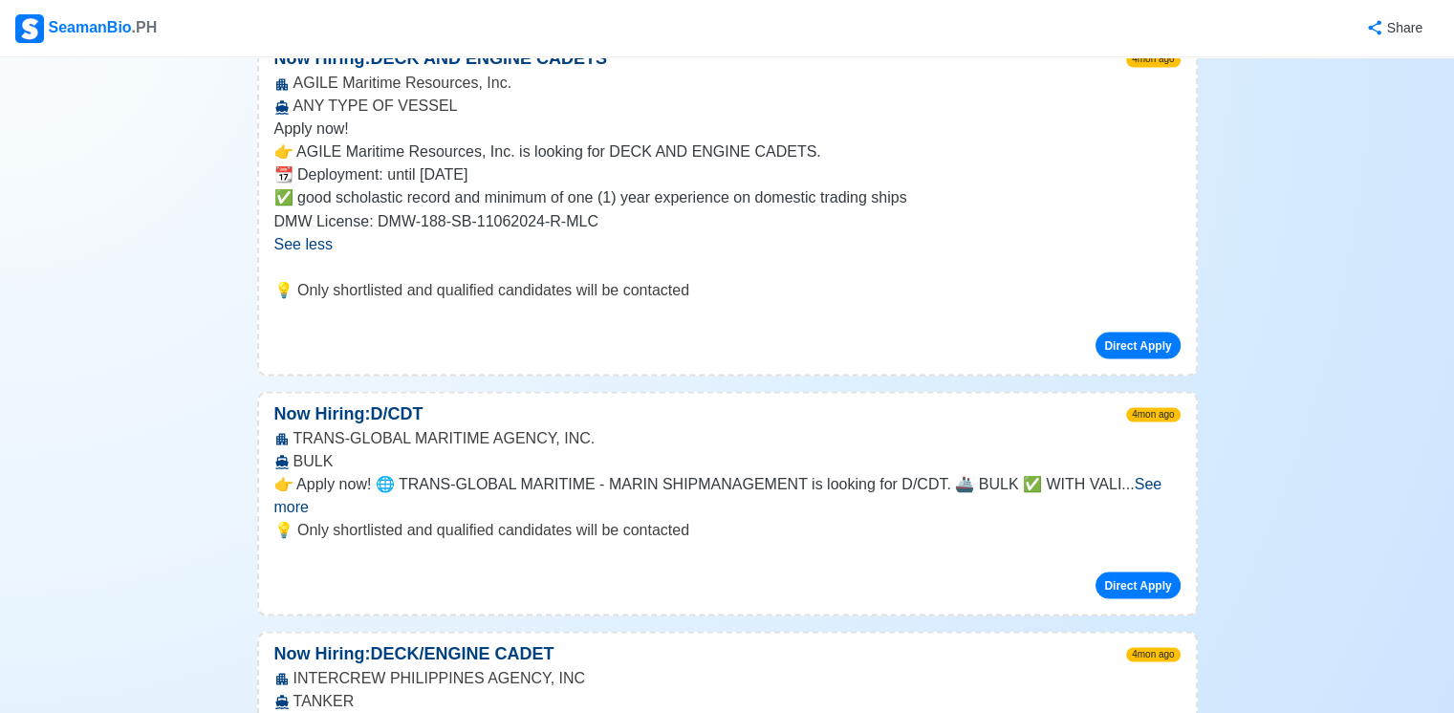
scroll to position [3538, 0]
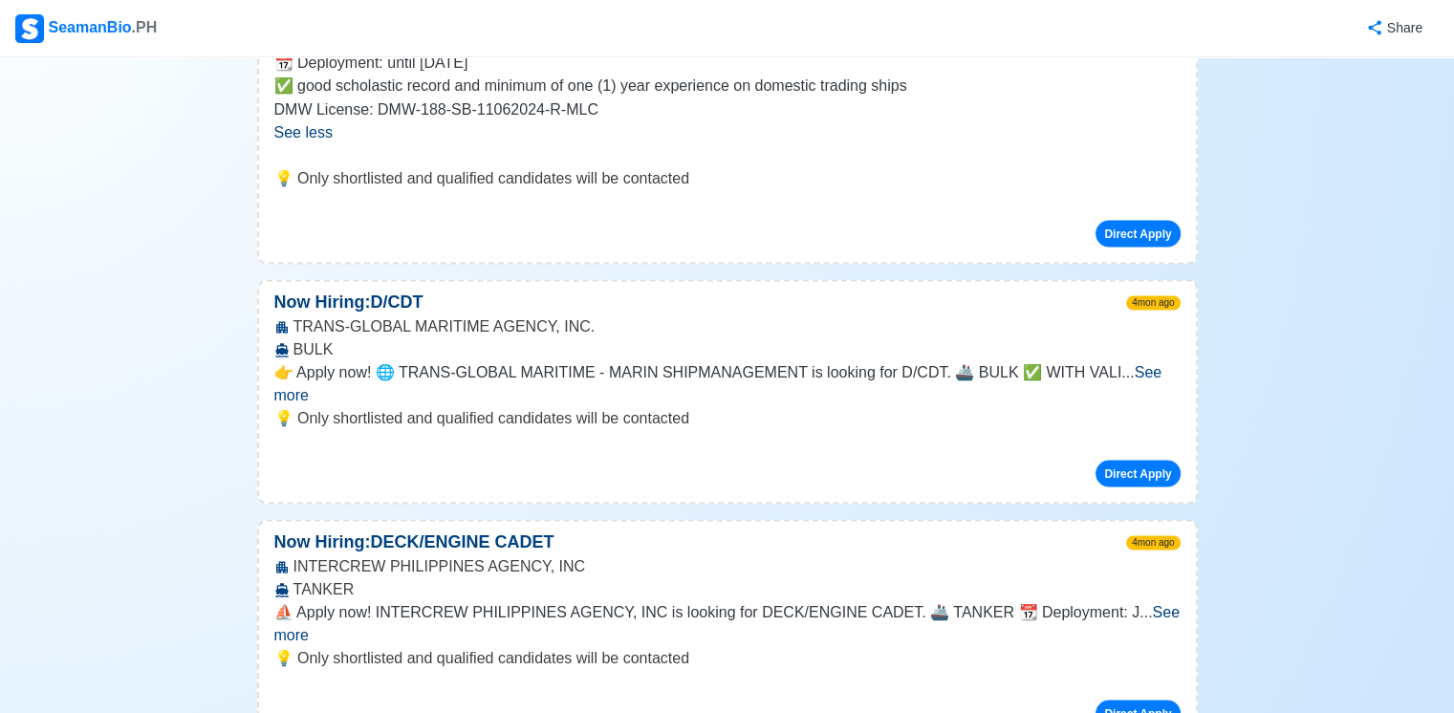
click at [1139, 363] on span "See more" at bounding box center [718, 382] width 888 height 39
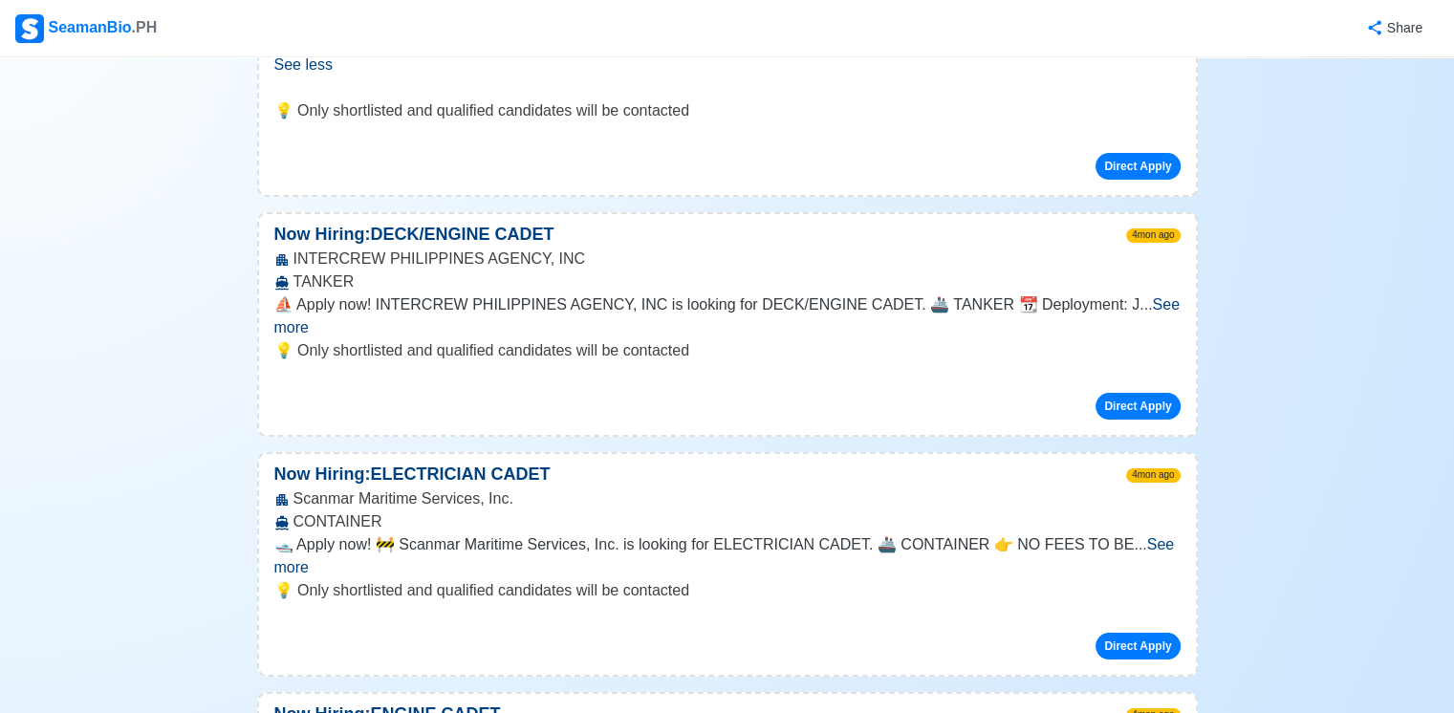
scroll to position [4016, 0]
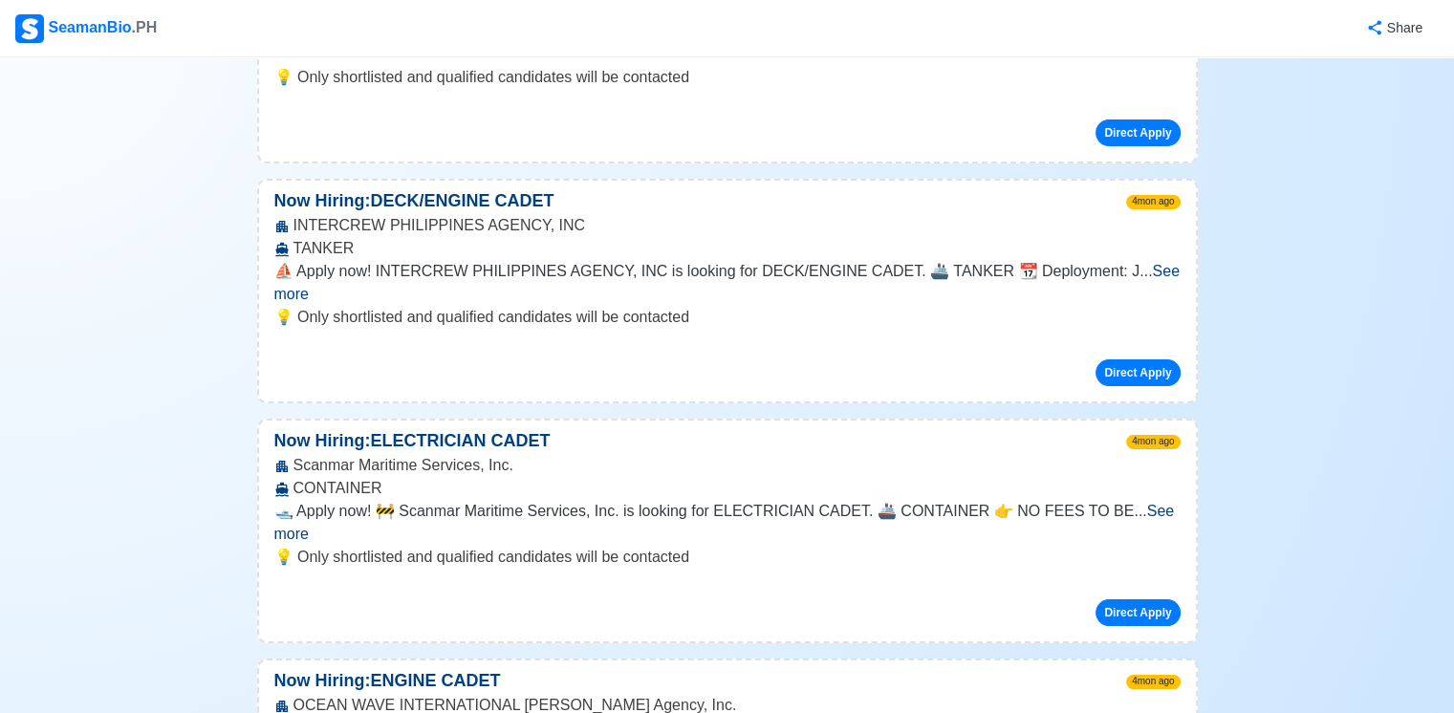
click at [1100, 503] on span "... See more" at bounding box center [724, 522] width 901 height 39
click at [1122, 503] on span "See more" at bounding box center [724, 522] width 901 height 39
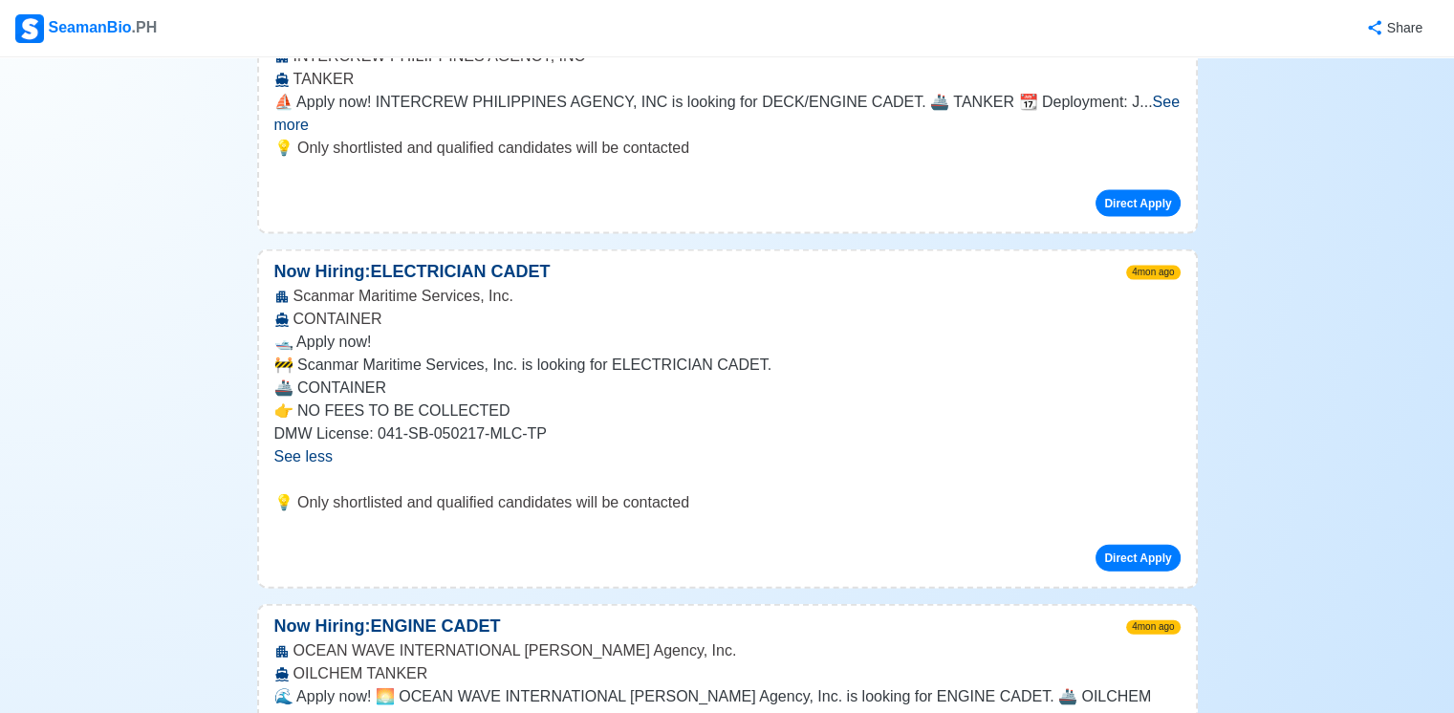
scroll to position [4303, 0]
